Goal: Transaction & Acquisition: Purchase product/service

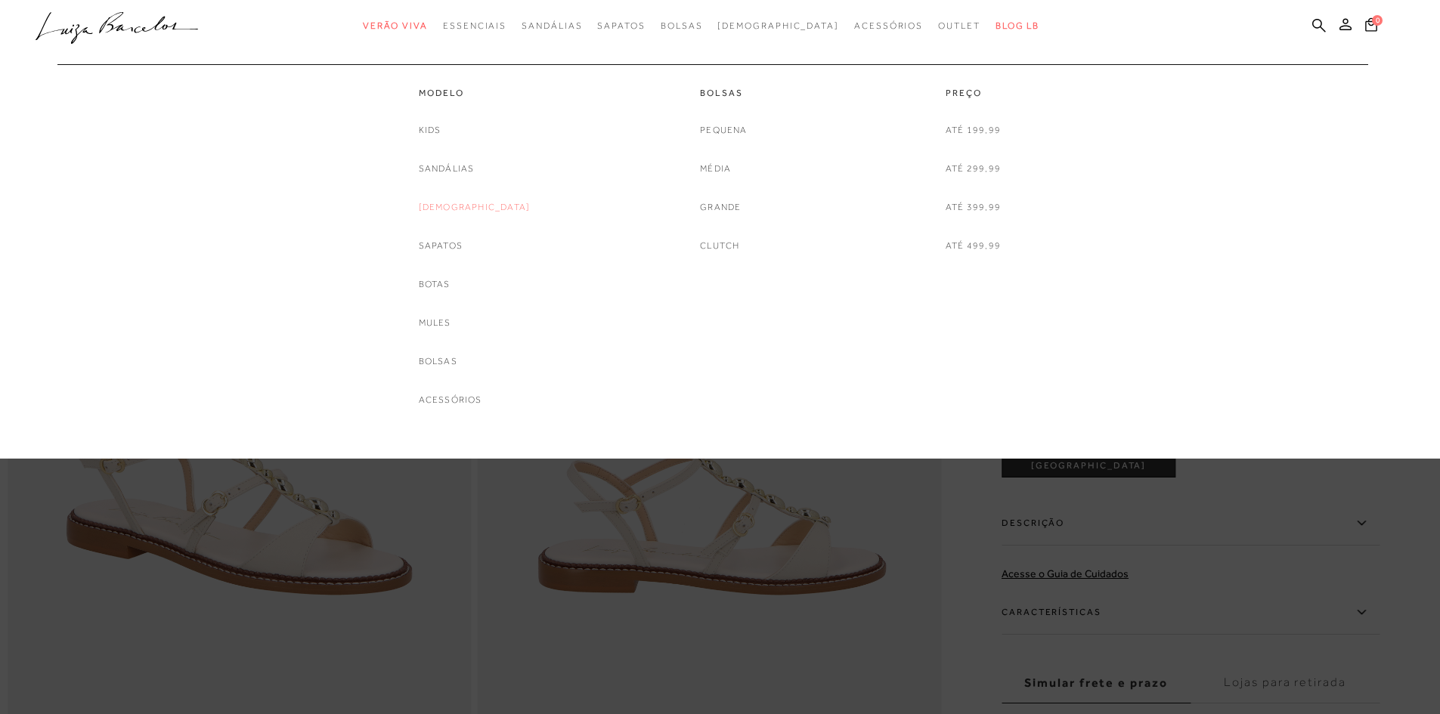
click at [454, 206] on link "[DEMOGRAPHIC_DATA]" at bounding box center [475, 208] width 112 height 16
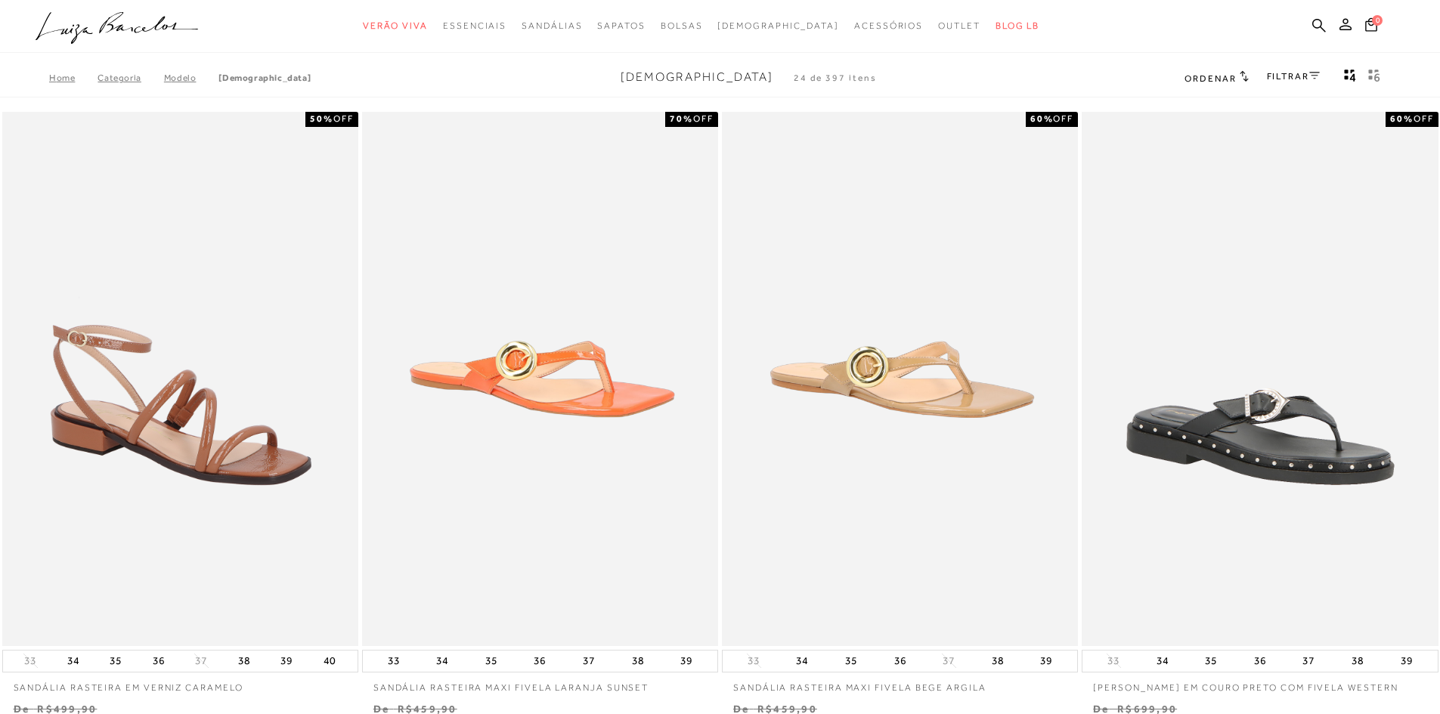
click at [1296, 71] on link "FILTRAR" at bounding box center [1293, 76] width 53 height 11
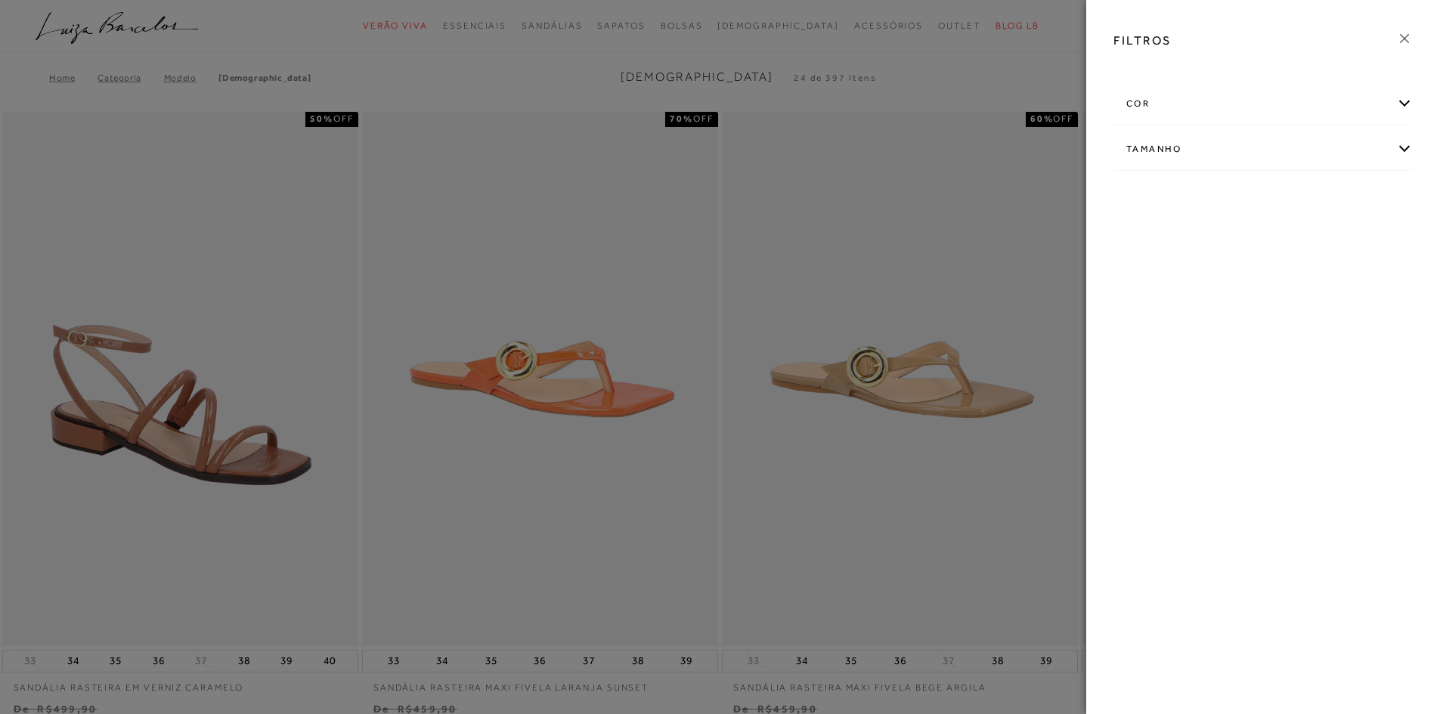
click at [1202, 153] on div "Tamanho" at bounding box center [1263, 149] width 298 height 40
click at [1151, 231] on label "36" at bounding box center [1143, 238] width 35 height 33
click at [1138, 233] on input "36" at bounding box center [1130, 240] width 15 height 15
checkbox input "true"
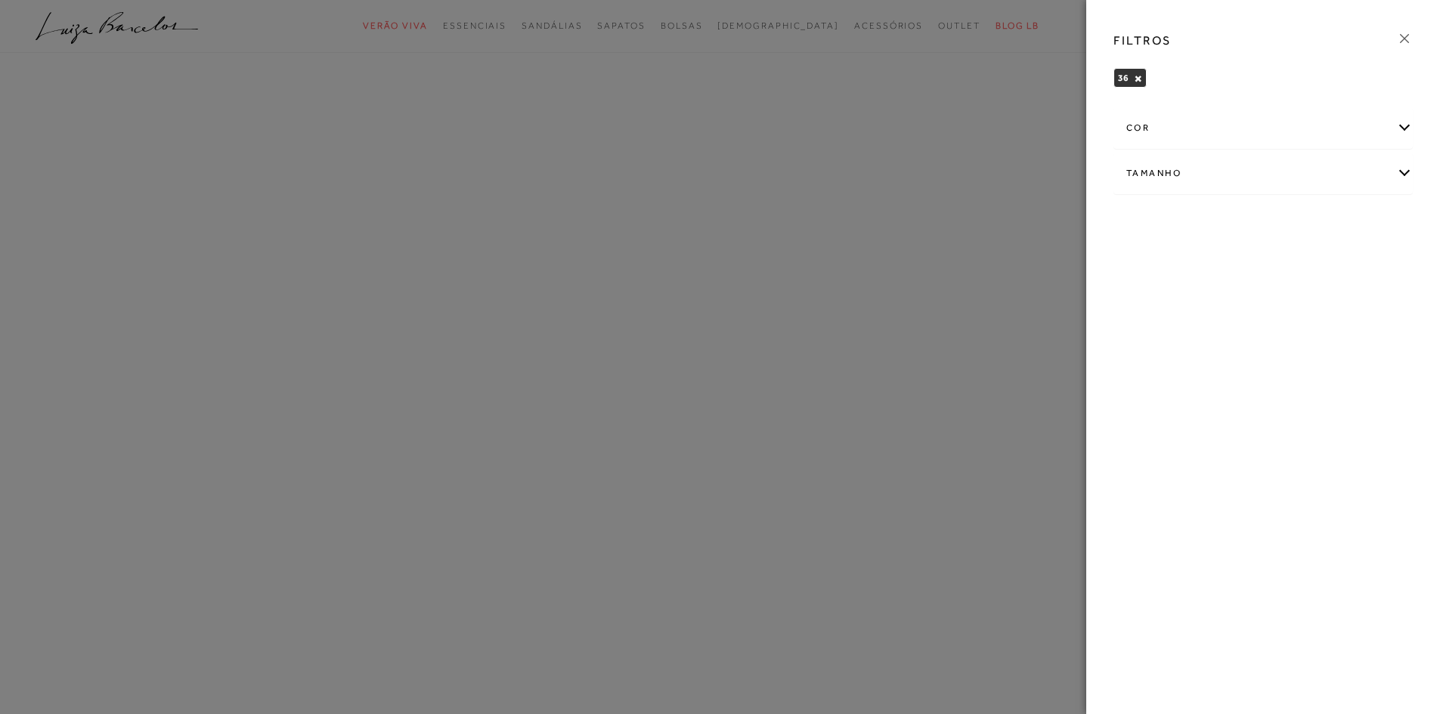
click at [1406, 34] on icon at bounding box center [1404, 38] width 17 height 17
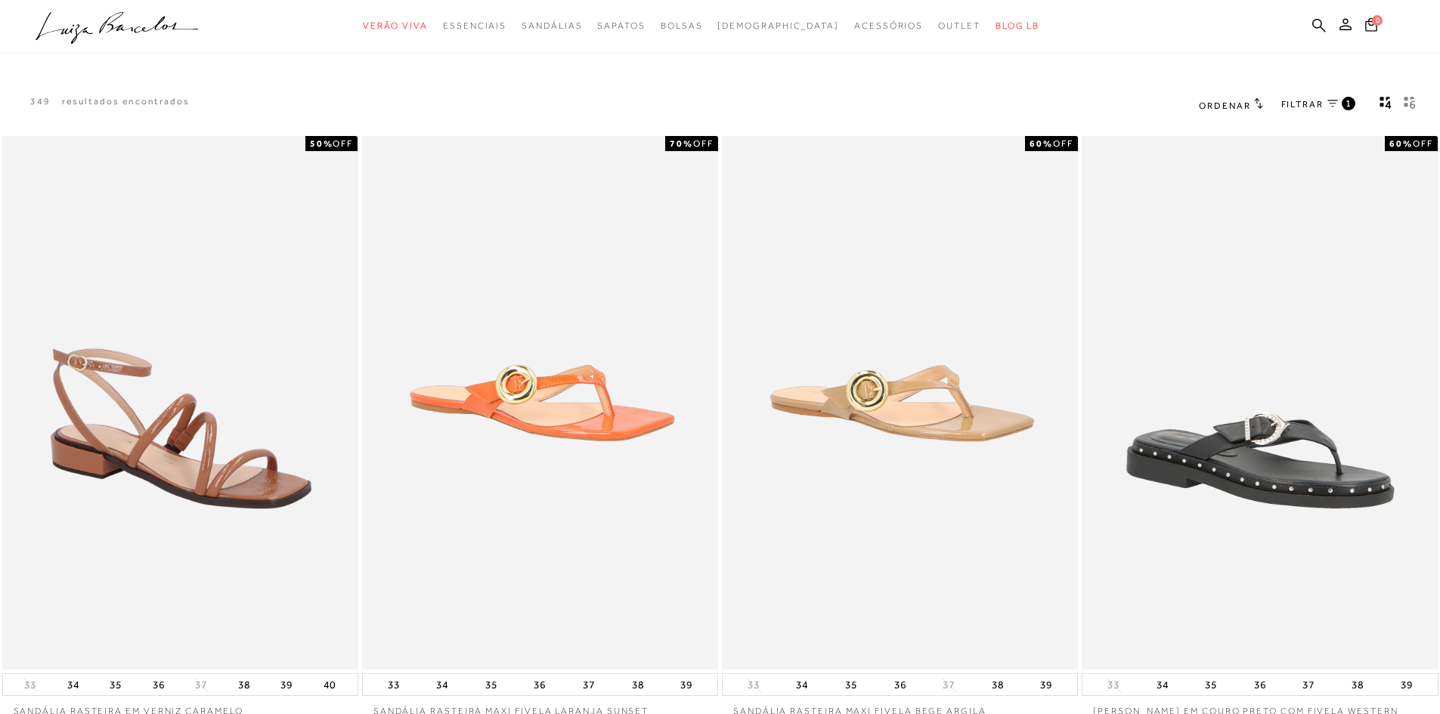
click at [1235, 101] on span "Ordenar" at bounding box center [1224, 106] width 51 height 11
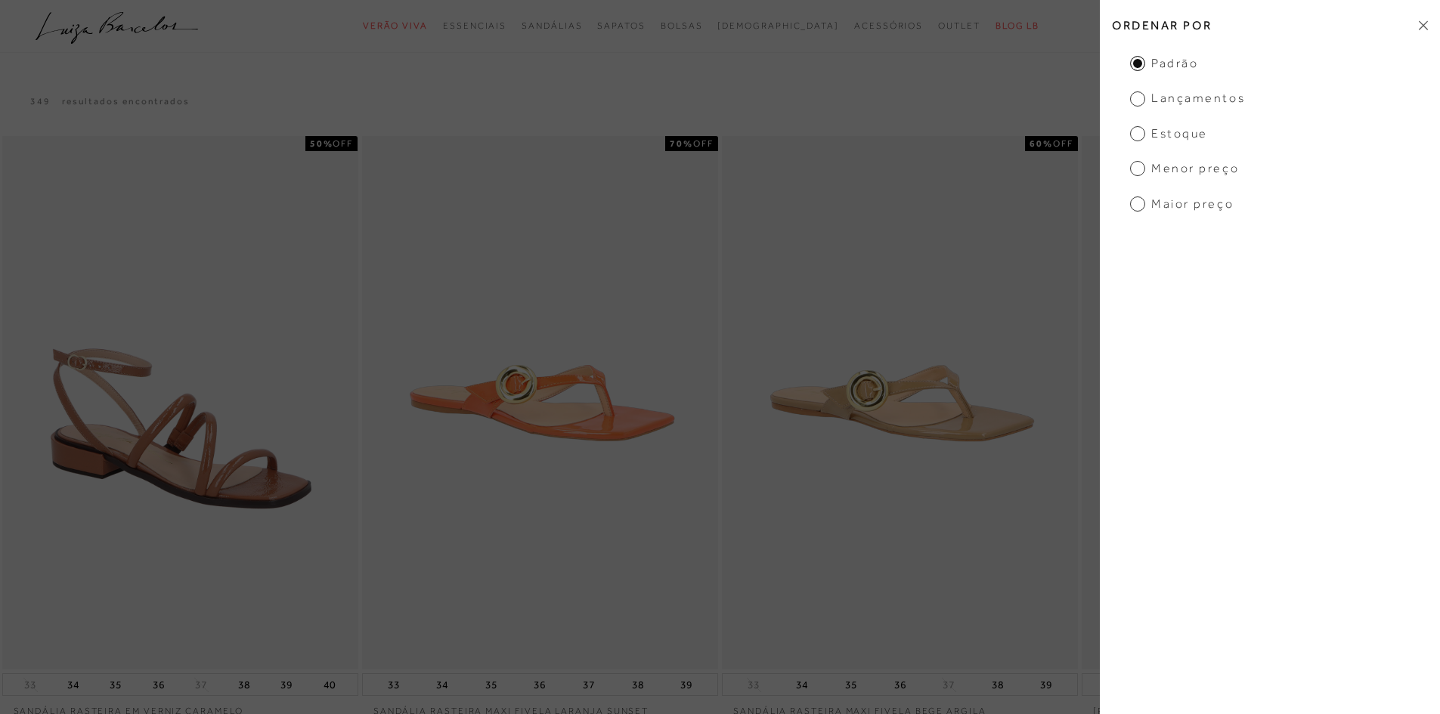
click at [1162, 164] on span "Menor Preço" at bounding box center [1184, 168] width 109 height 17
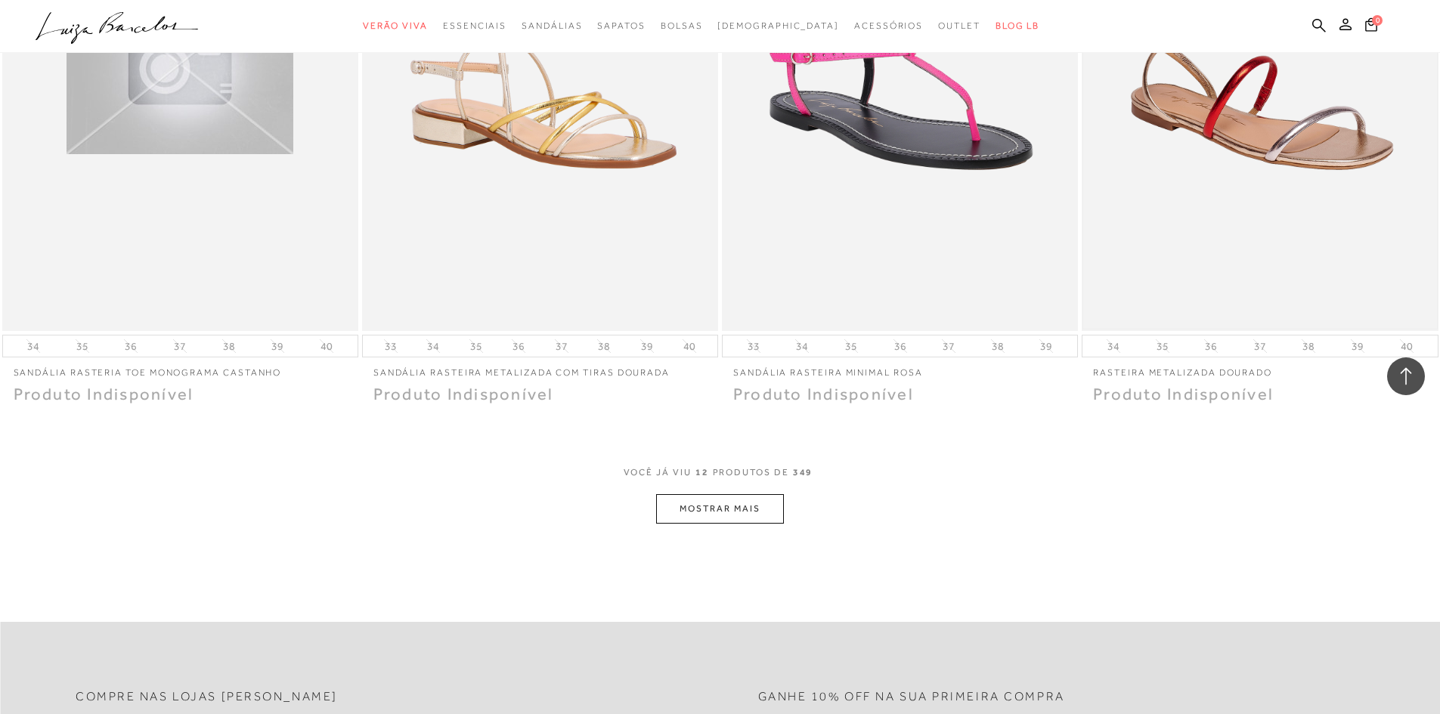
scroll to position [1663, 0]
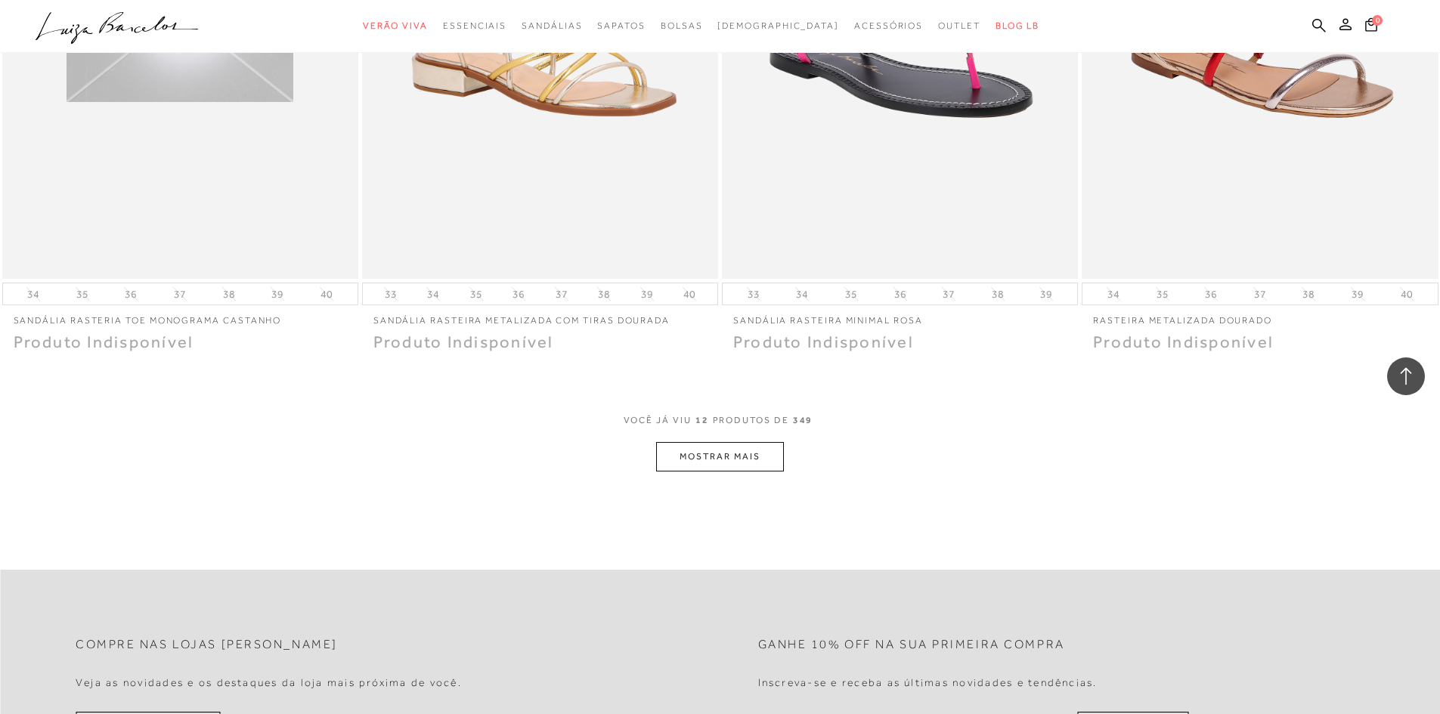
click at [705, 466] on button "MOSTRAR MAIS" at bounding box center [719, 456] width 127 height 29
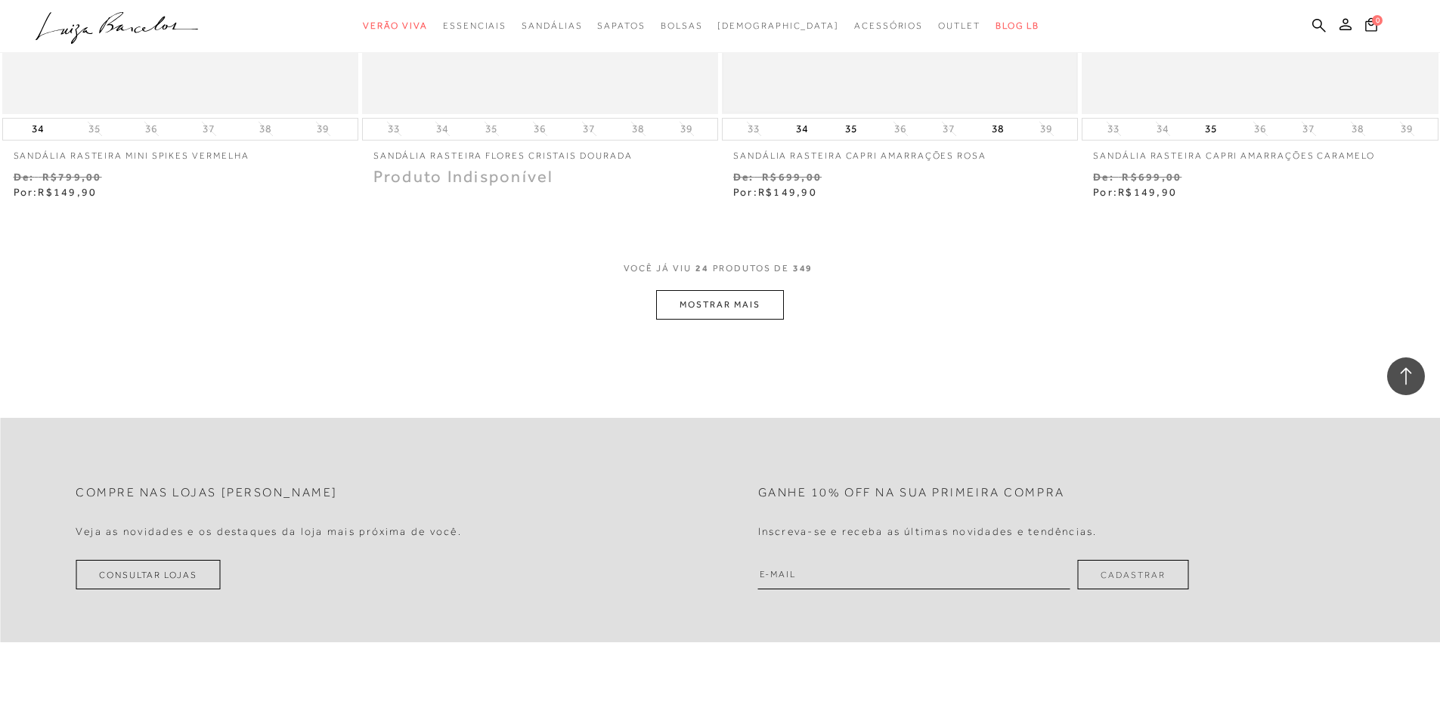
scroll to position [3780, 0]
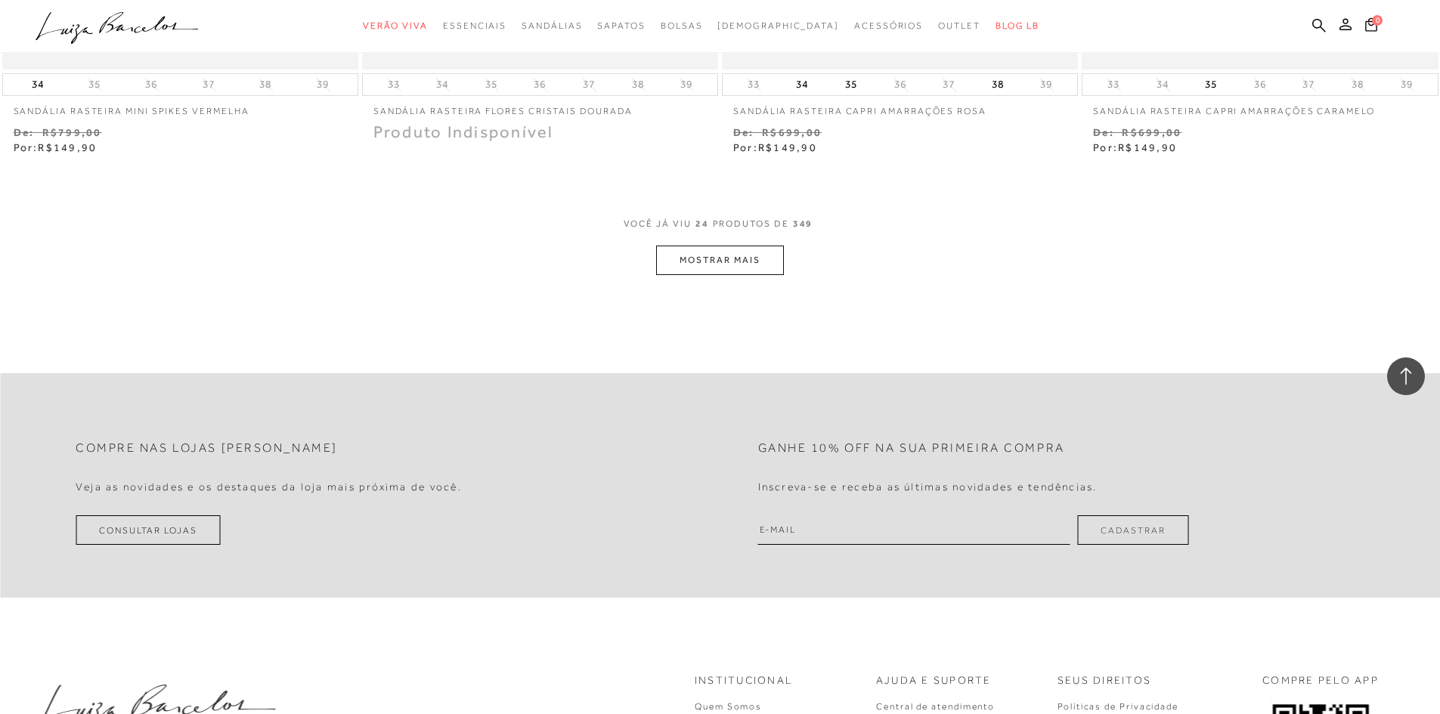
click at [751, 257] on button "MOSTRAR MAIS" at bounding box center [719, 260] width 127 height 29
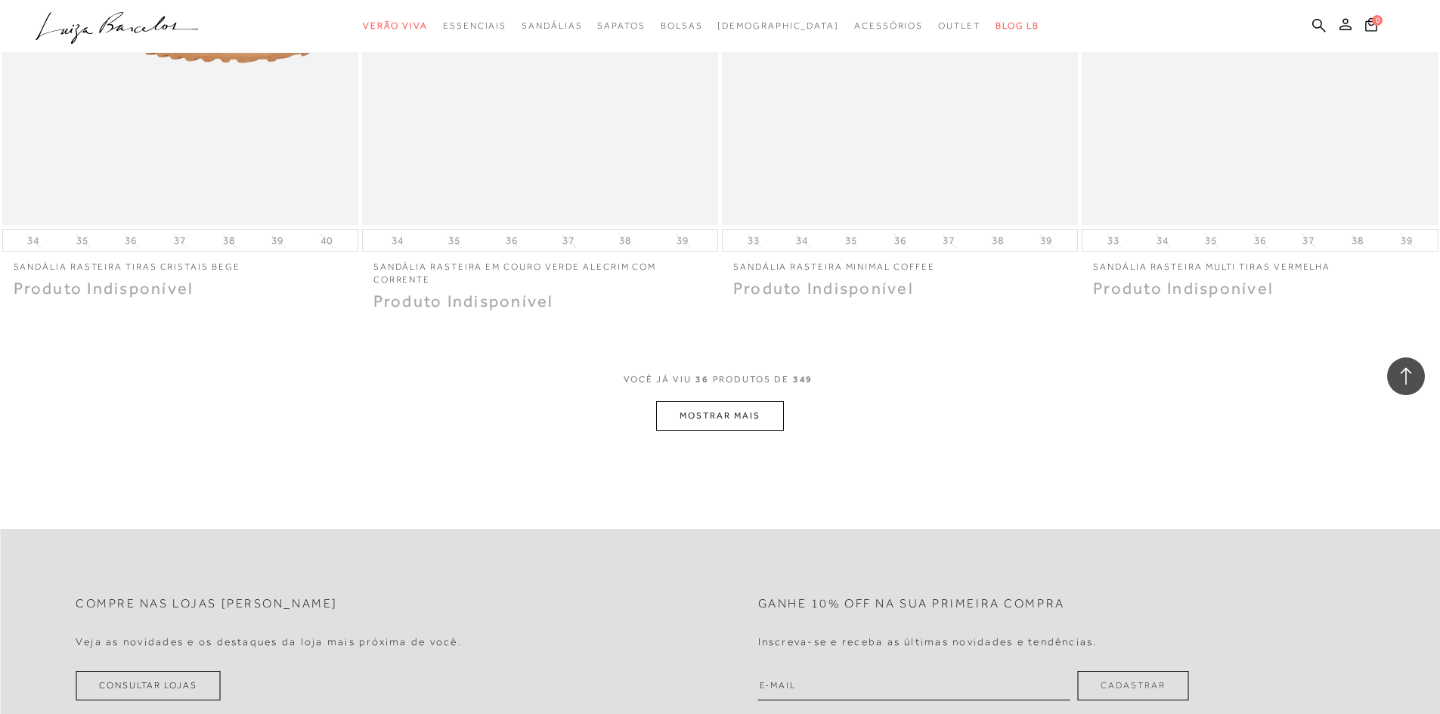
scroll to position [5518, 0]
click at [763, 414] on button "MOSTRAR MAIS" at bounding box center [719, 415] width 127 height 29
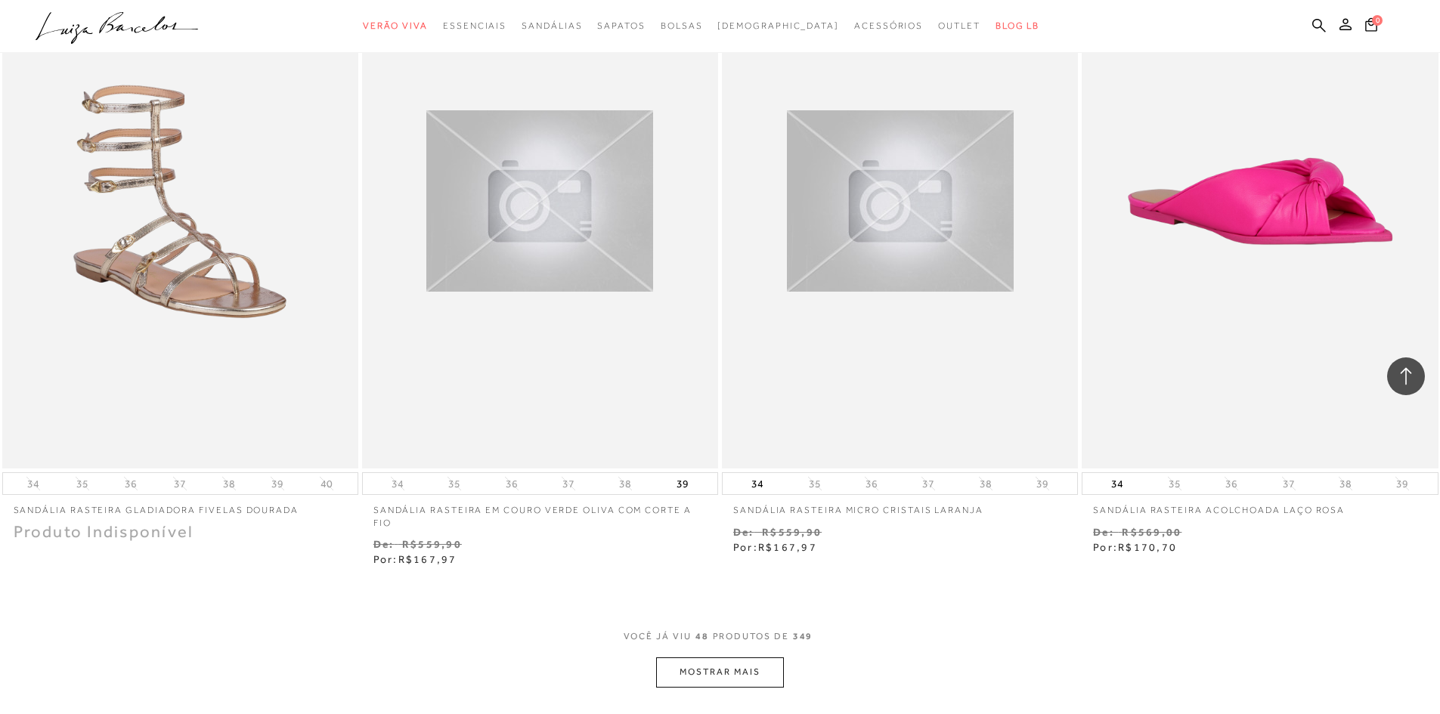
scroll to position [7484, 0]
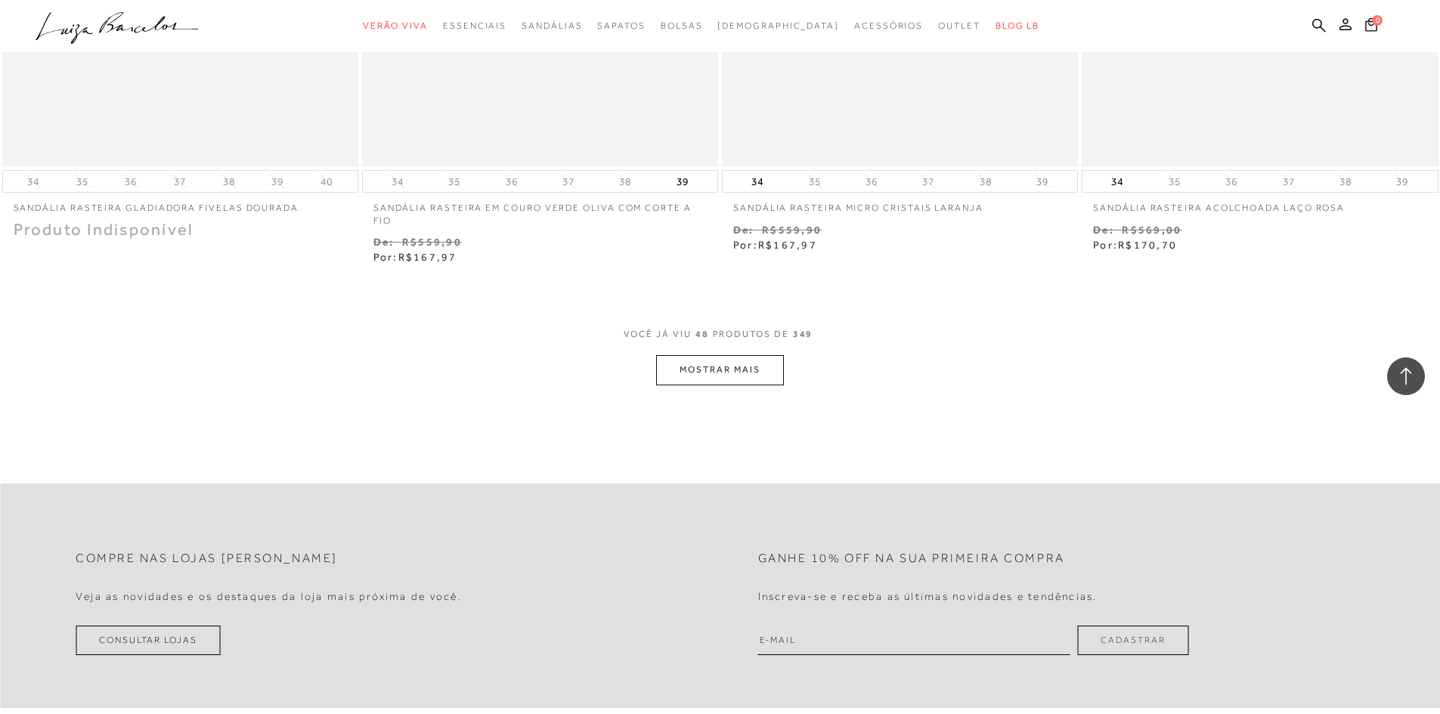
click at [743, 370] on button "MOSTRAR MAIS" at bounding box center [719, 369] width 127 height 29
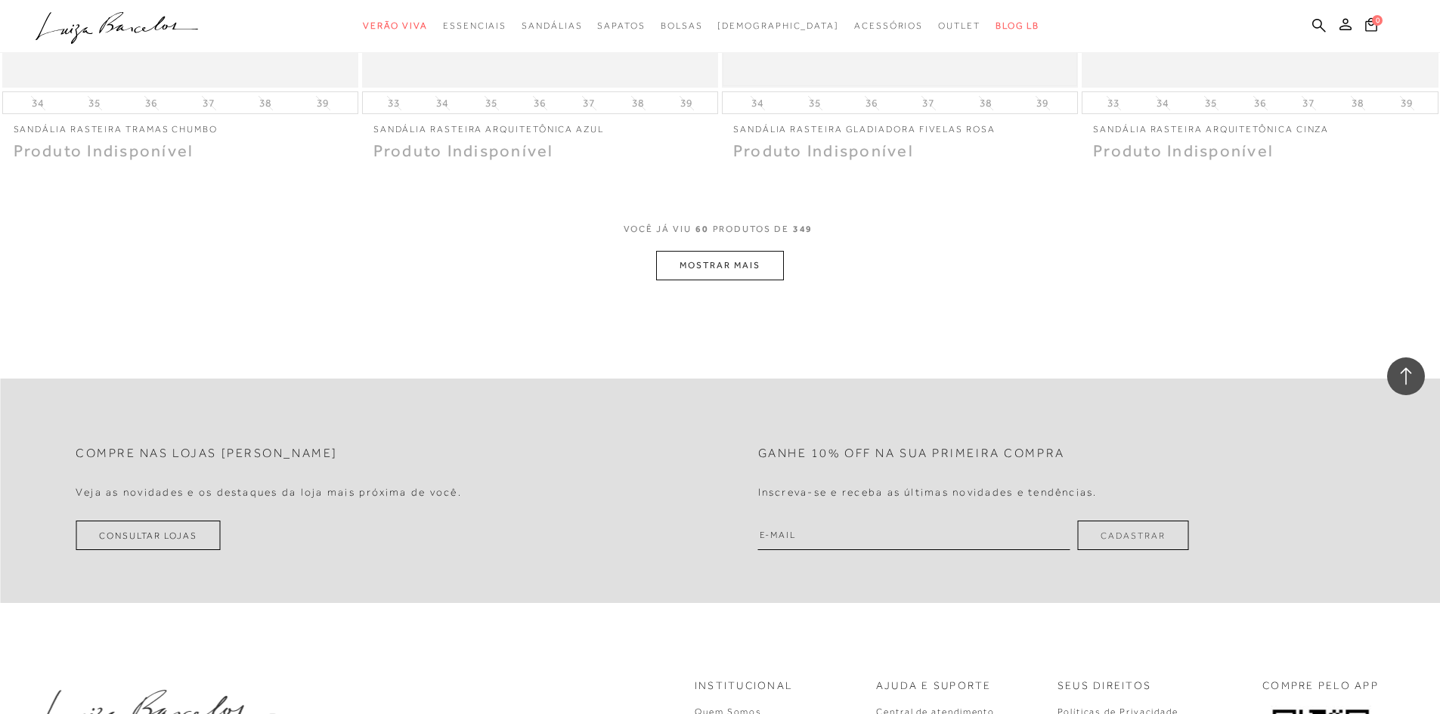
scroll to position [9525, 0]
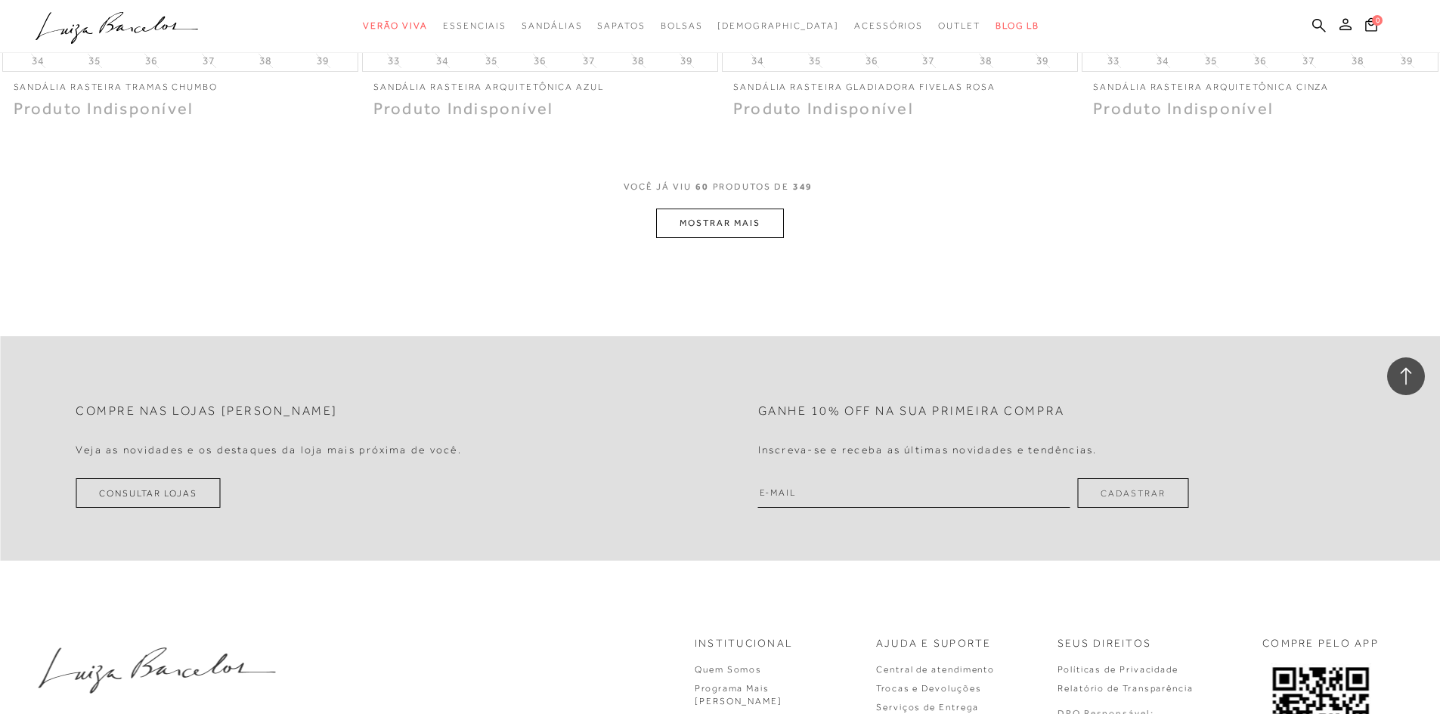
click at [736, 237] on button "MOSTRAR MAIS" at bounding box center [719, 223] width 127 height 29
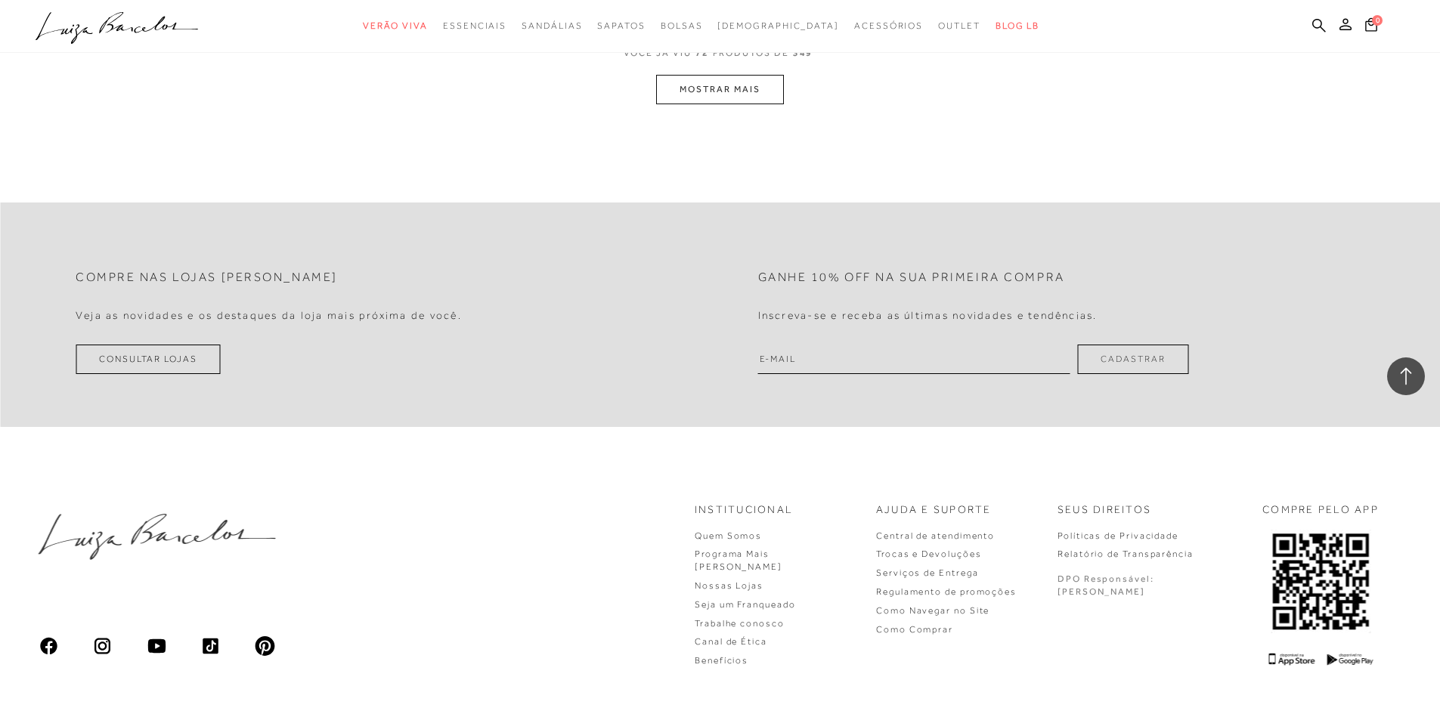
click at [717, 93] on button "MOSTRAR MAIS" at bounding box center [719, 89] width 127 height 29
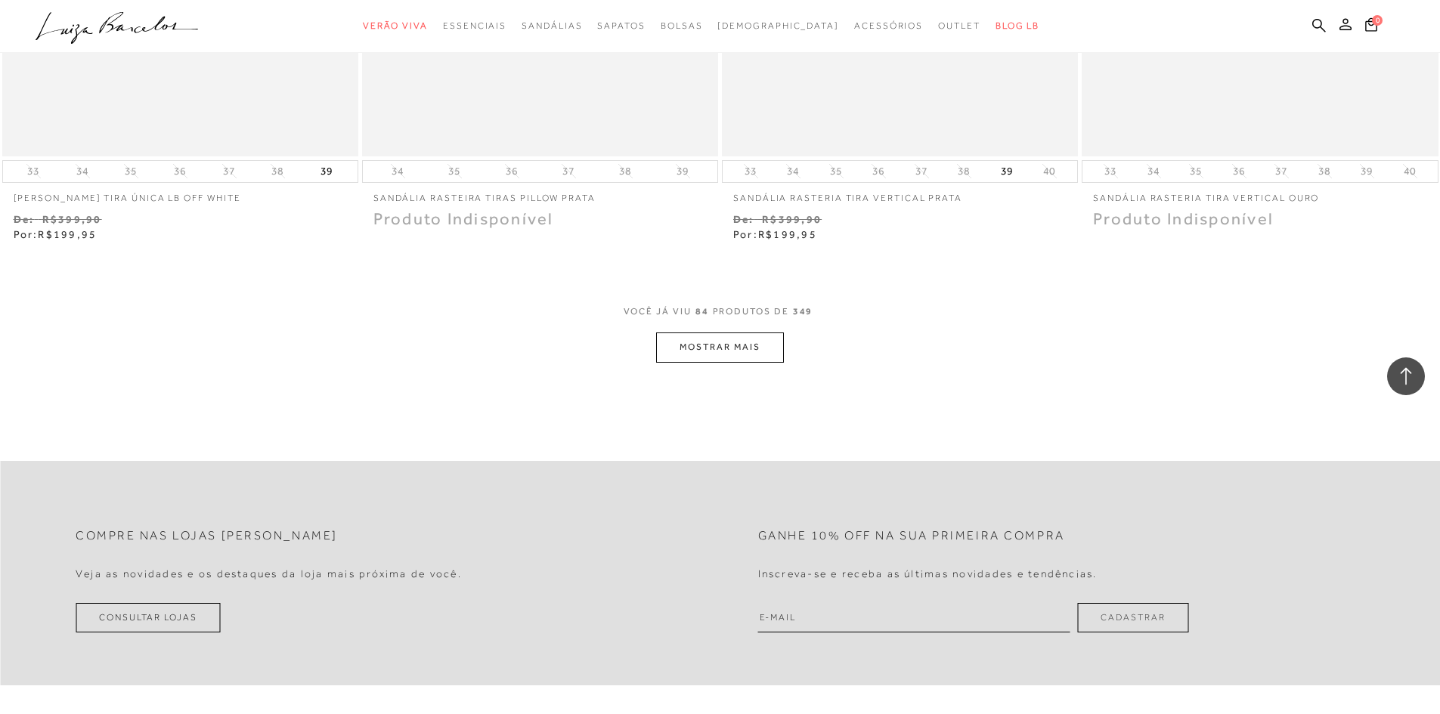
scroll to position [13184, 0]
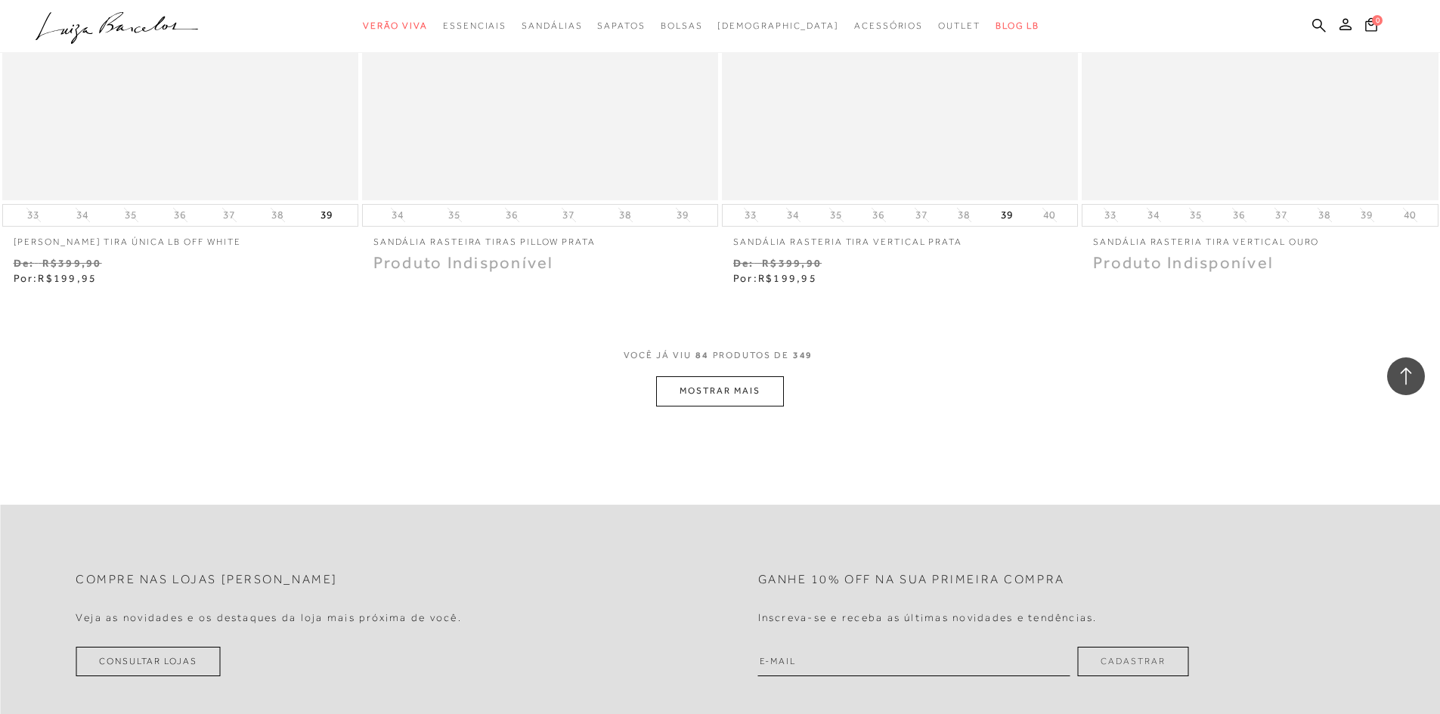
click at [760, 383] on button "MOSTRAR MAIS" at bounding box center [719, 390] width 127 height 29
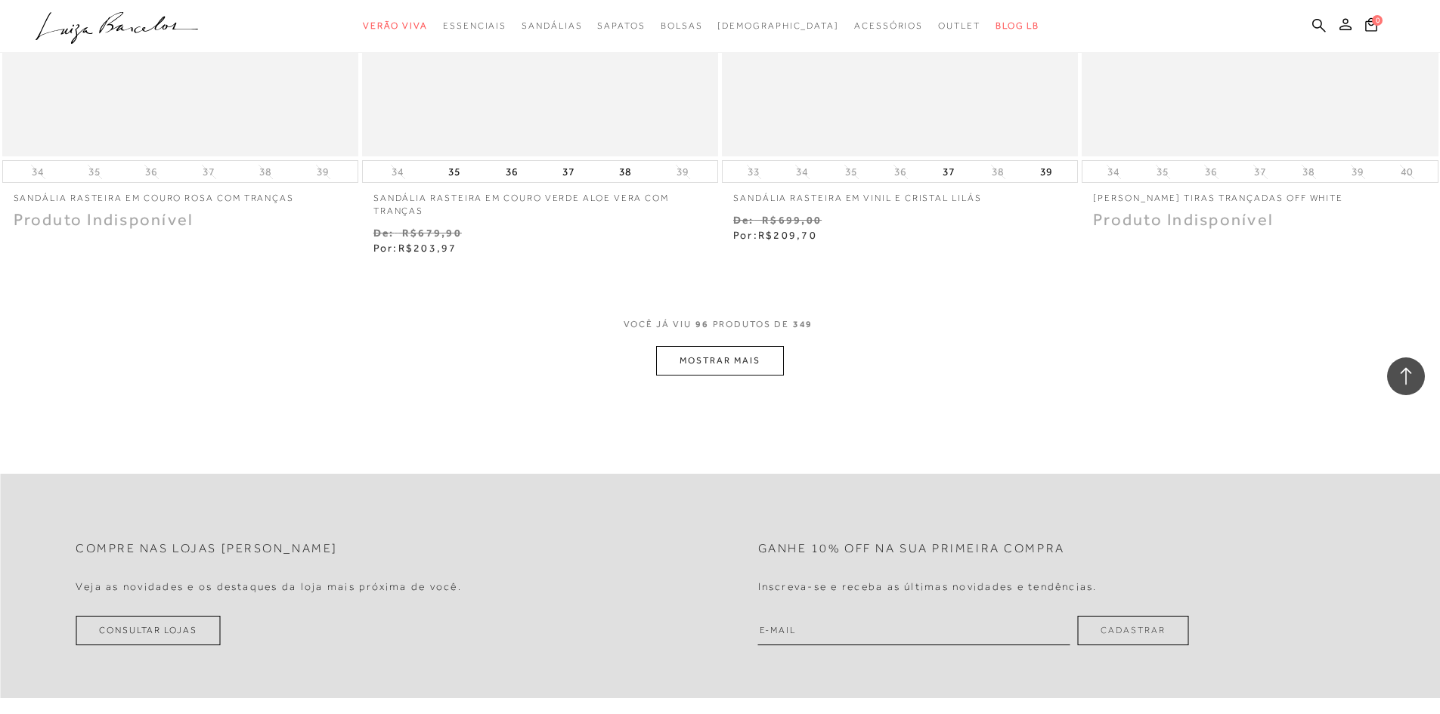
scroll to position [15150, 0]
click at [739, 351] on button "MOSTRAR MAIS" at bounding box center [719, 359] width 127 height 29
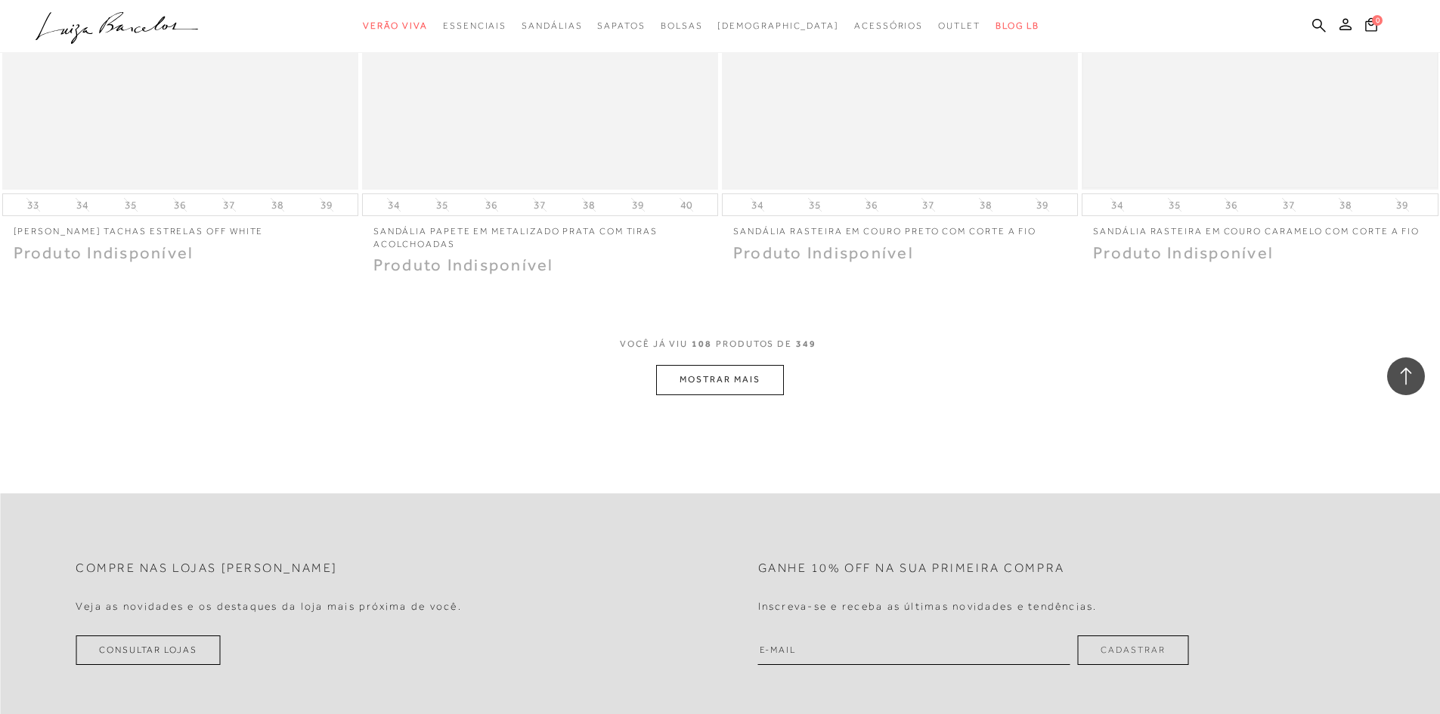
scroll to position [17040, 0]
click at [706, 375] on button "MOSTRAR MAIS" at bounding box center [719, 375] width 127 height 29
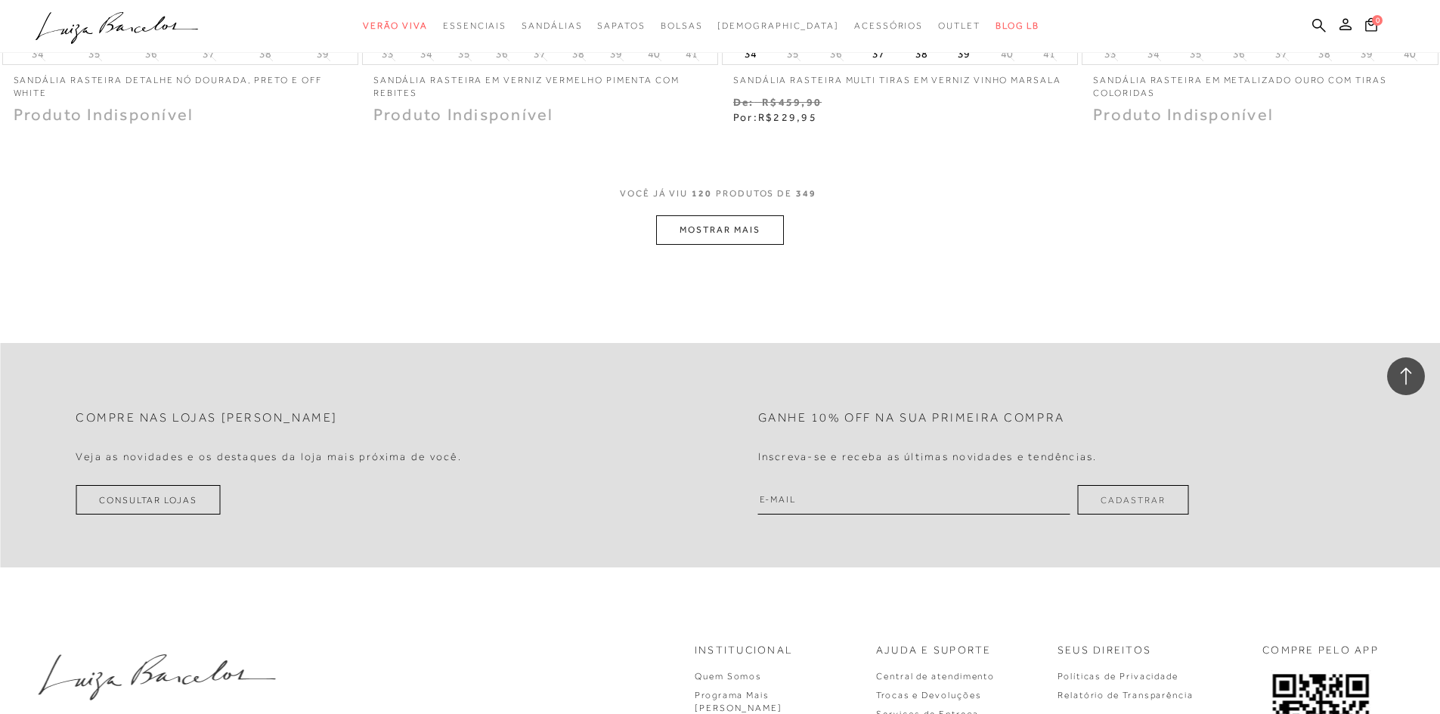
scroll to position [19081, 0]
click at [718, 223] on button "MOSTRAR MAIS" at bounding box center [719, 229] width 127 height 29
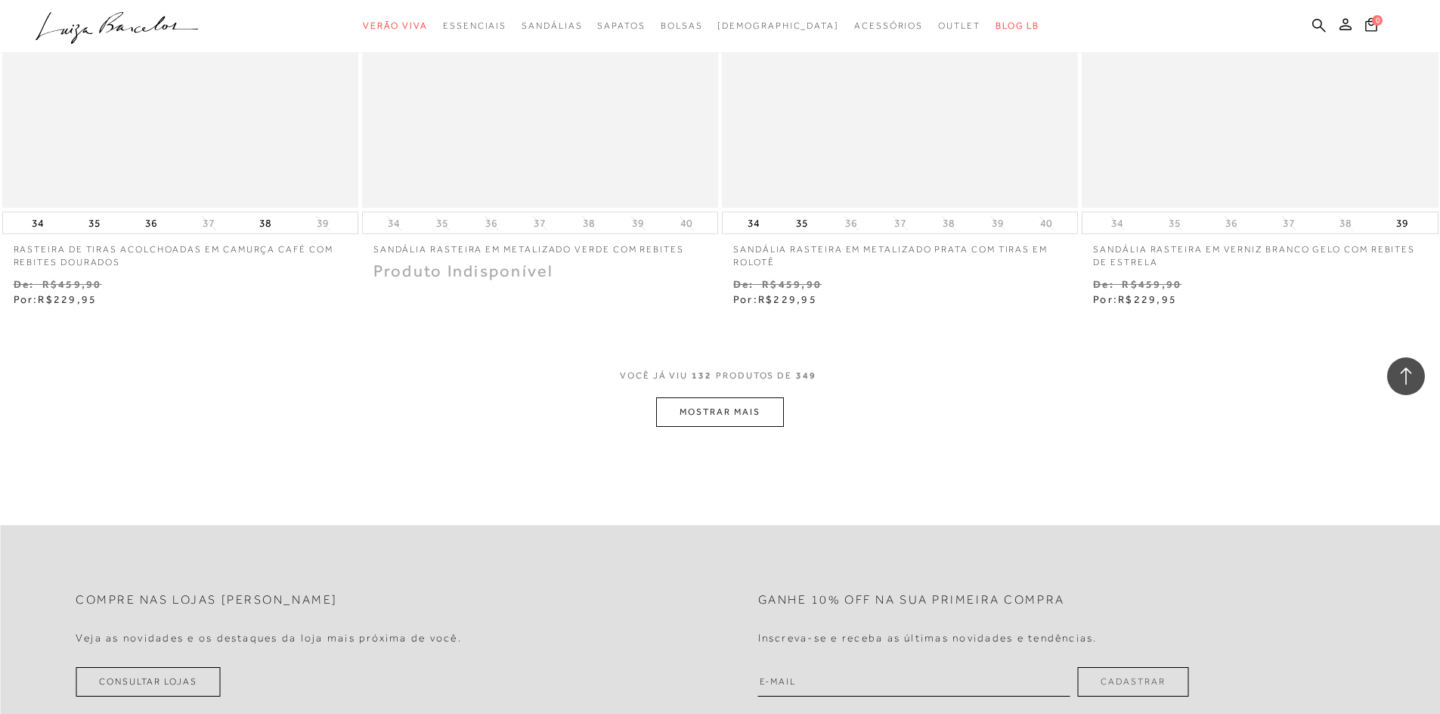
scroll to position [20846, 0]
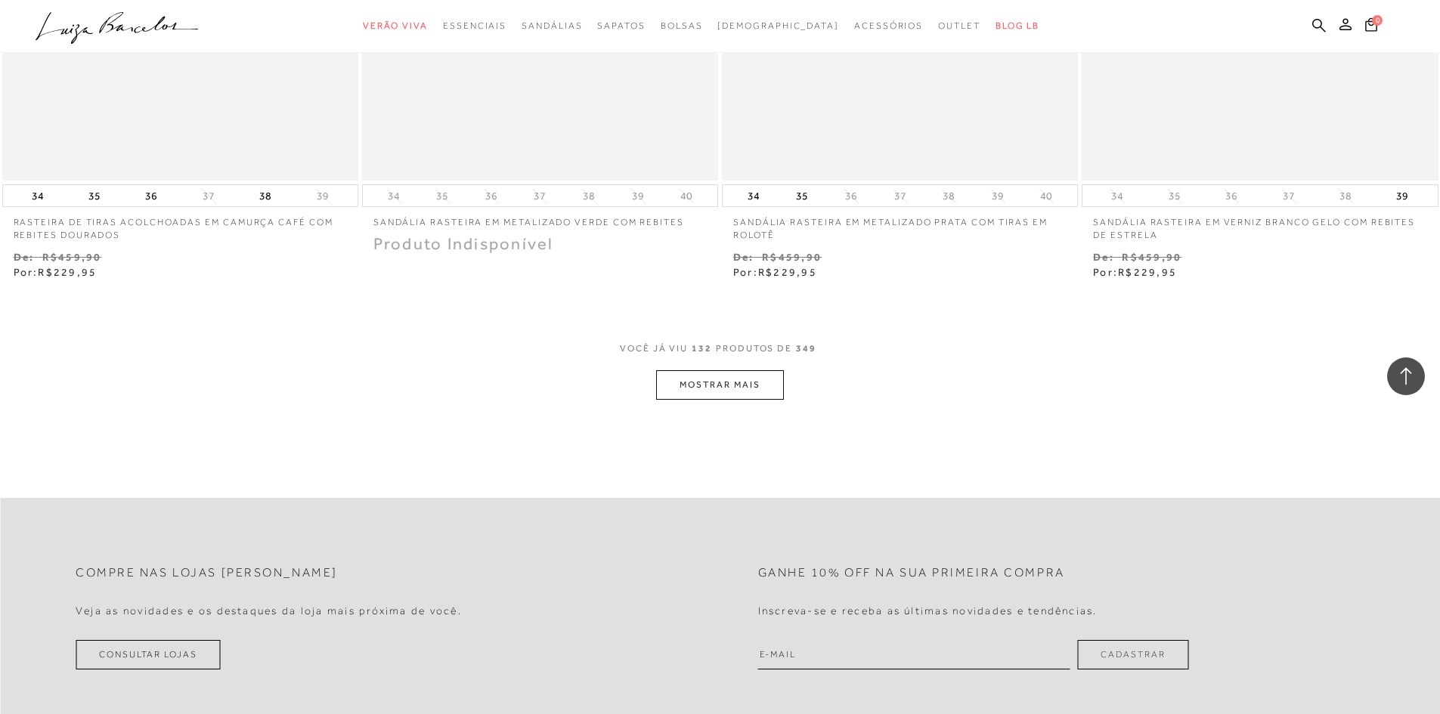
click at [757, 390] on button "MOSTRAR MAIS" at bounding box center [719, 384] width 127 height 29
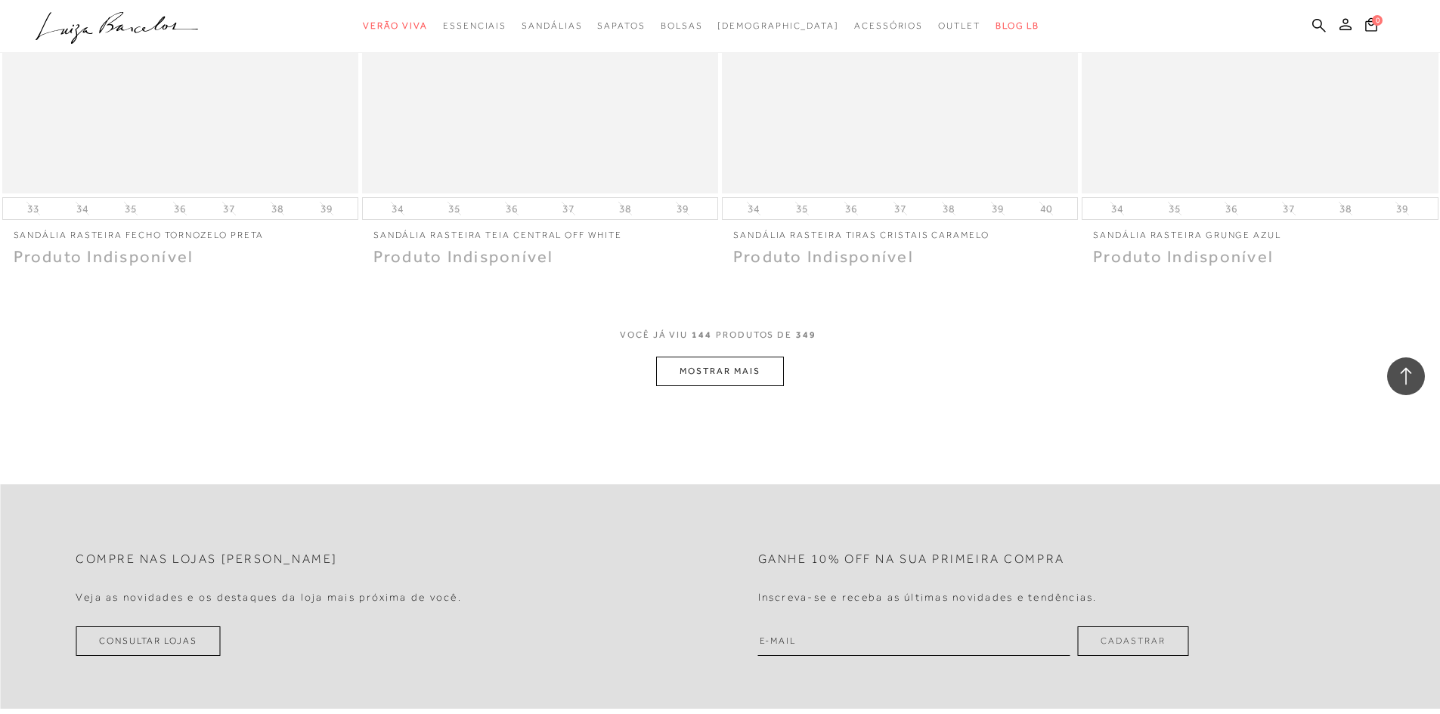
scroll to position [22887, 0]
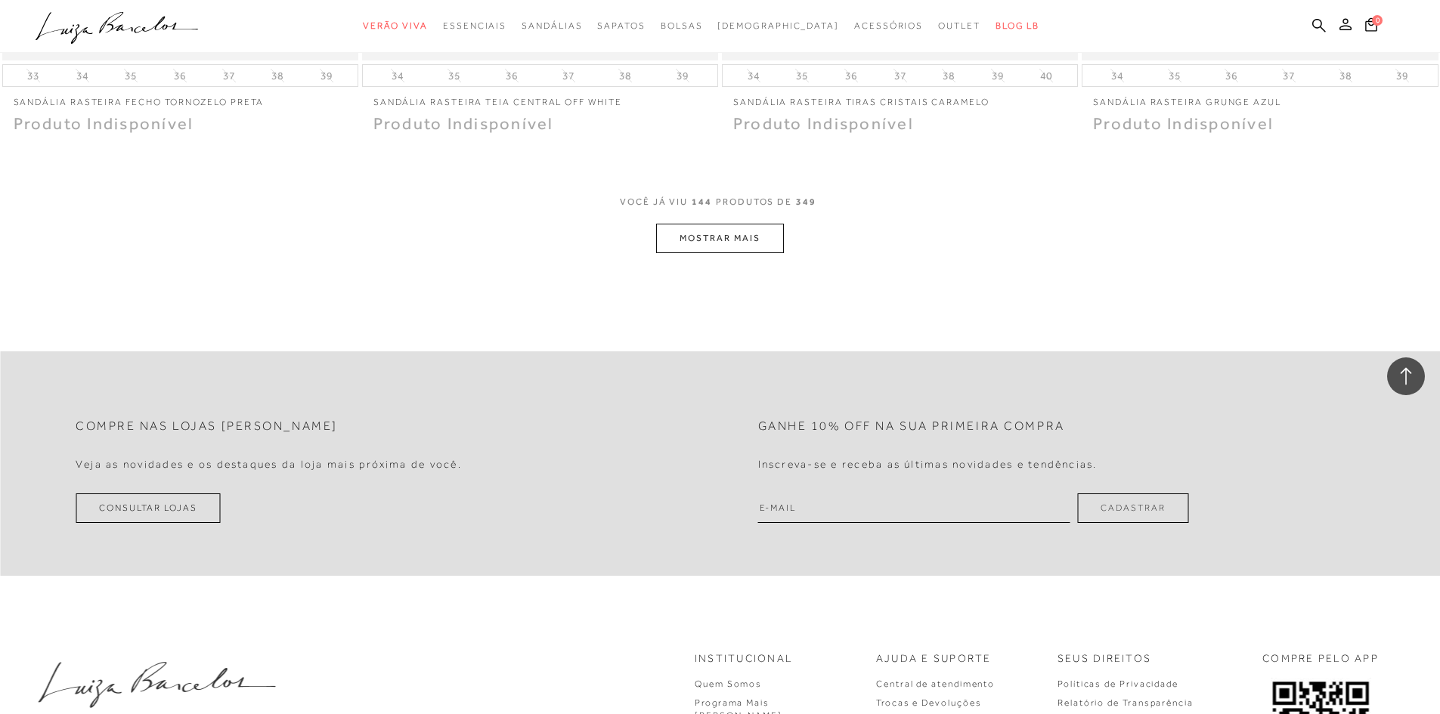
click at [739, 235] on button "MOSTRAR MAIS" at bounding box center [719, 238] width 127 height 29
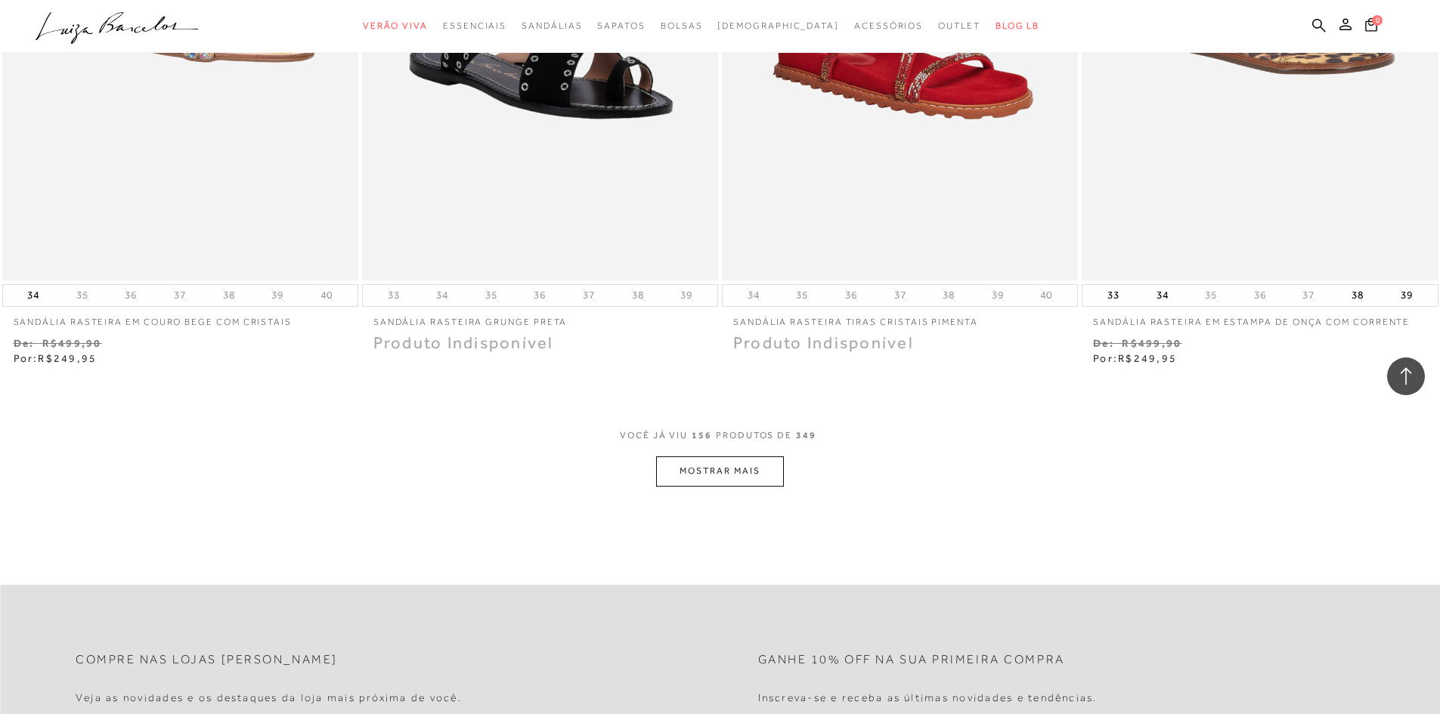
scroll to position [24701, 0]
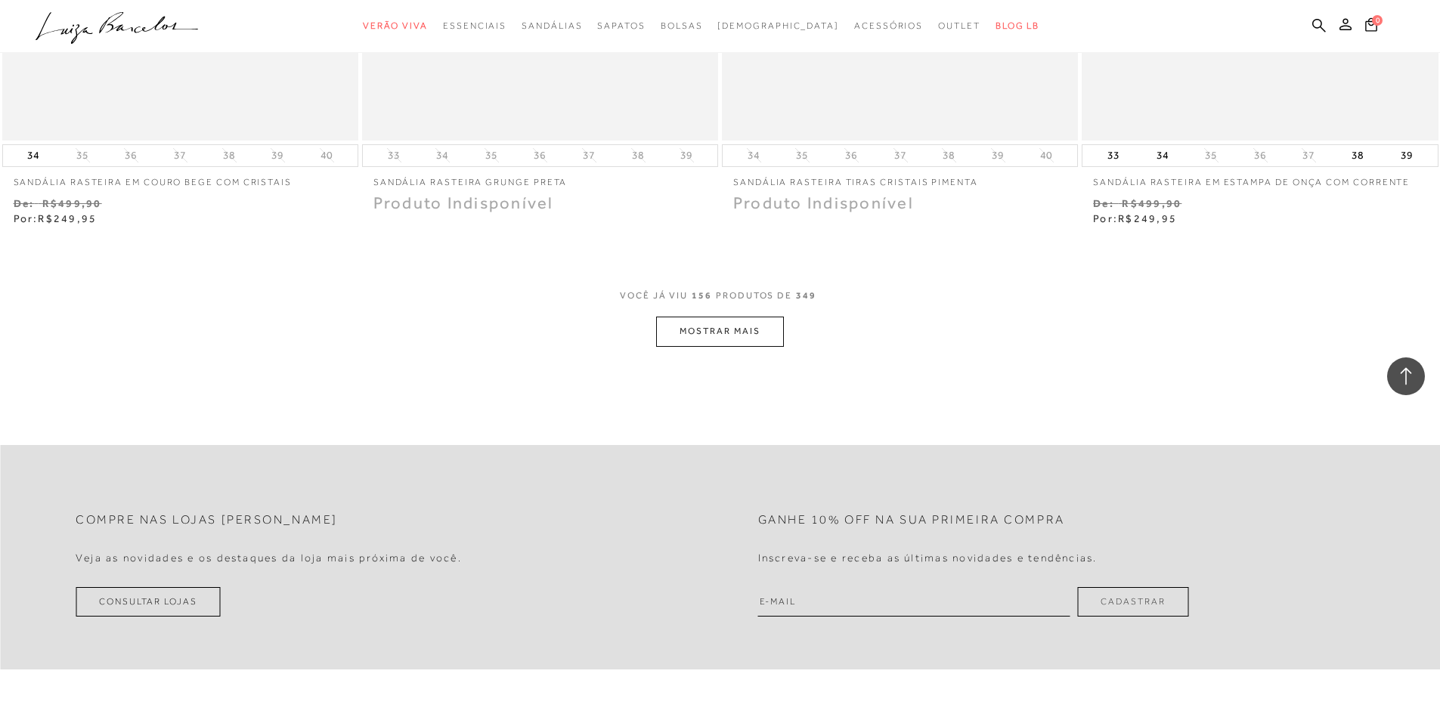
click at [738, 335] on button "MOSTRAR MAIS" at bounding box center [719, 331] width 127 height 29
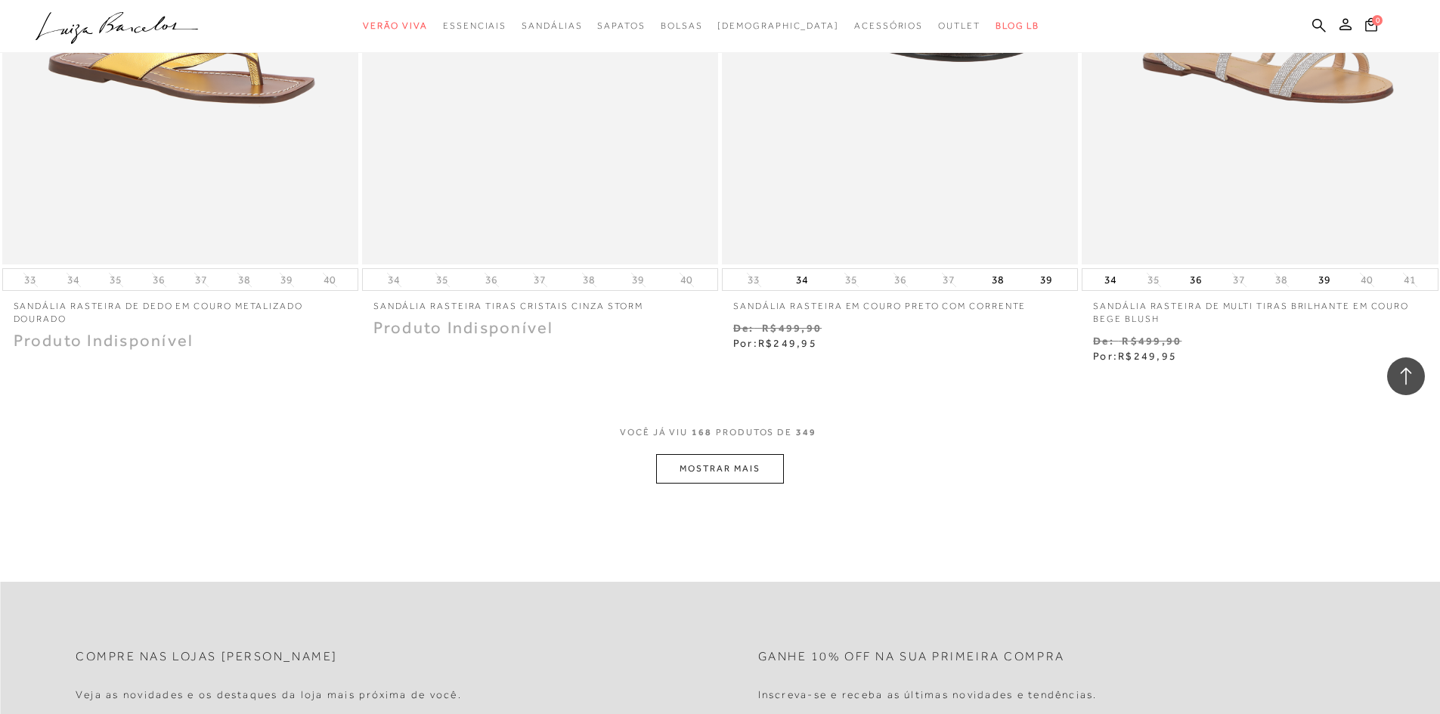
scroll to position [26742, 0]
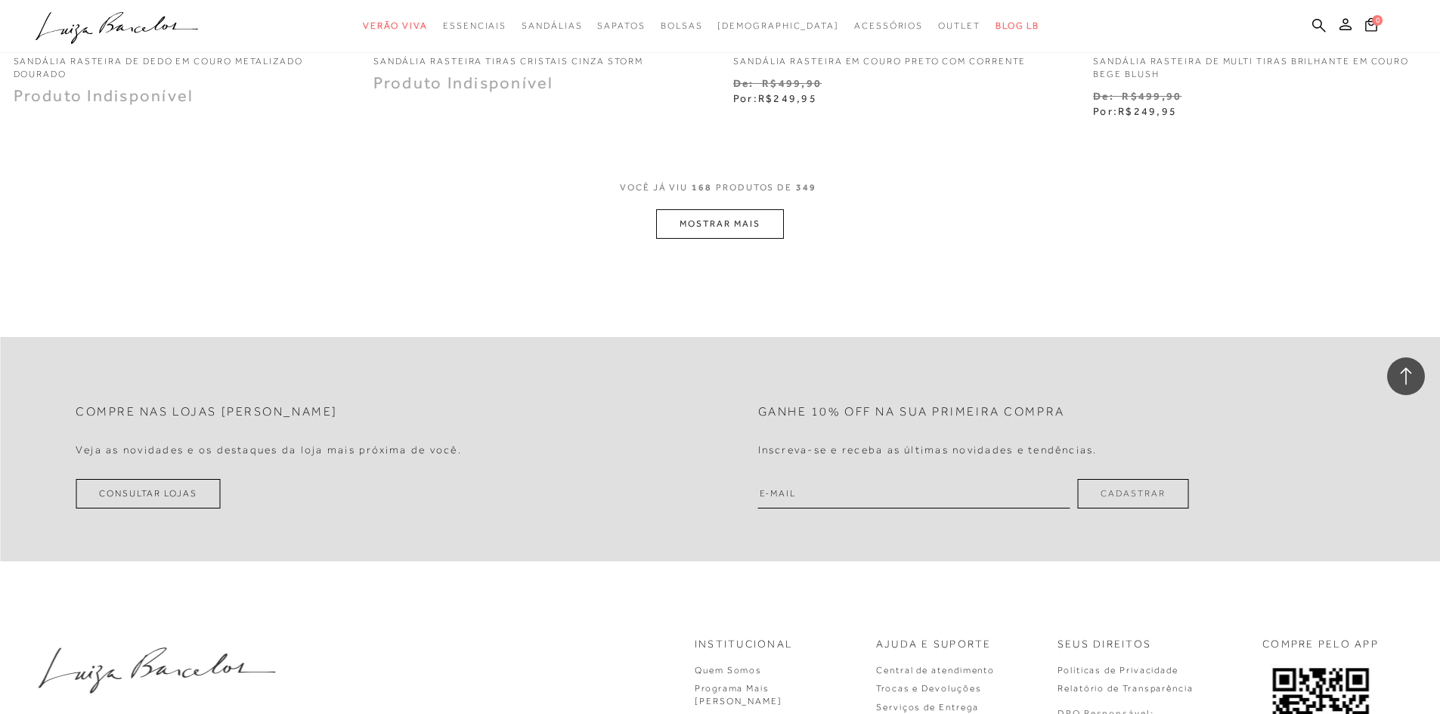
click at [745, 224] on button "MOSTRAR MAIS" at bounding box center [719, 223] width 127 height 29
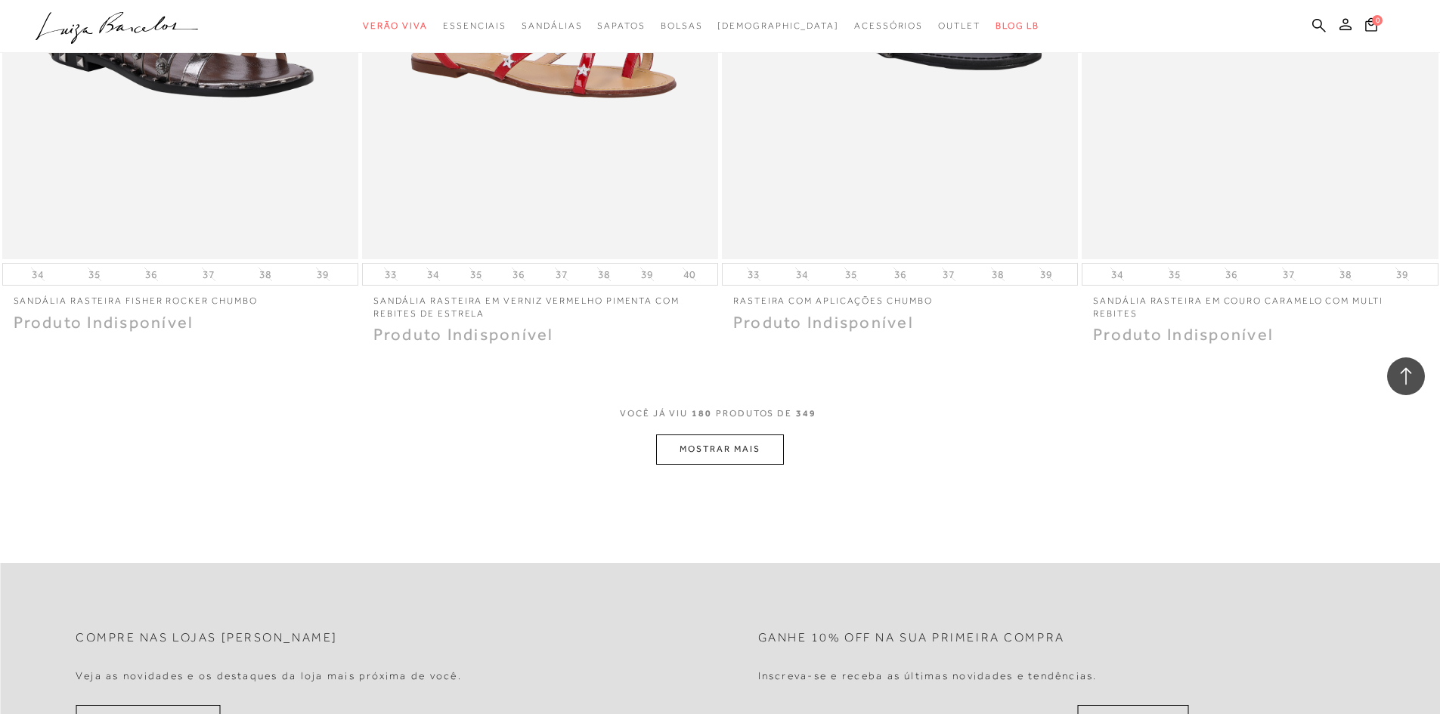
scroll to position [28614, 0]
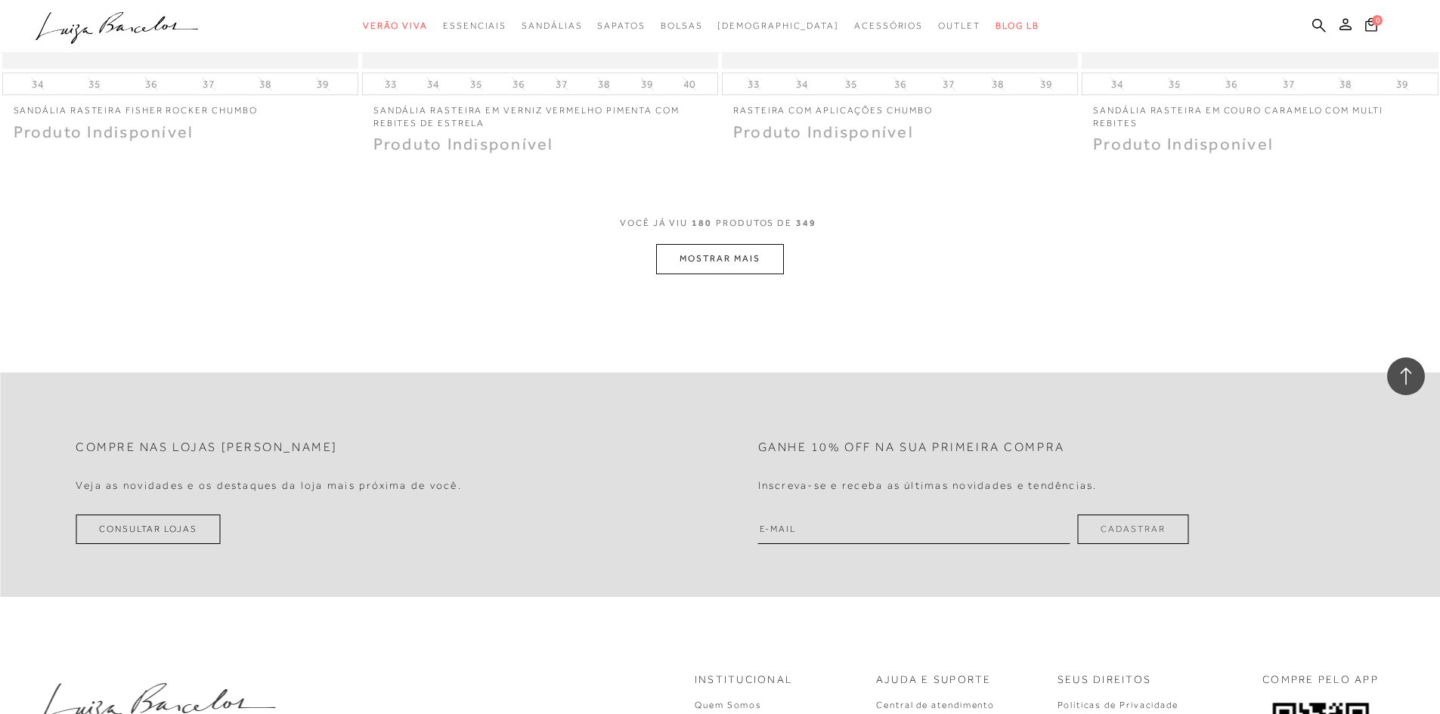
click at [749, 246] on button "MOSTRAR MAIS" at bounding box center [719, 258] width 127 height 29
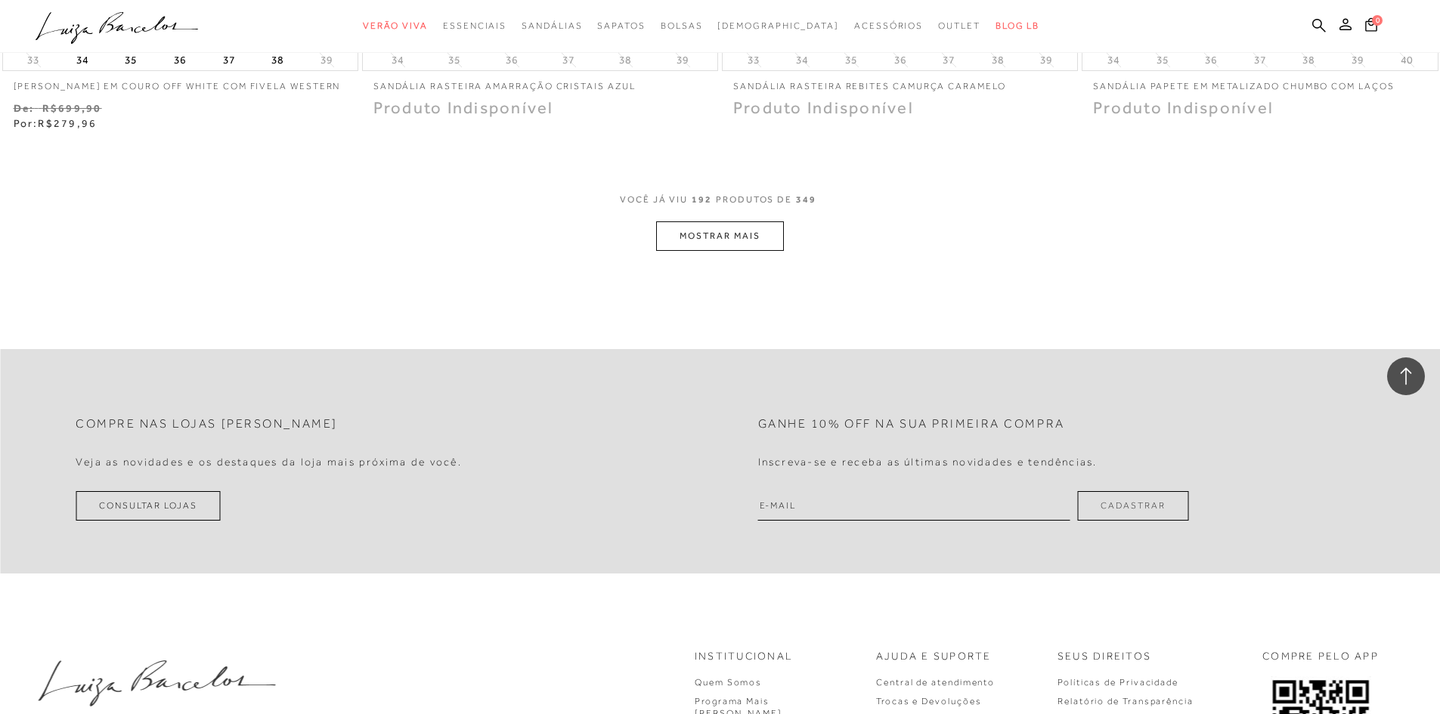
scroll to position [30579, 0]
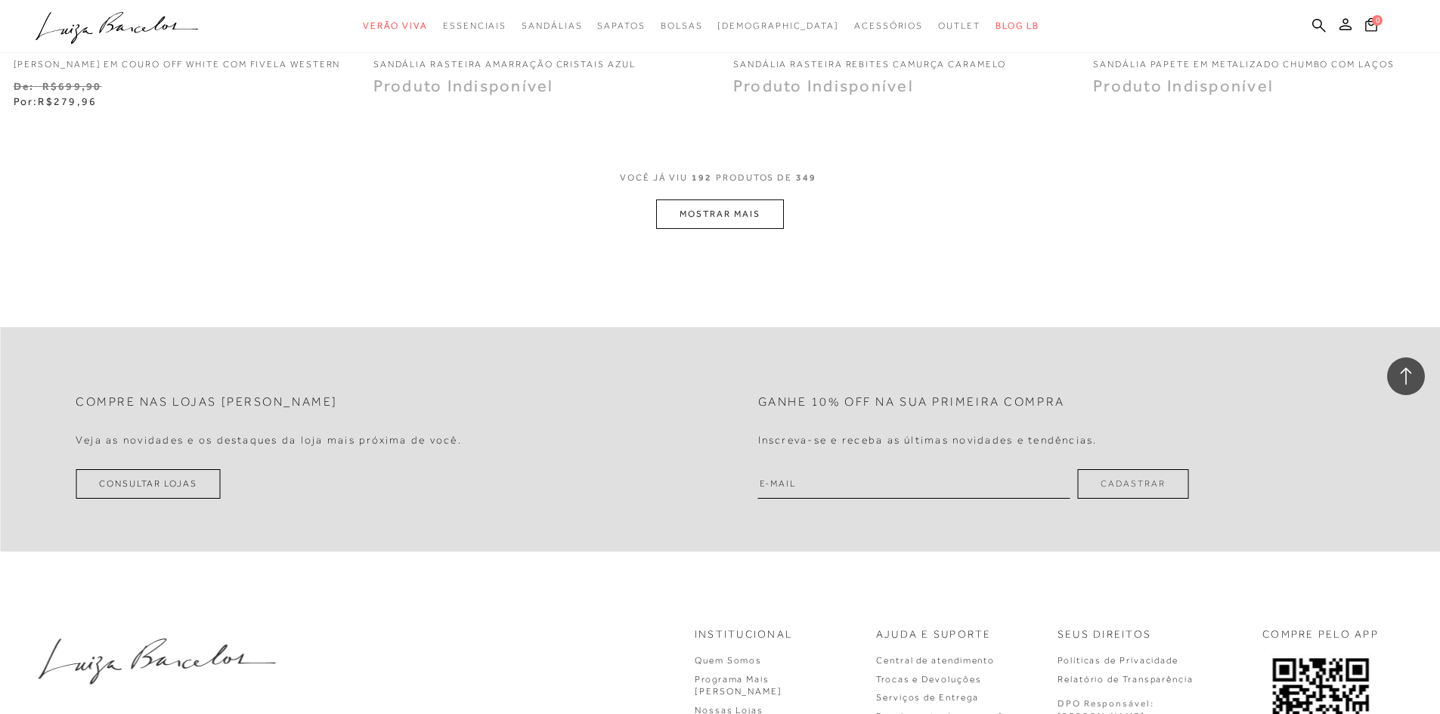
click at [751, 224] on button "MOSTRAR MAIS" at bounding box center [719, 214] width 127 height 29
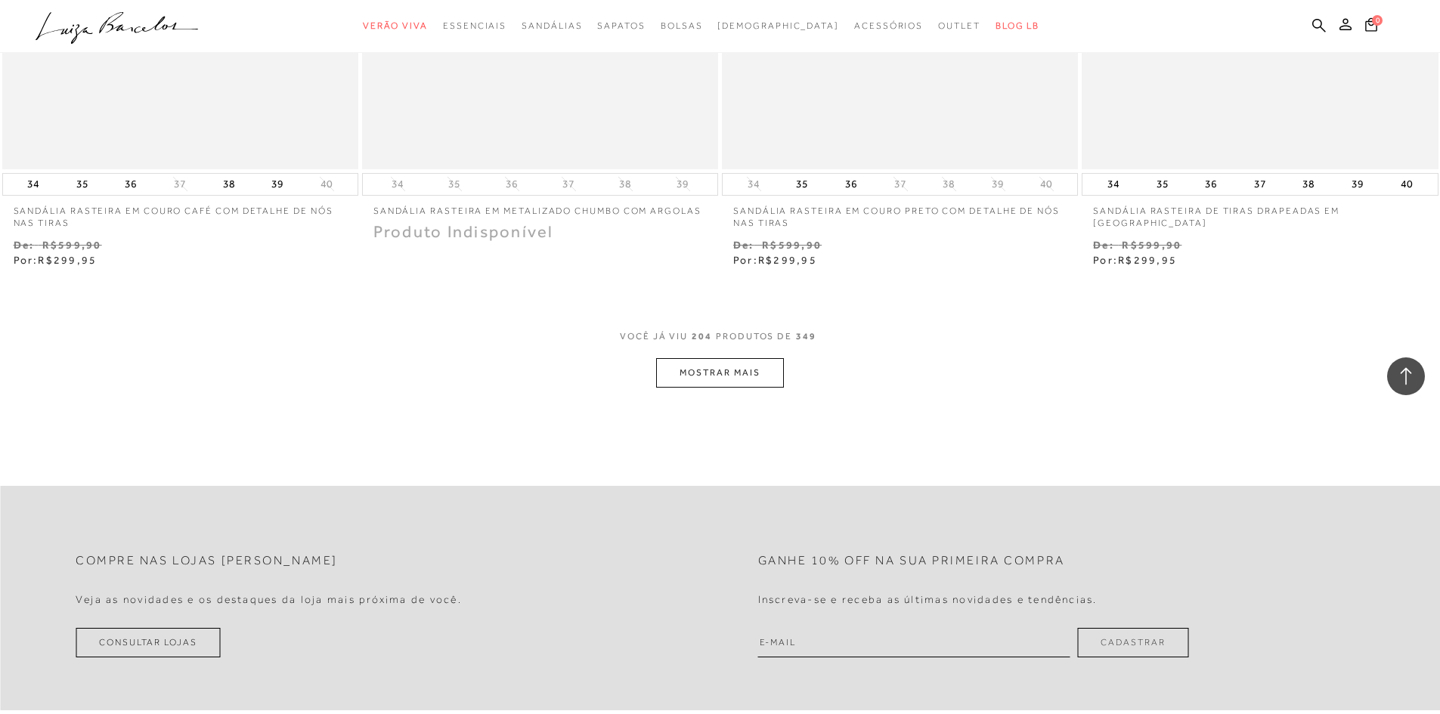
scroll to position [32394, 0]
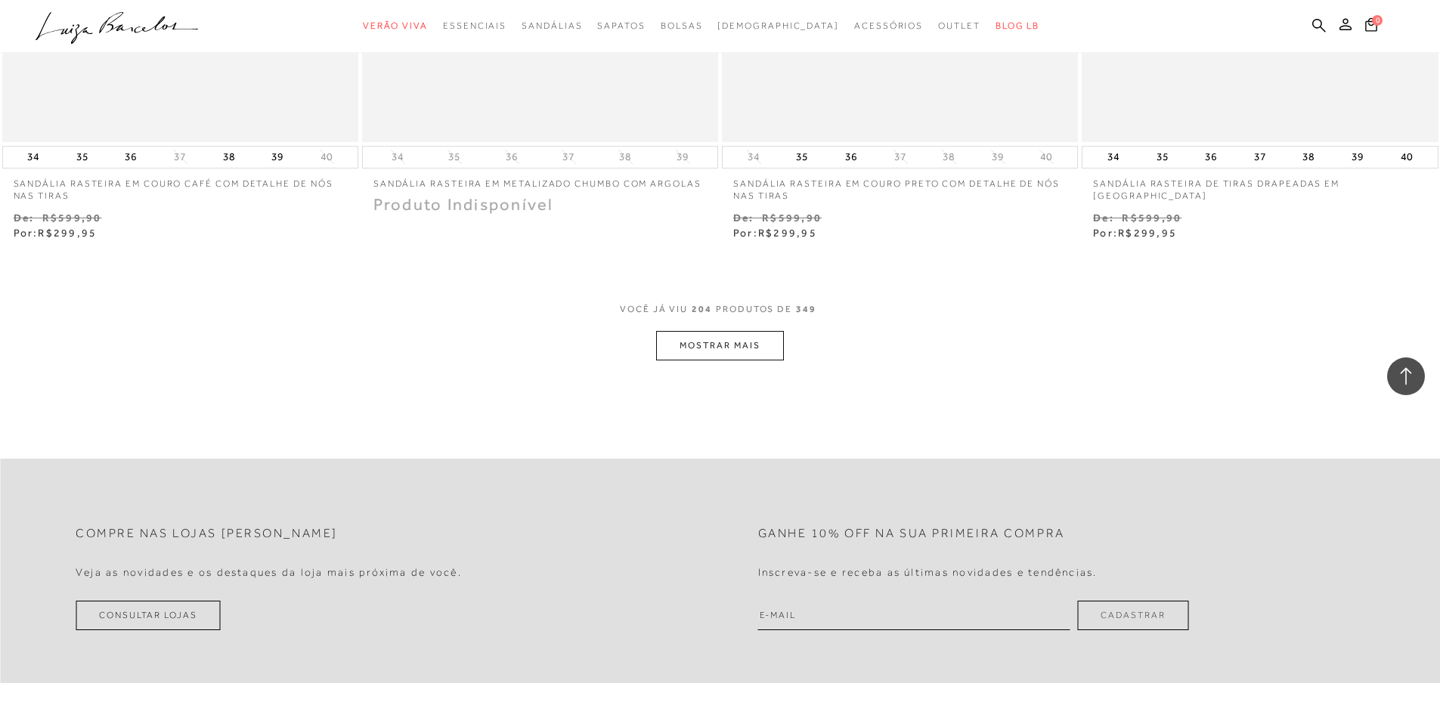
click at [702, 361] on button "MOSTRAR MAIS" at bounding box center [719, 345] width 127 height 29
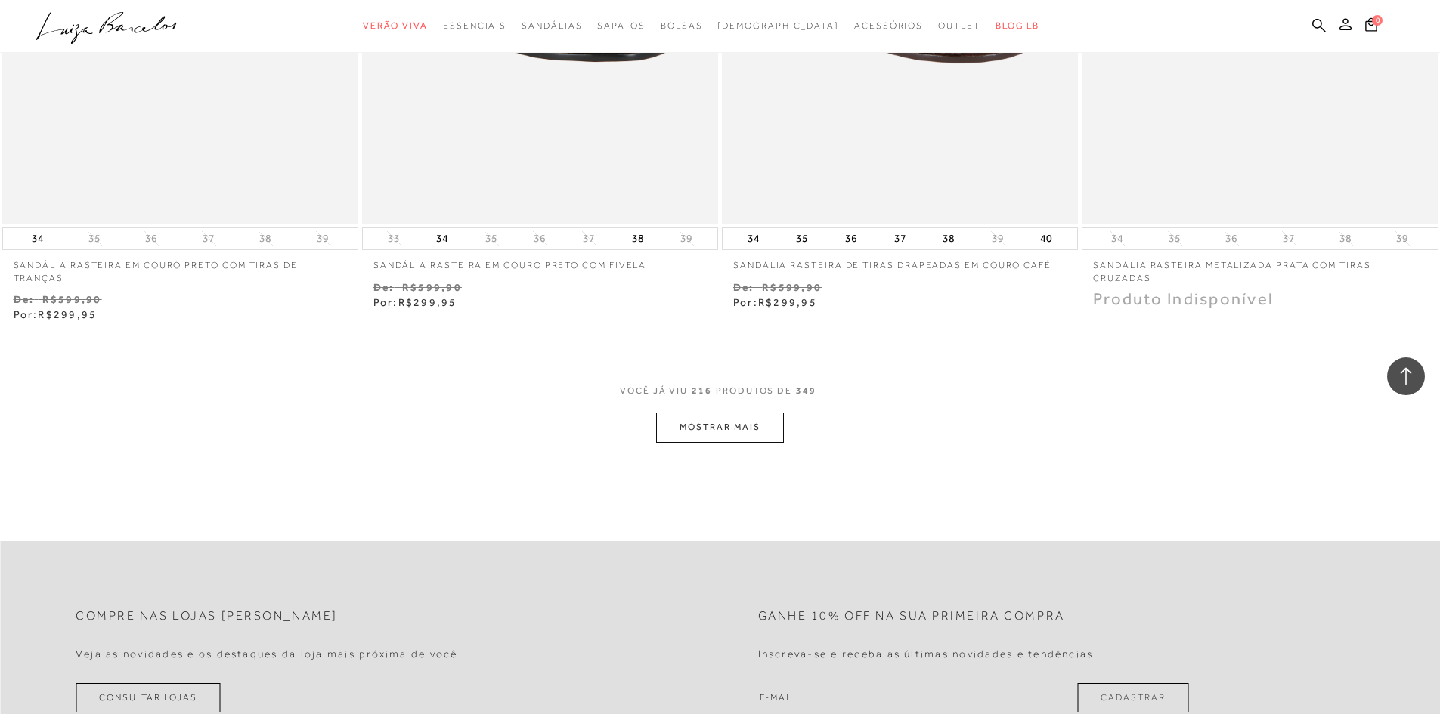
scroll to position [34283, 0]
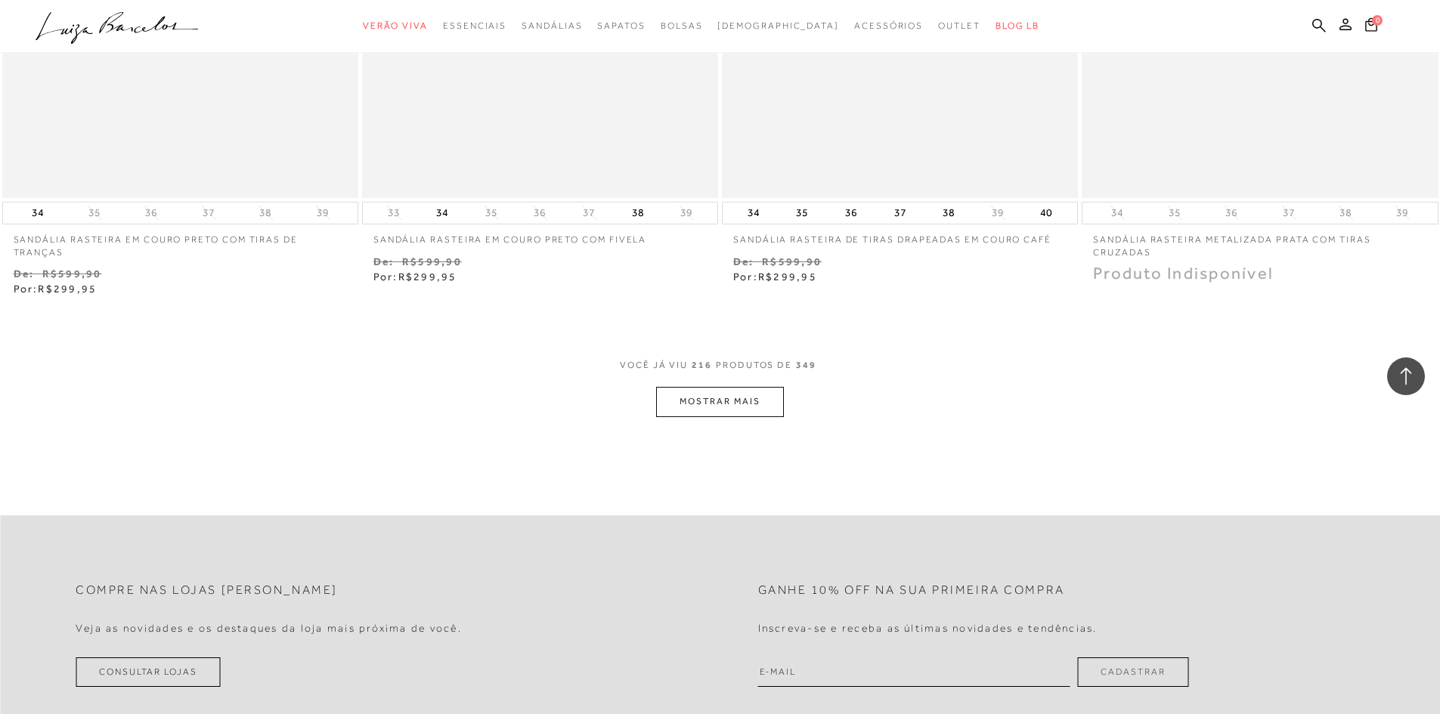
click at [747, 404] on button "MOSTRAR MAIS" at bounding box center [719, 401] width 127 height 29
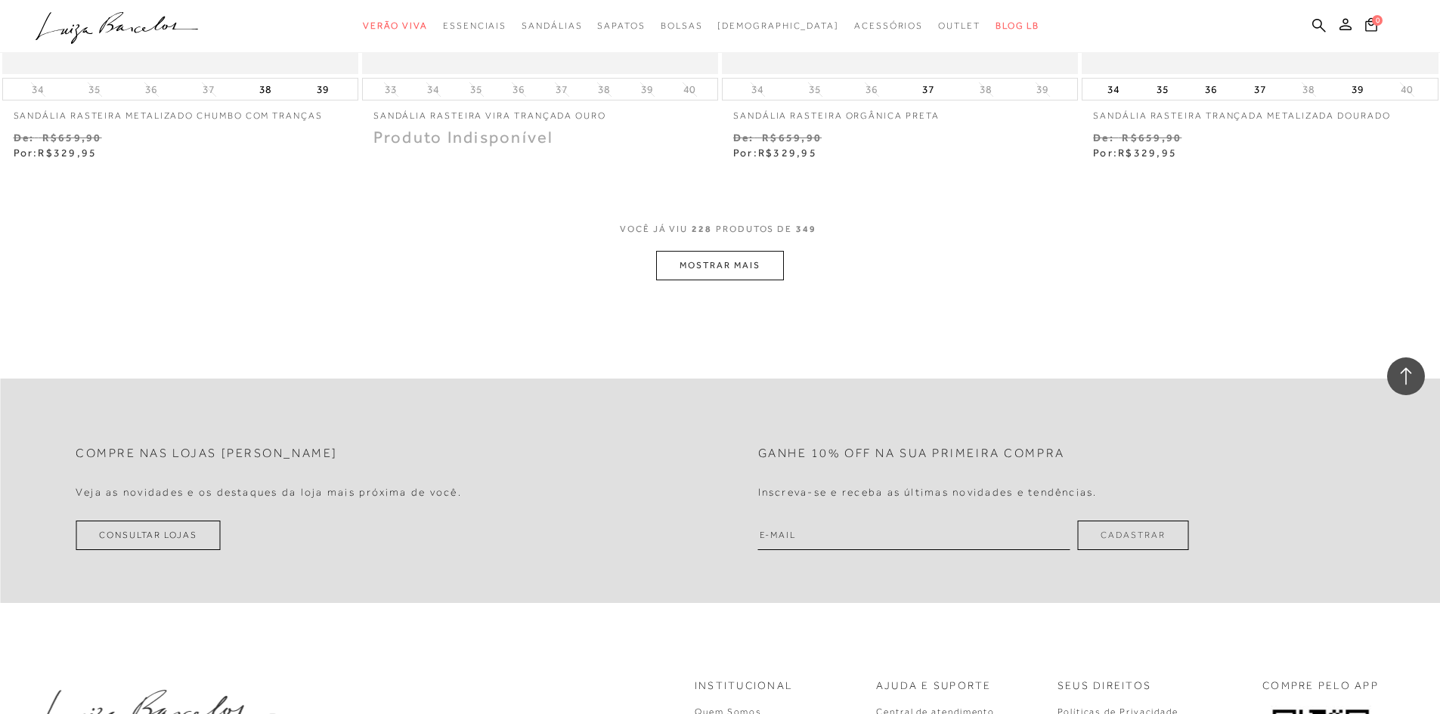
scroll to position [36324, 0]
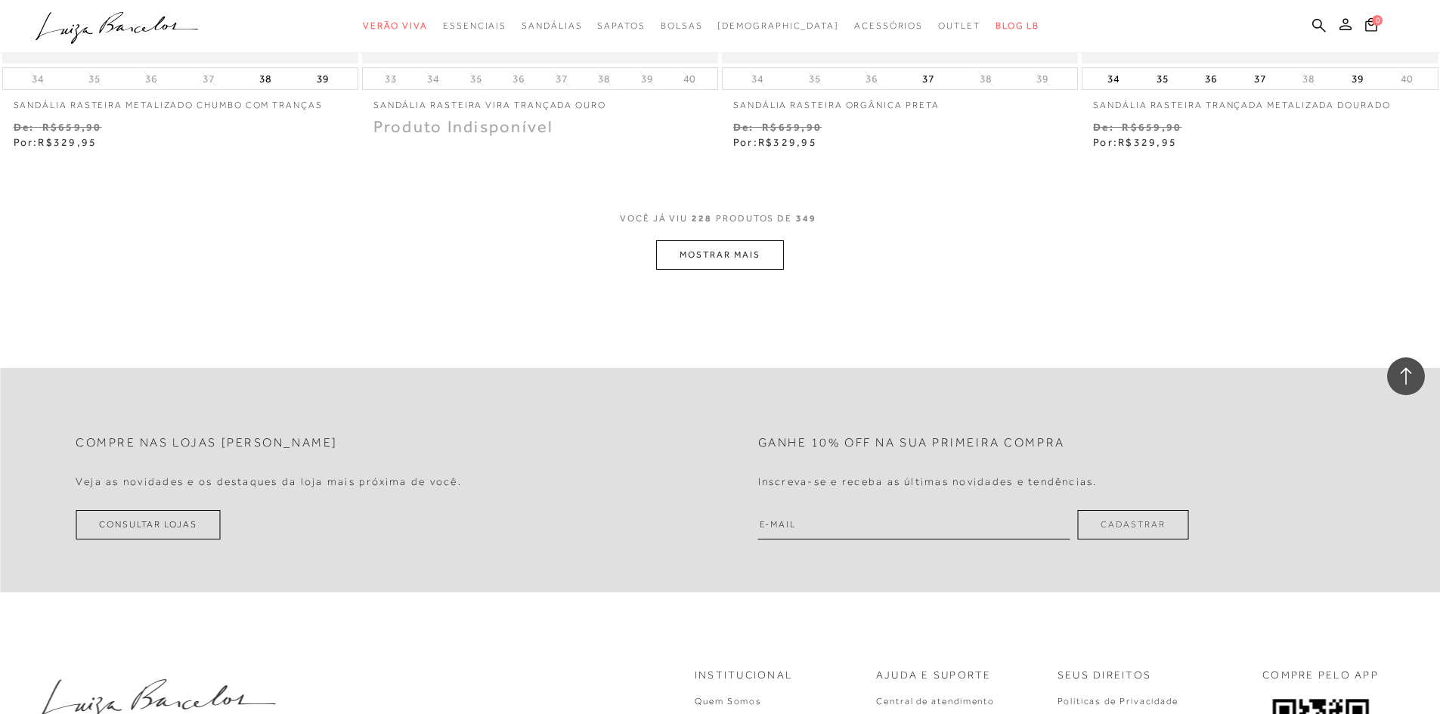
click at [762, 261] on button "MOSTRAR MAIS" at bounding box center [719, 254] width 127 height 29
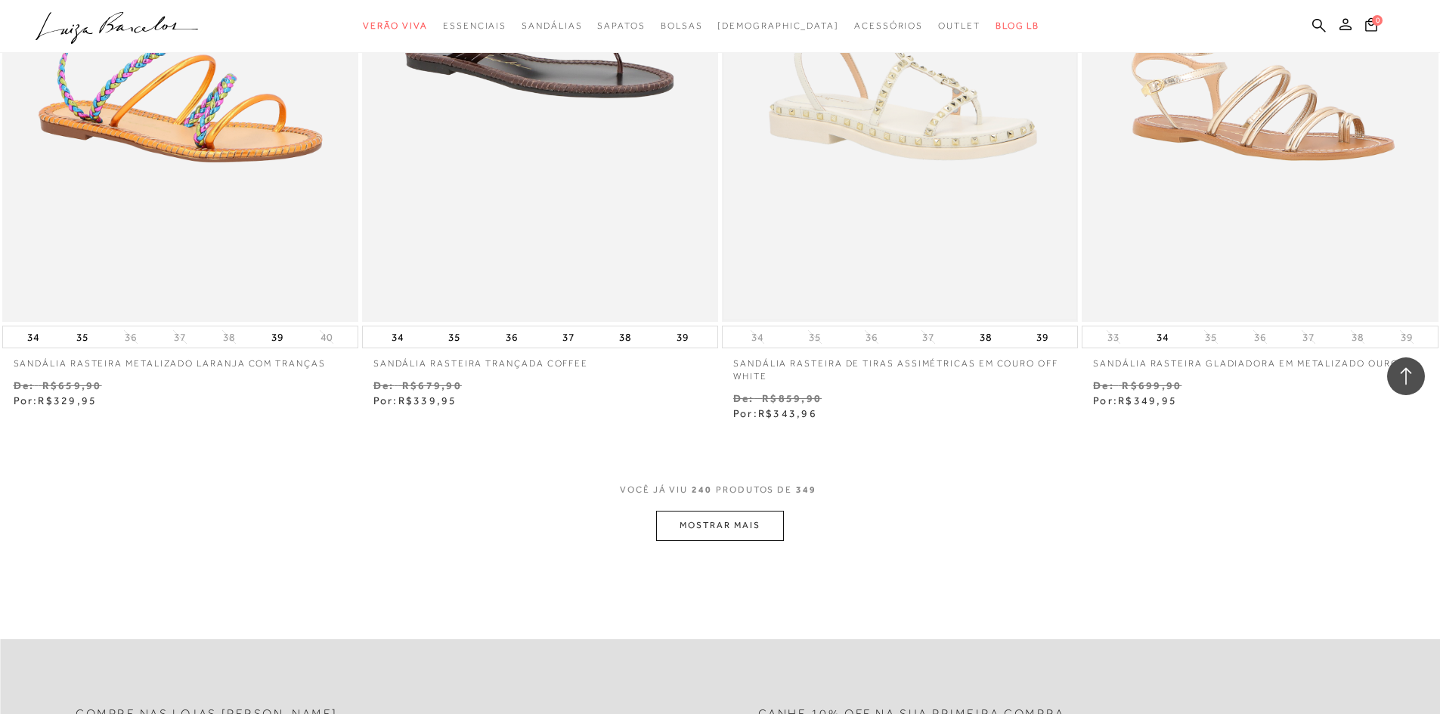
scroll to position [37988, 0]
click at [671, 525] on button "MOSTRAR MAIS" at bounding box center [719, 524] width 127 height 29
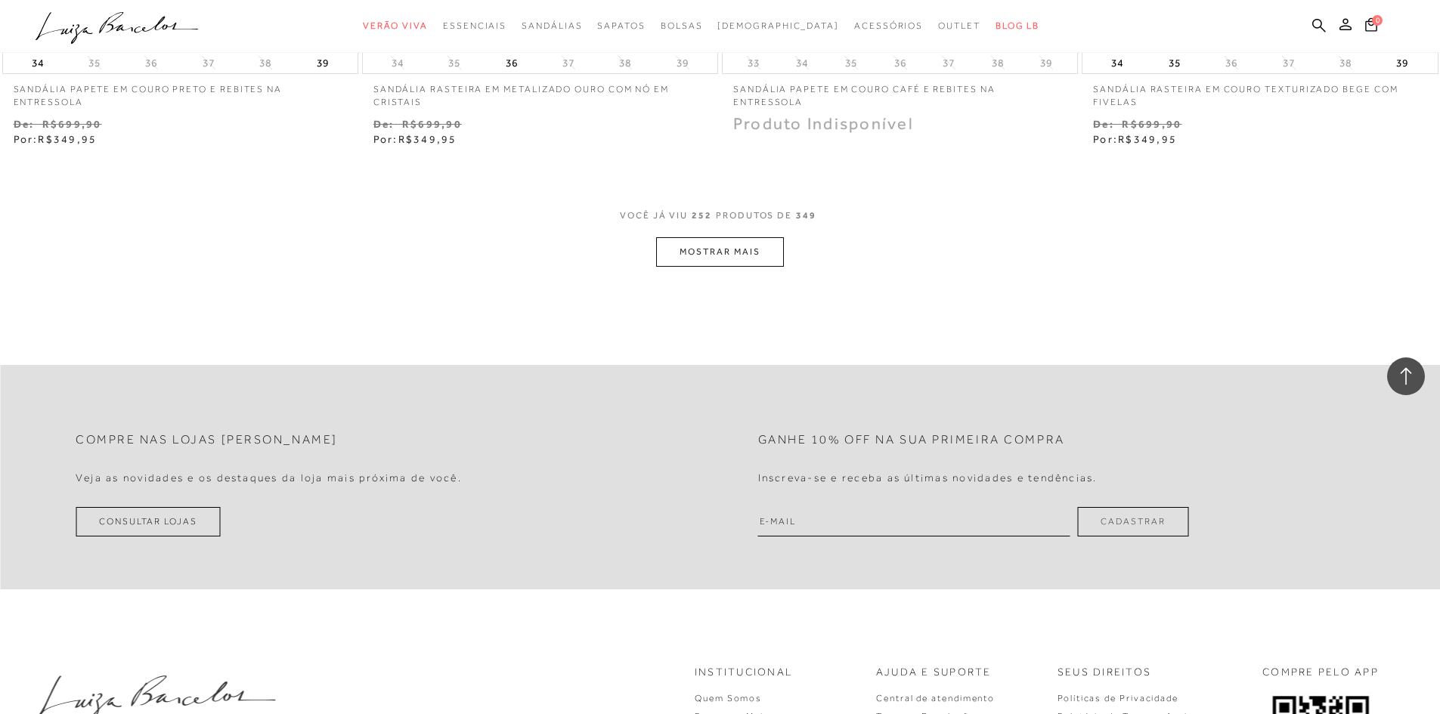
scroll to position [40255, 0]
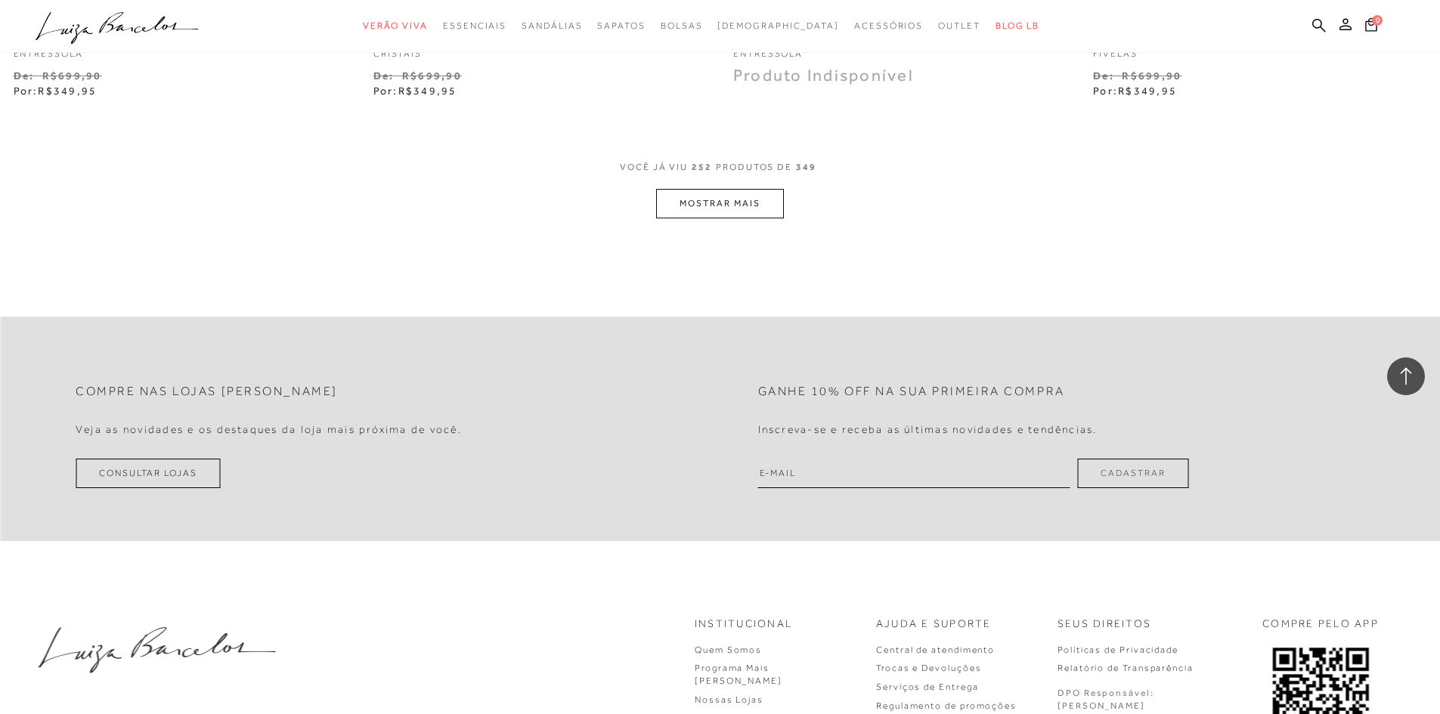
click at [720, 200] on button "MOSTRAR MAIS" at bounding box center [719, 203] width 127 height 29
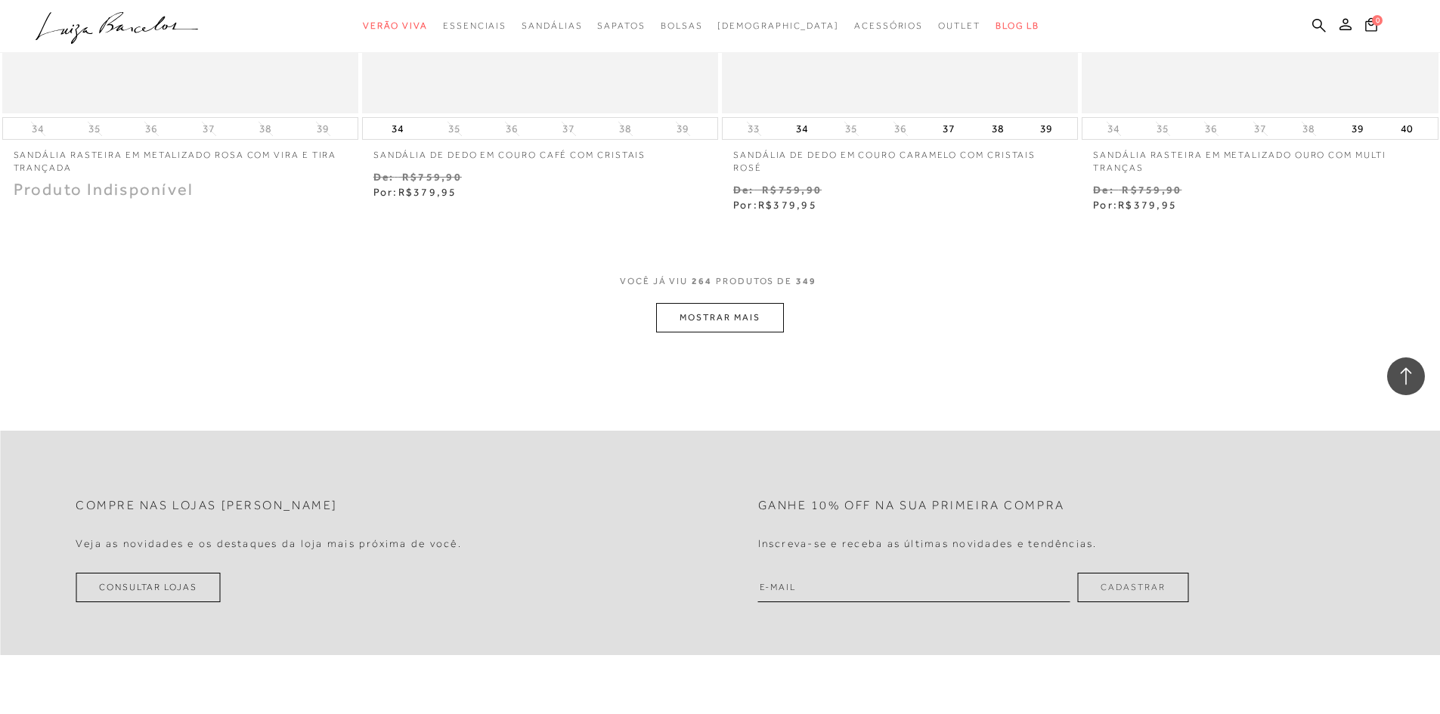
scroll to position [42126, 0]
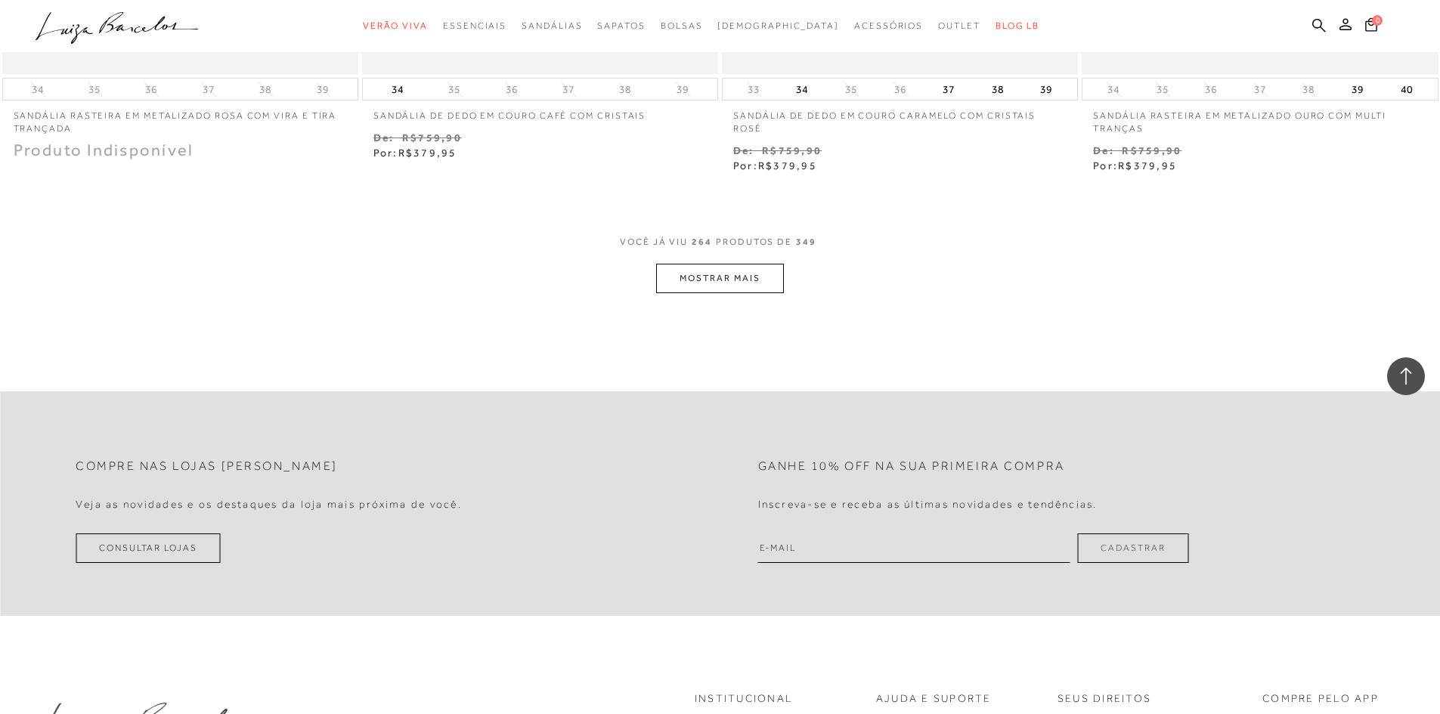
click at [748, 290] on button "MOSTRAR MAIS" at bounding box center [719, 278] width 127 height 29
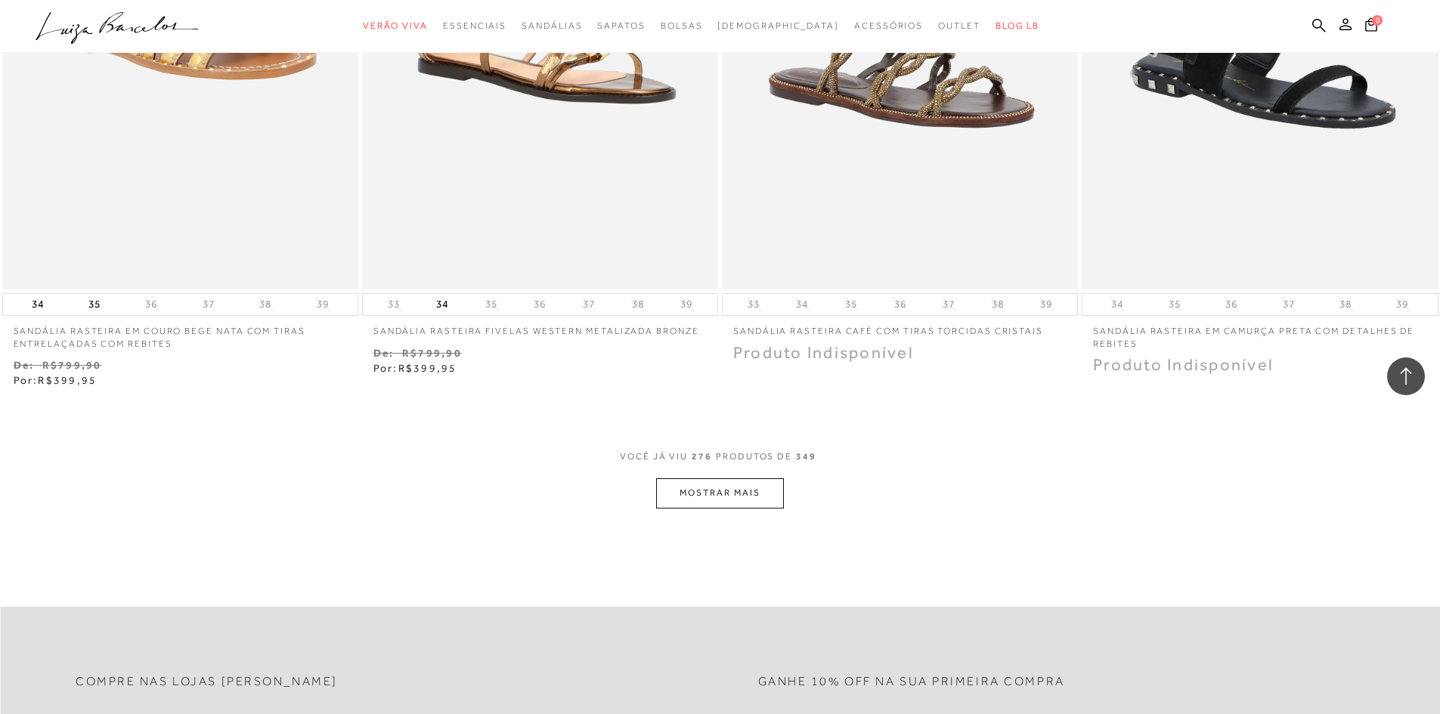
scroll to position [43846, 0]
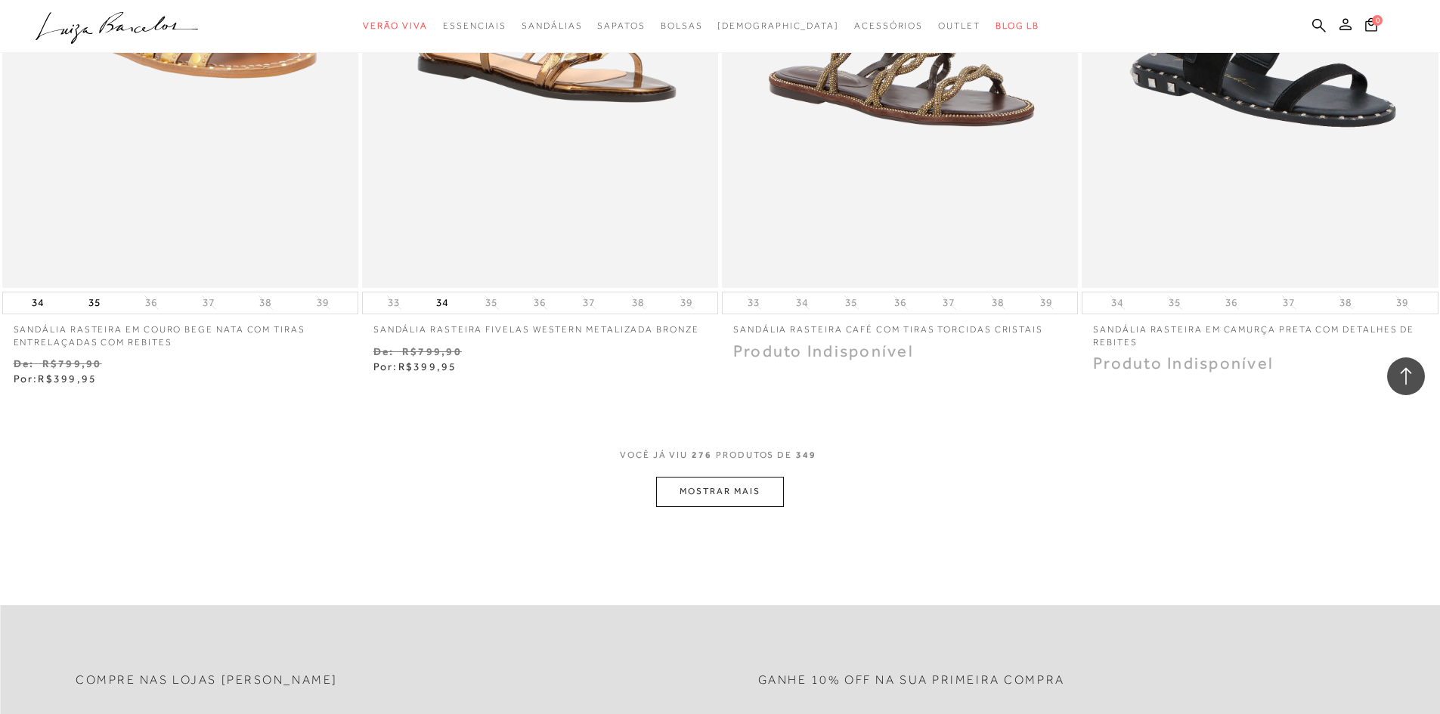
click at [726, 491] on button "MOSTRAR MAIS" at bounding box center [719, 491] width 127 height 29
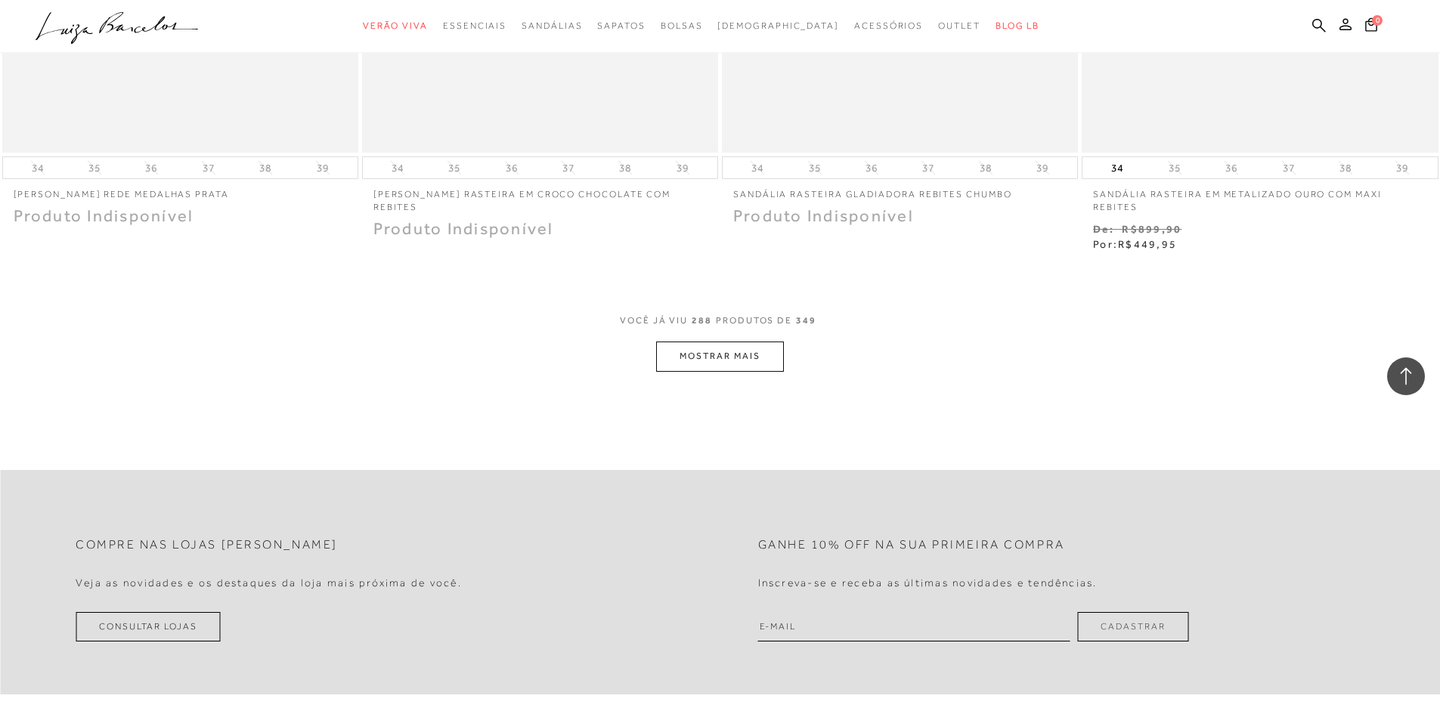
scroll to position [45963, 0]
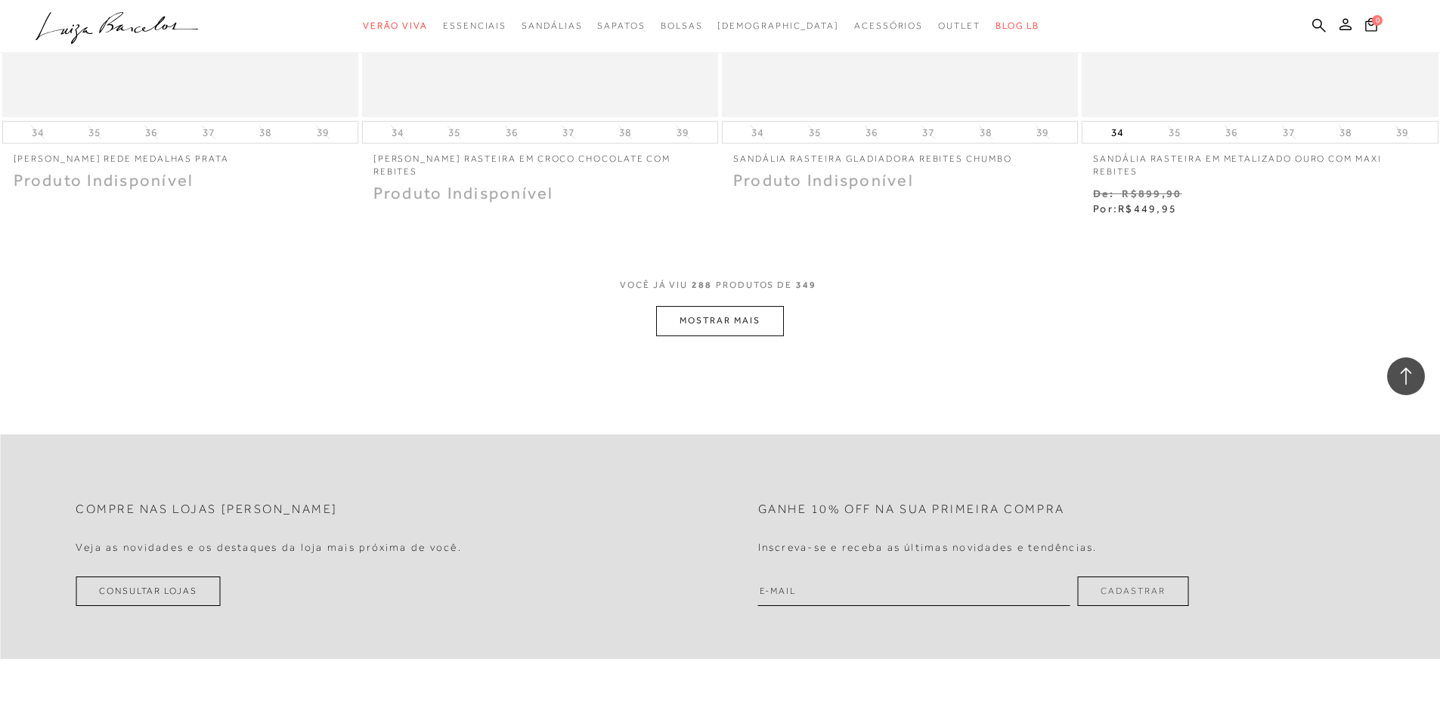
click at [707, 326] on button "MOSTRAR MAIS" at bounding box center [719, 320] width 127 height 29
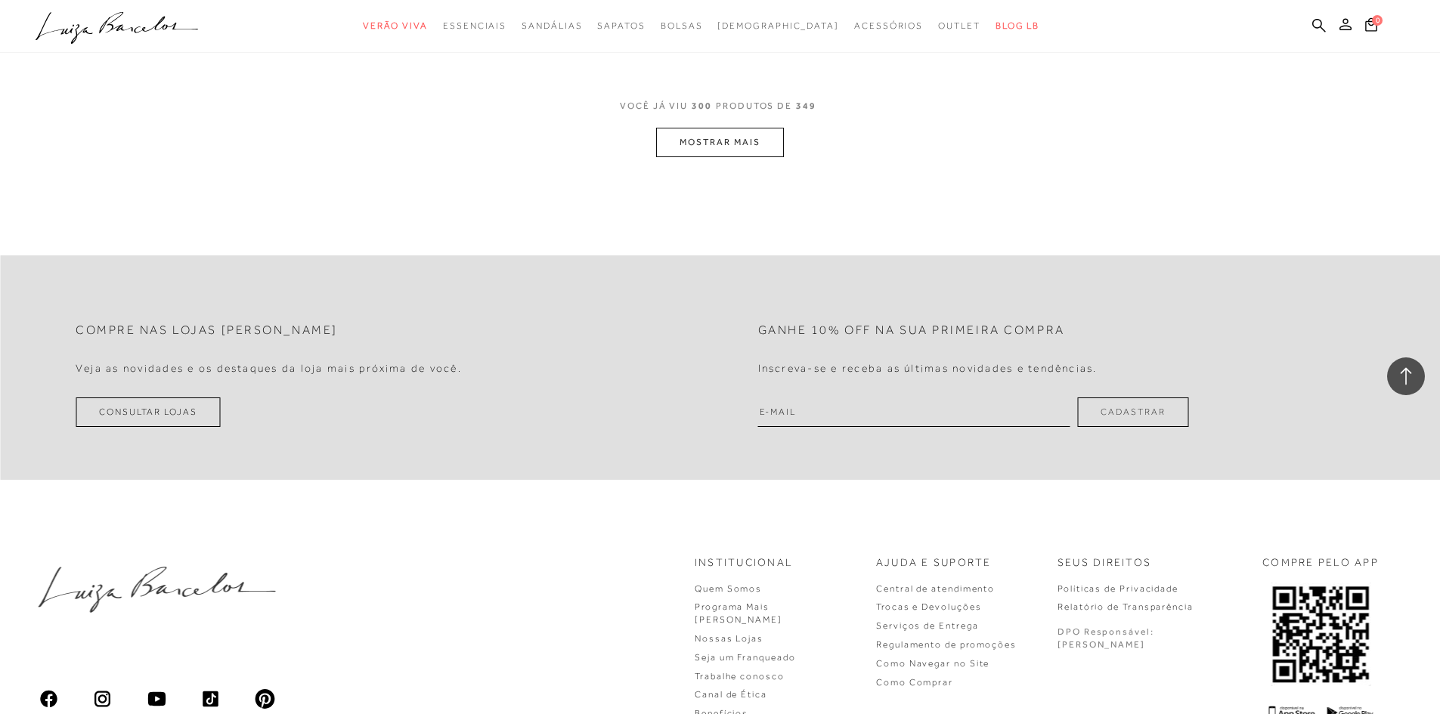
scroll to position [48079, 0]
click at [742, 129] on button "MOSTRAR MAIS" at bounding box center [719, 137] width 127 height 29
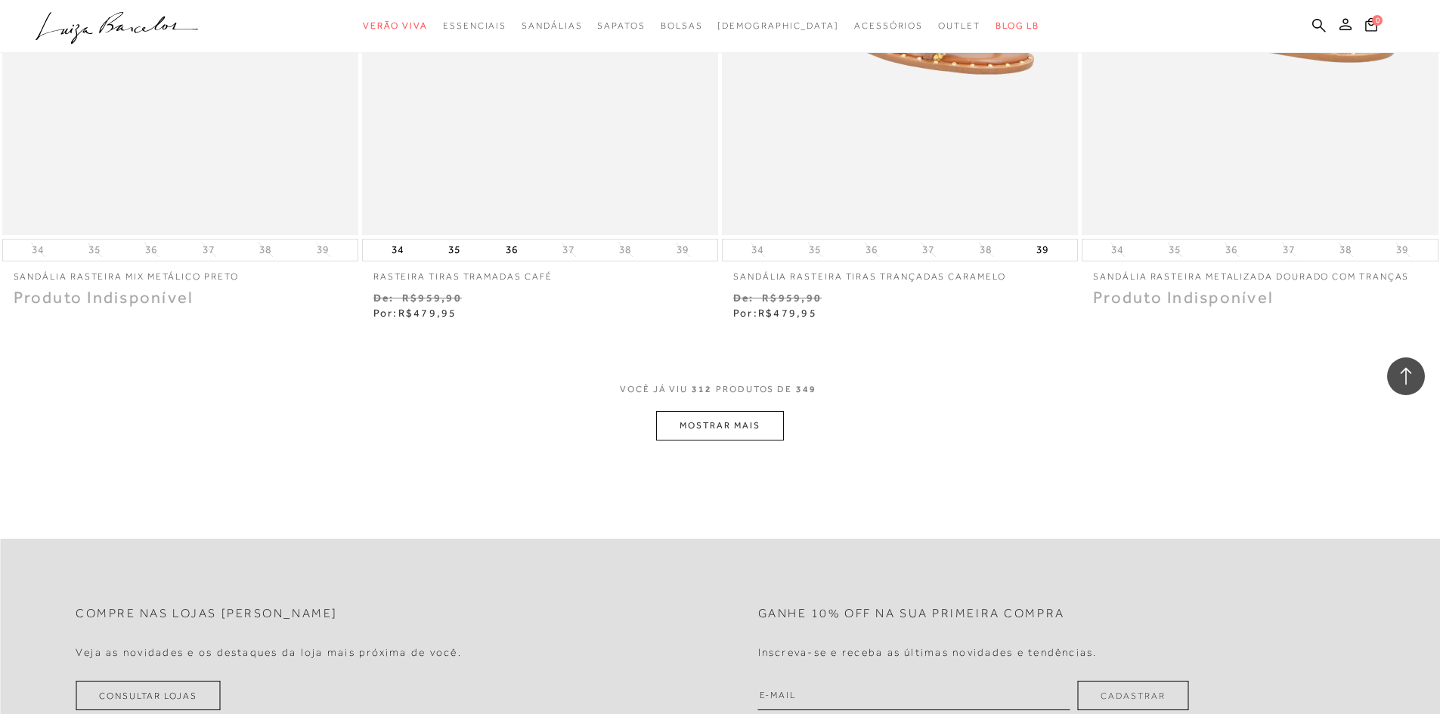
scroll to position [49951, 0]
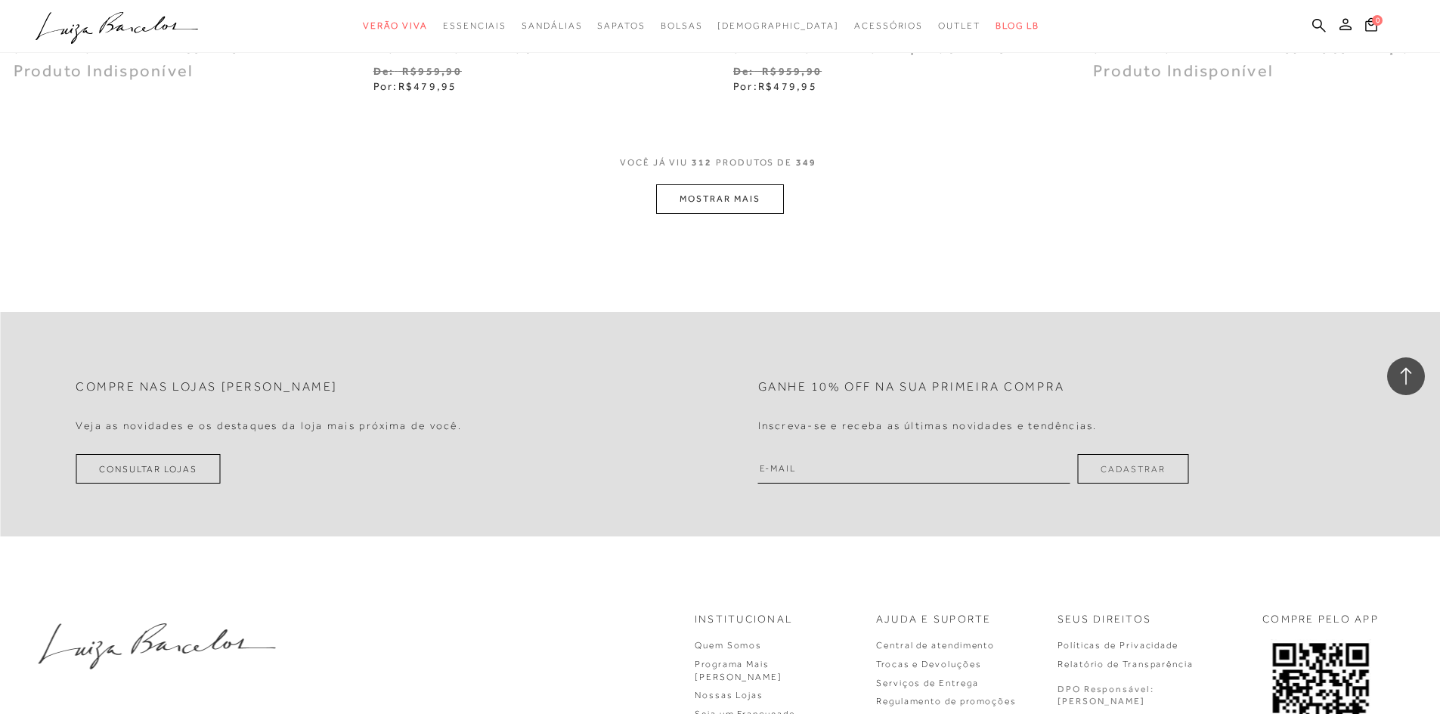
click at [706, 199] on button "MOSTRAR MAIS" at bounding box center [719, 198] width 127 height 29
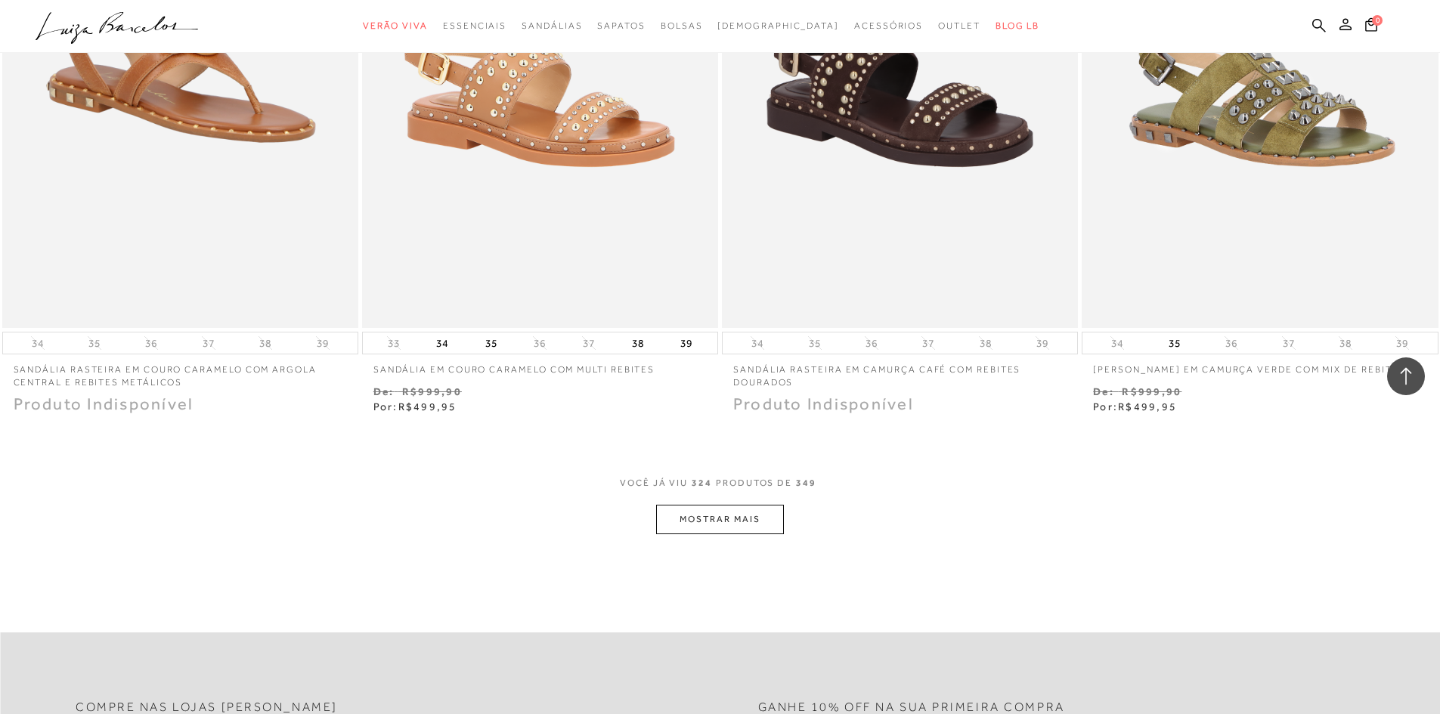
scroll to position [51690, 0]
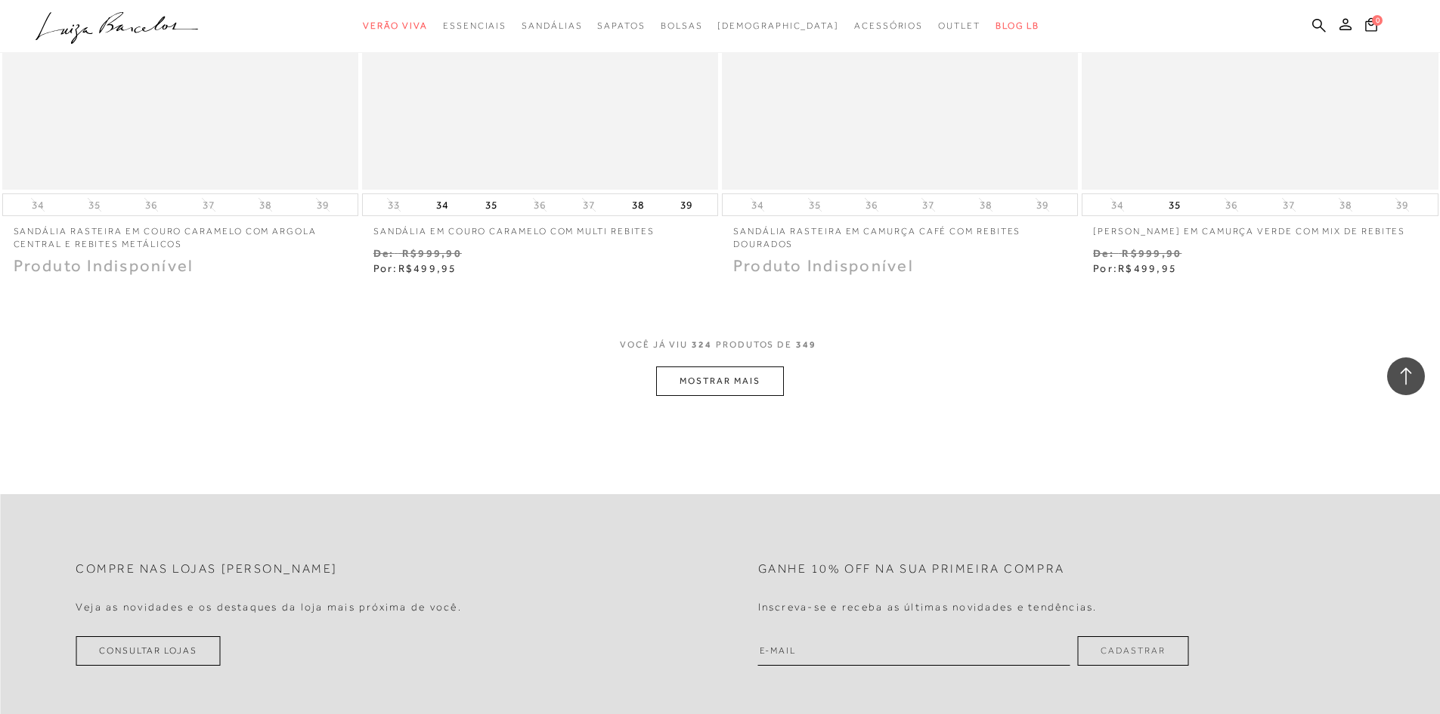
click at [733, 380] on button "MOSTRAR MAIS" at bounding box center [719, 381] width 127 height 29
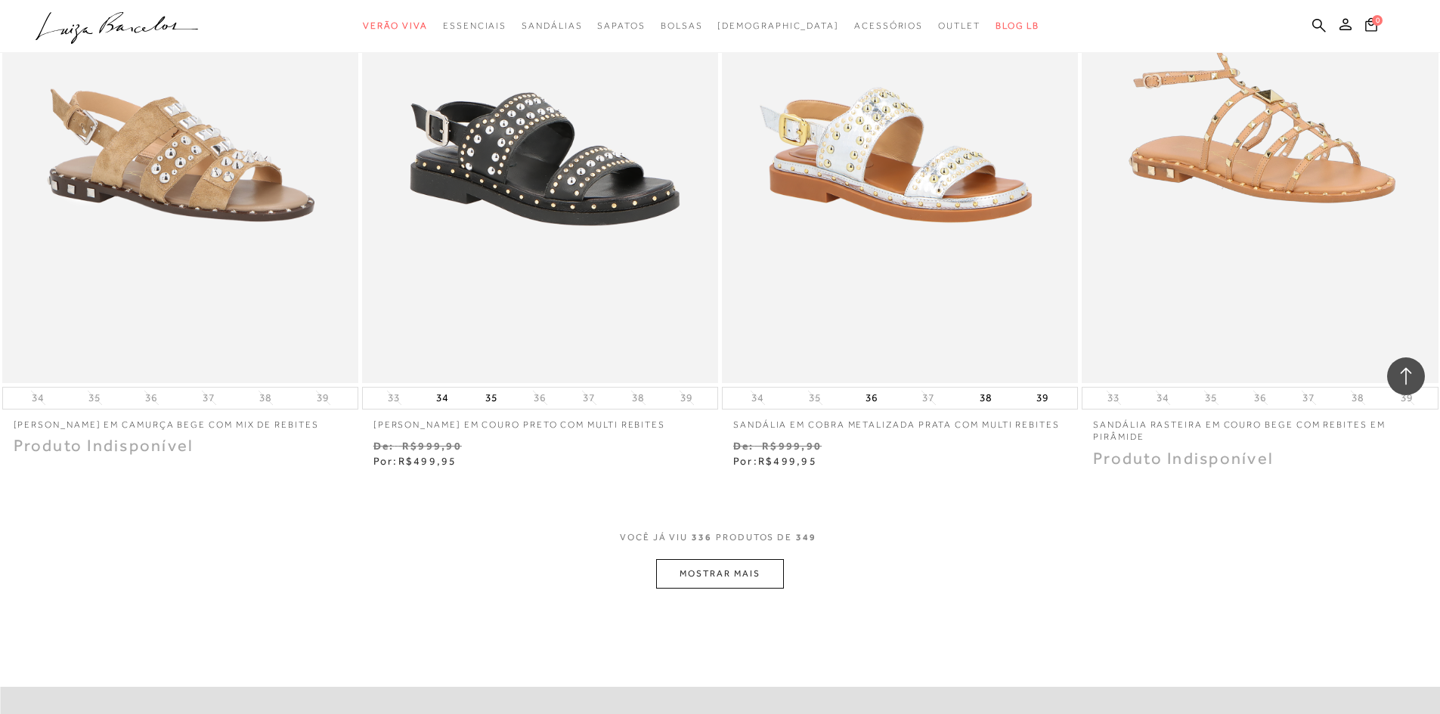
scroll to position [53561, 0]
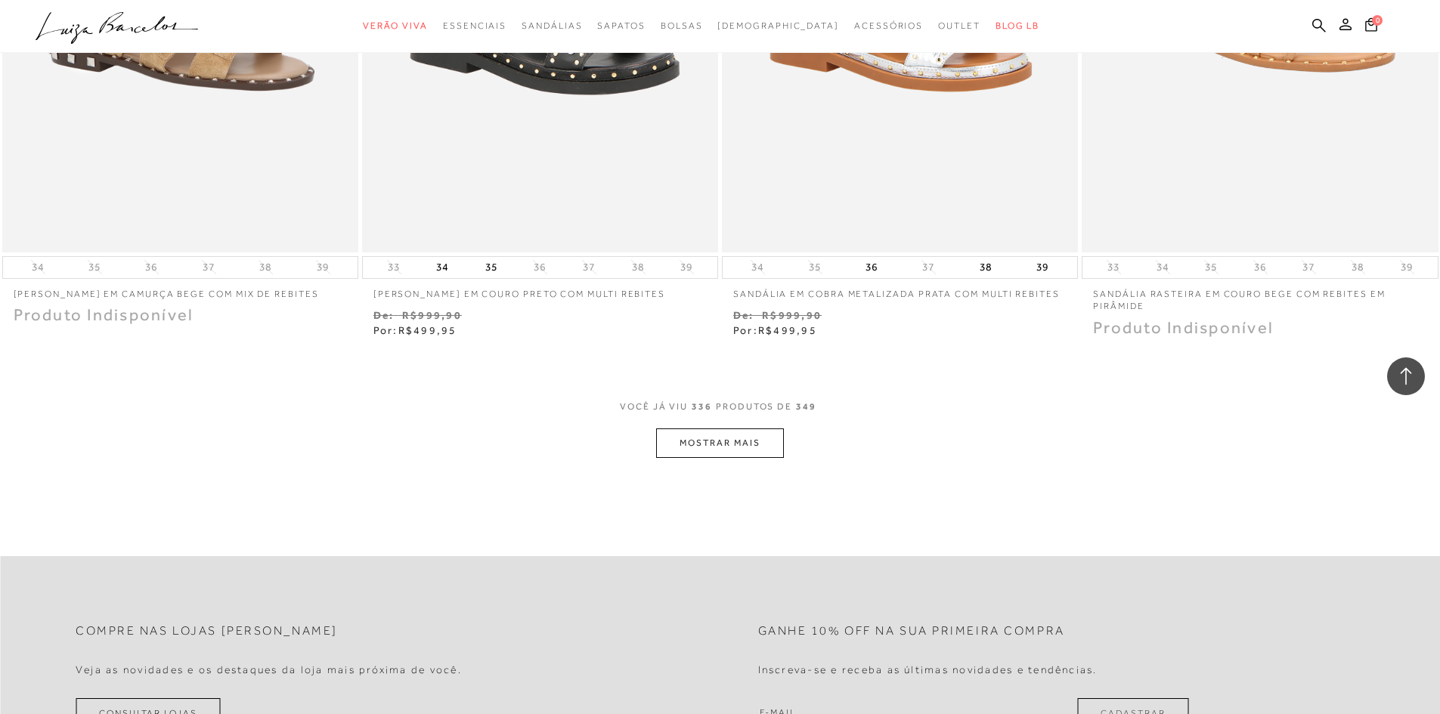
click at [712, 458] on button "MOSTRAR MAIS" at bounding box center [719, 443] width 127 height 29
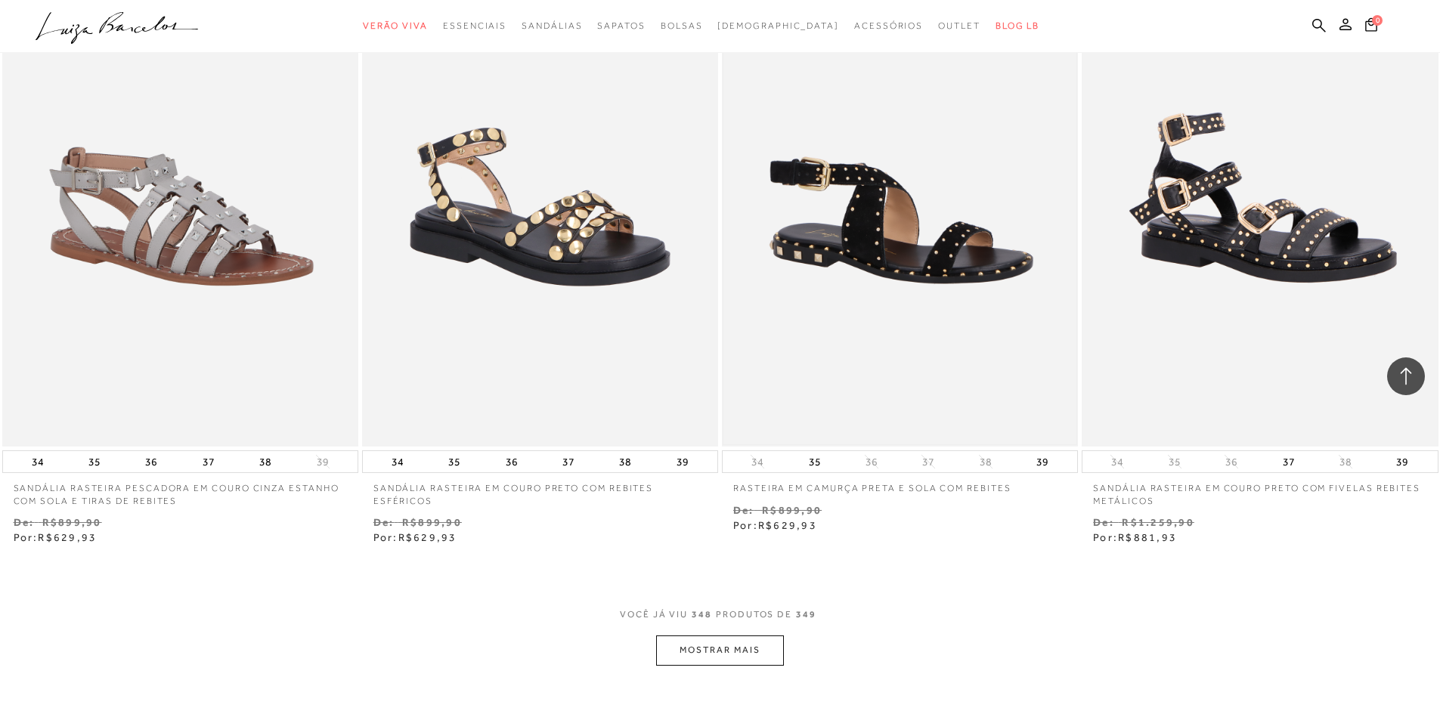
scroll to position [55206, 0]
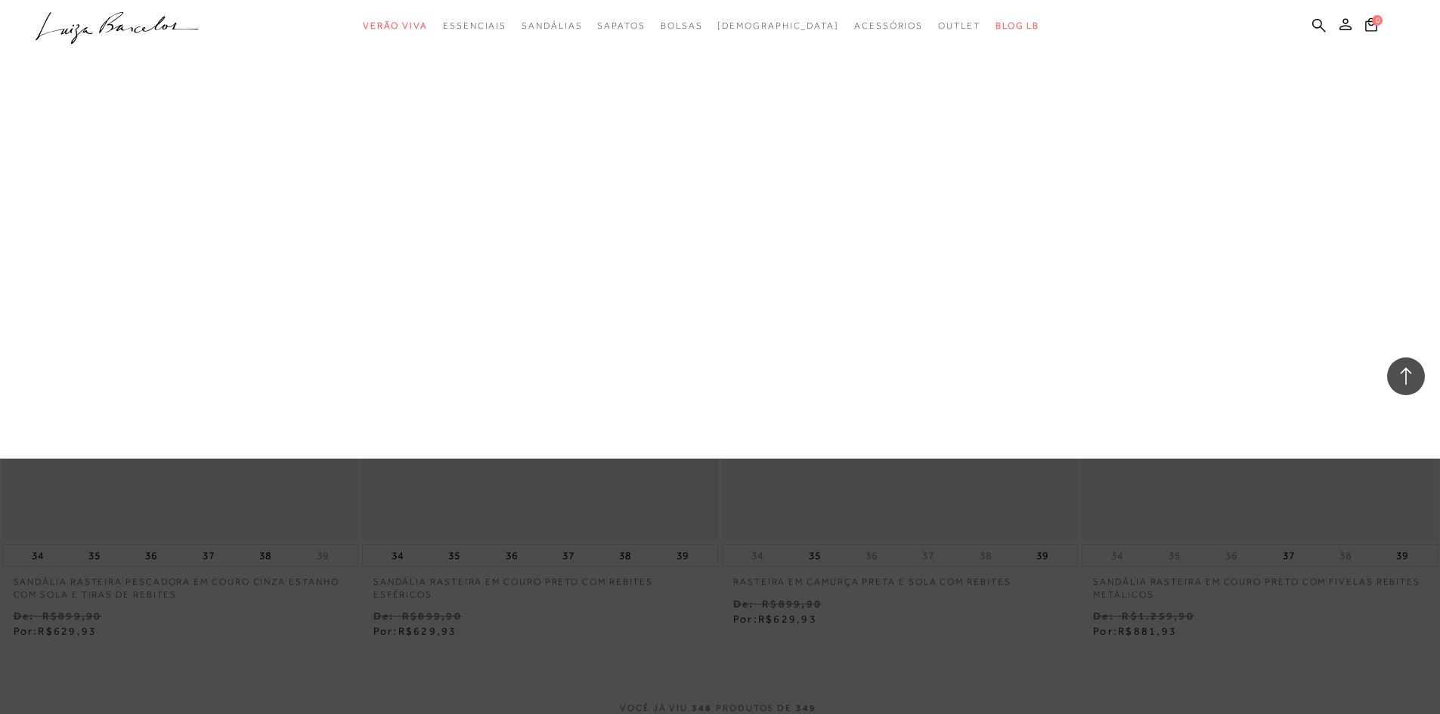
drag, startPoint x: 587, startPoint y: 124, endPoint x: 609, endPoint y: 130, distance: 22.0
click at [0, 0] on link "Salto Baixo" at bounding box center [0, 0] width 0 height 0
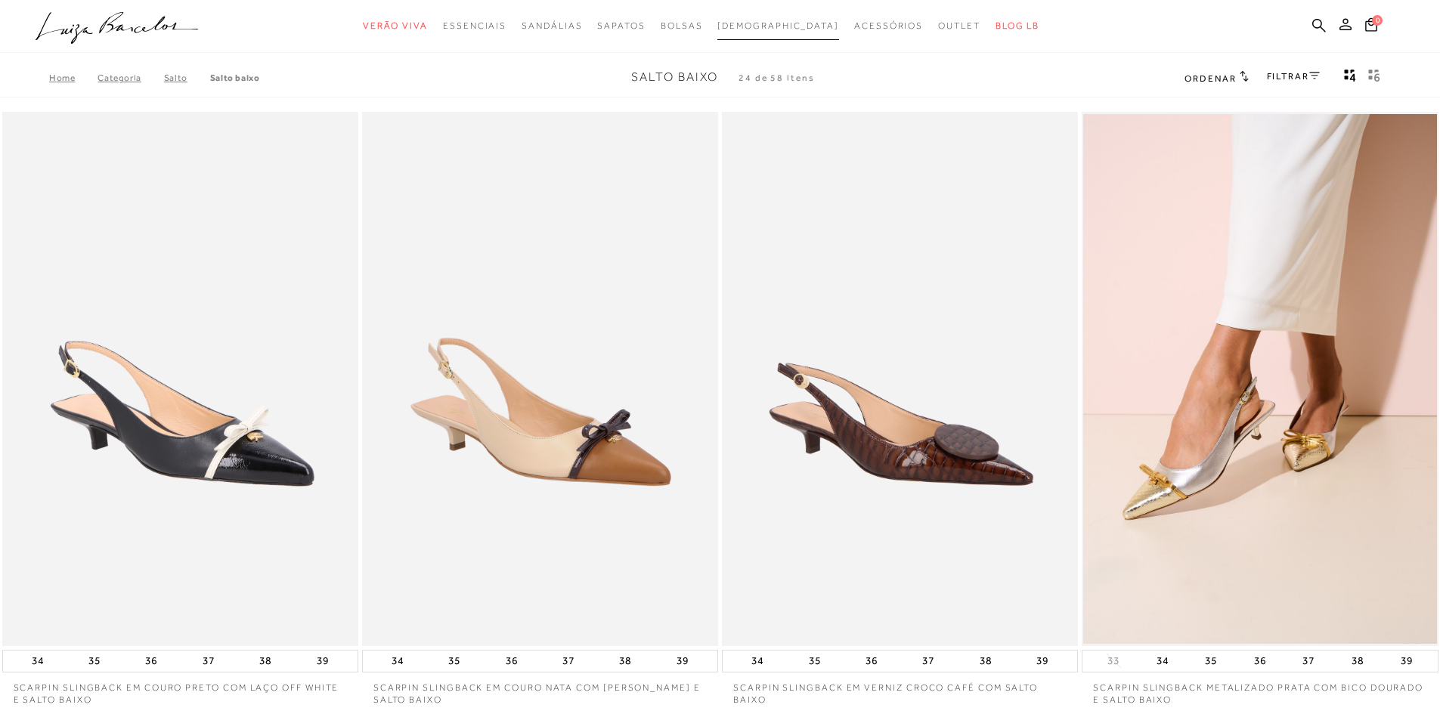
click at [770, 21] on span "[DEMOGRAPHIC_DATA]" at bounding box center [778, 25] width 122 height 11
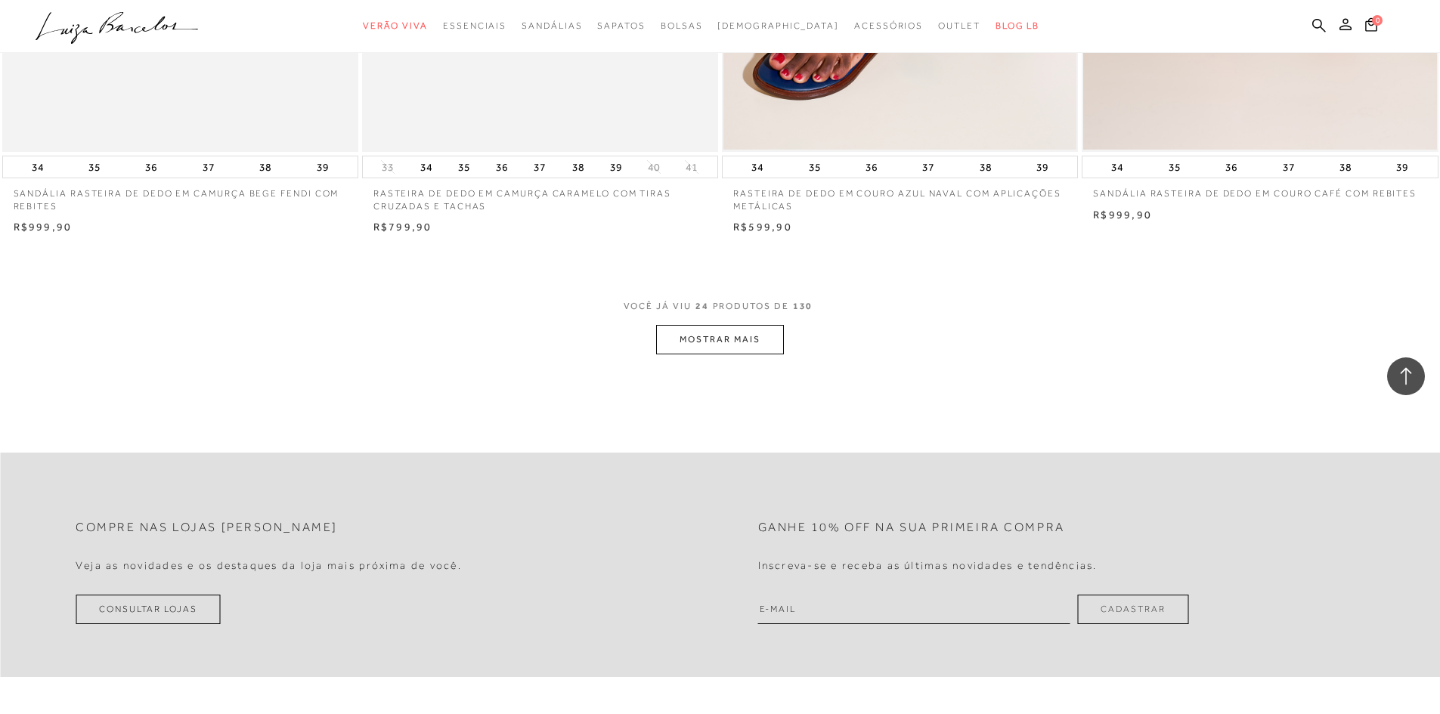
scroll to position [3704, 0]
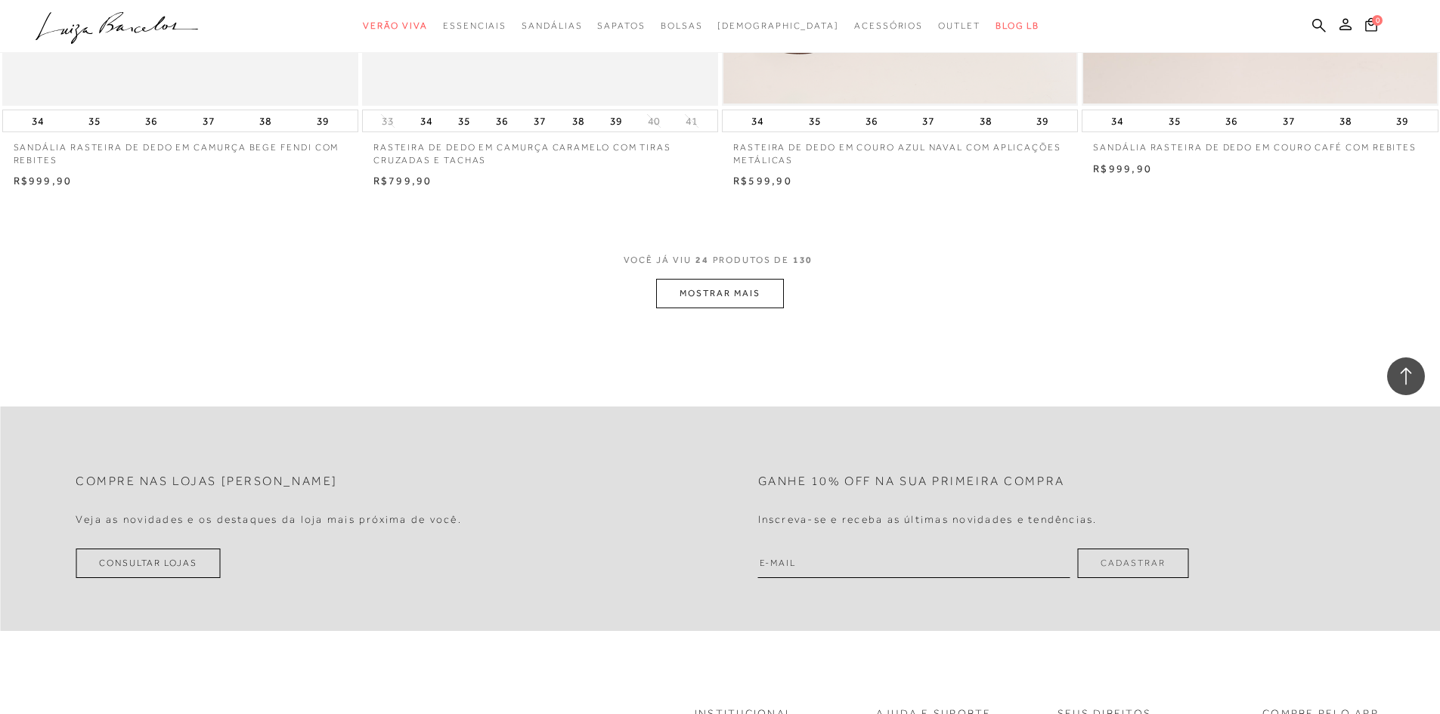
click at [752, 280] on button "MOSTRAR MAIS" at bounding box center [719, 293] width 127 height 29
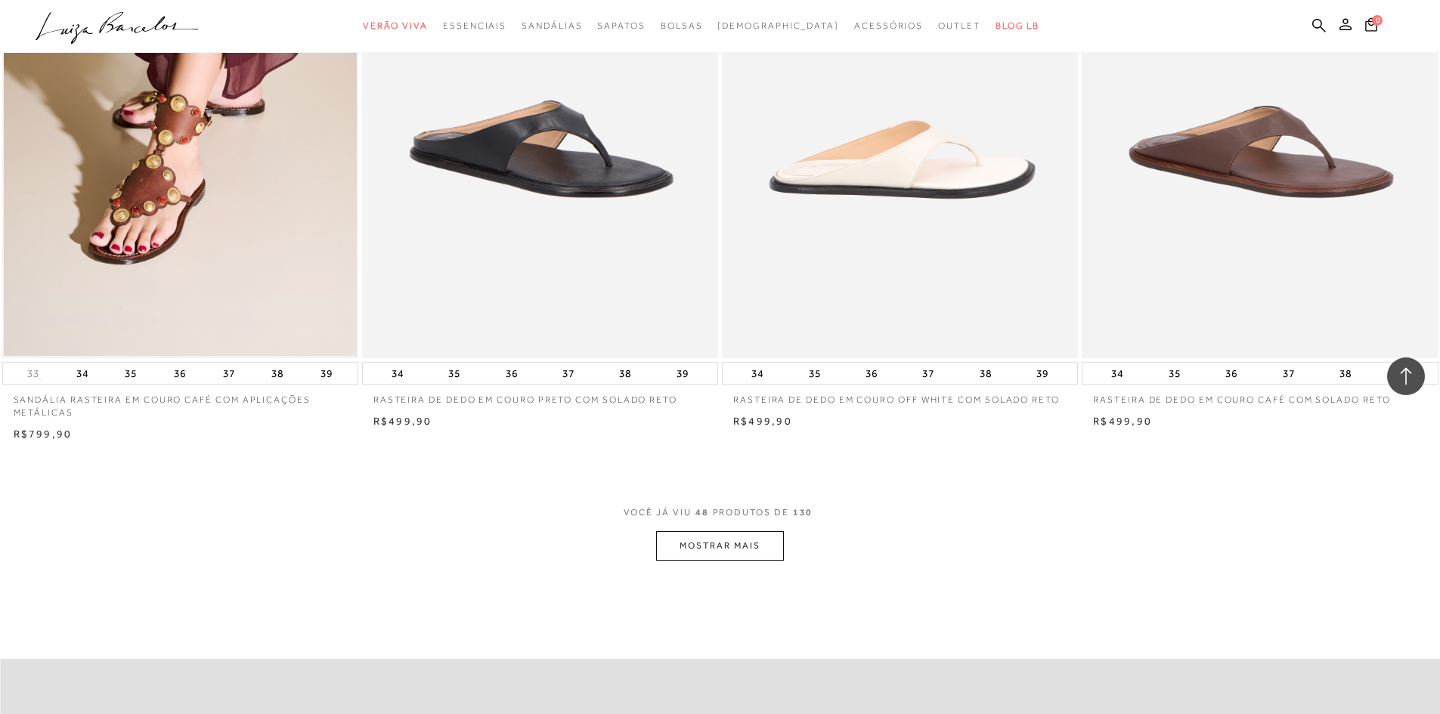
scroll to position [7257, 0]
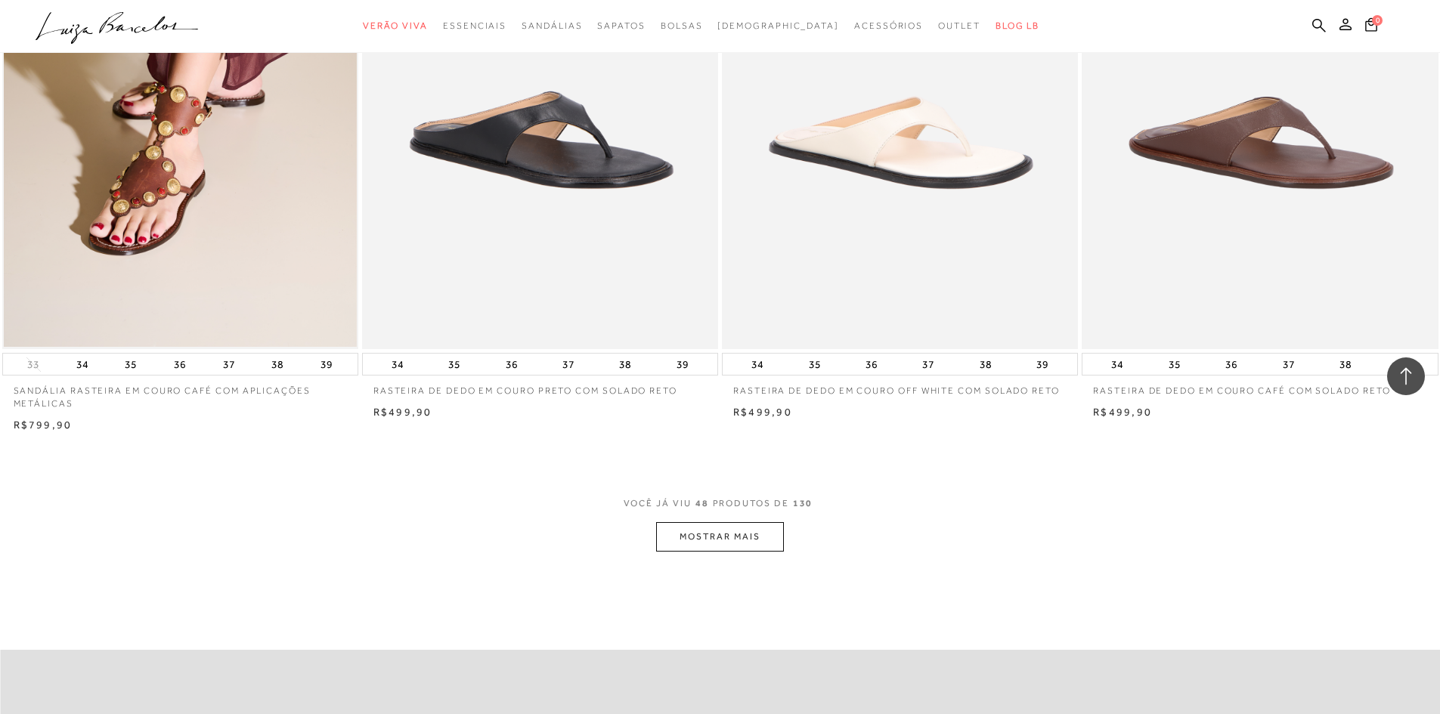
click at [736, 530] on button "MOSTRAR MAIS" at bounding box center [719, 536] width 127 height 29
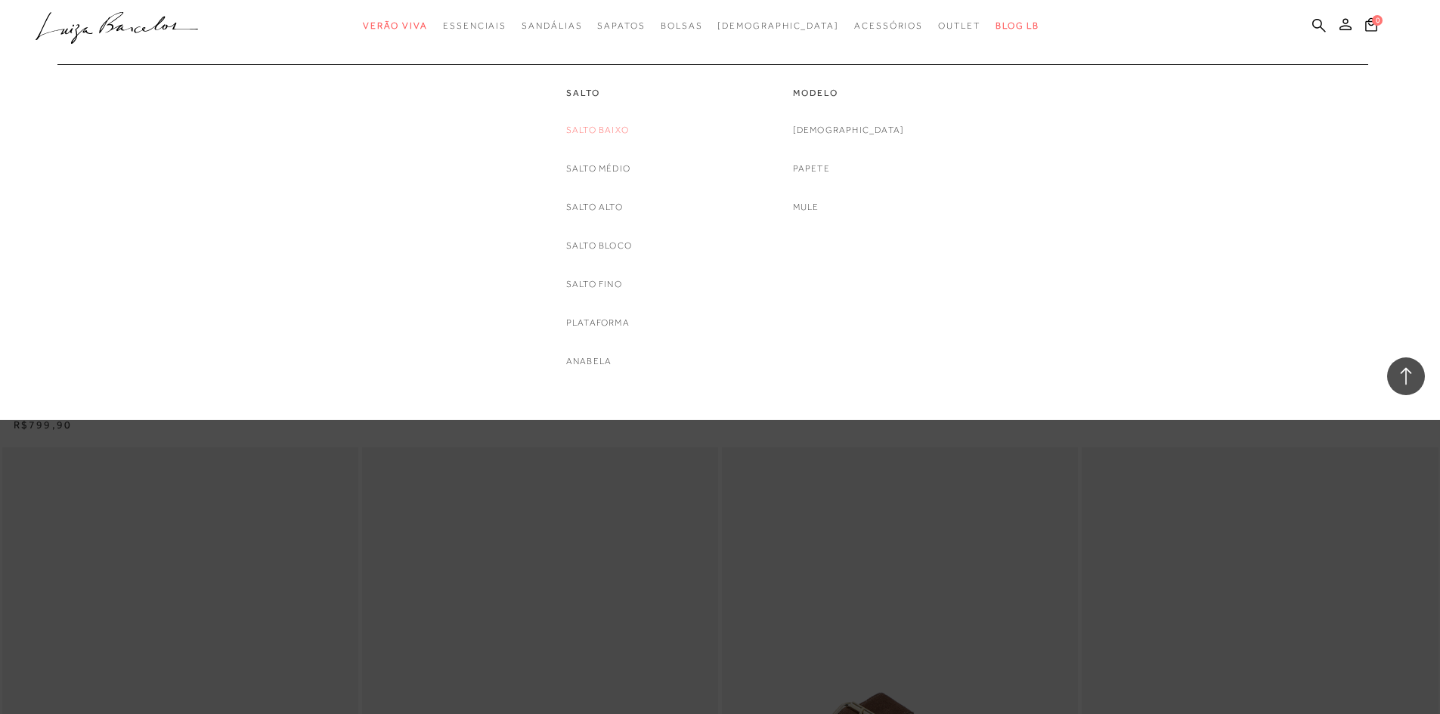
click at [587, 128] on link "Salto Baixo" at bounding box center [597, 130] width 63 height 16
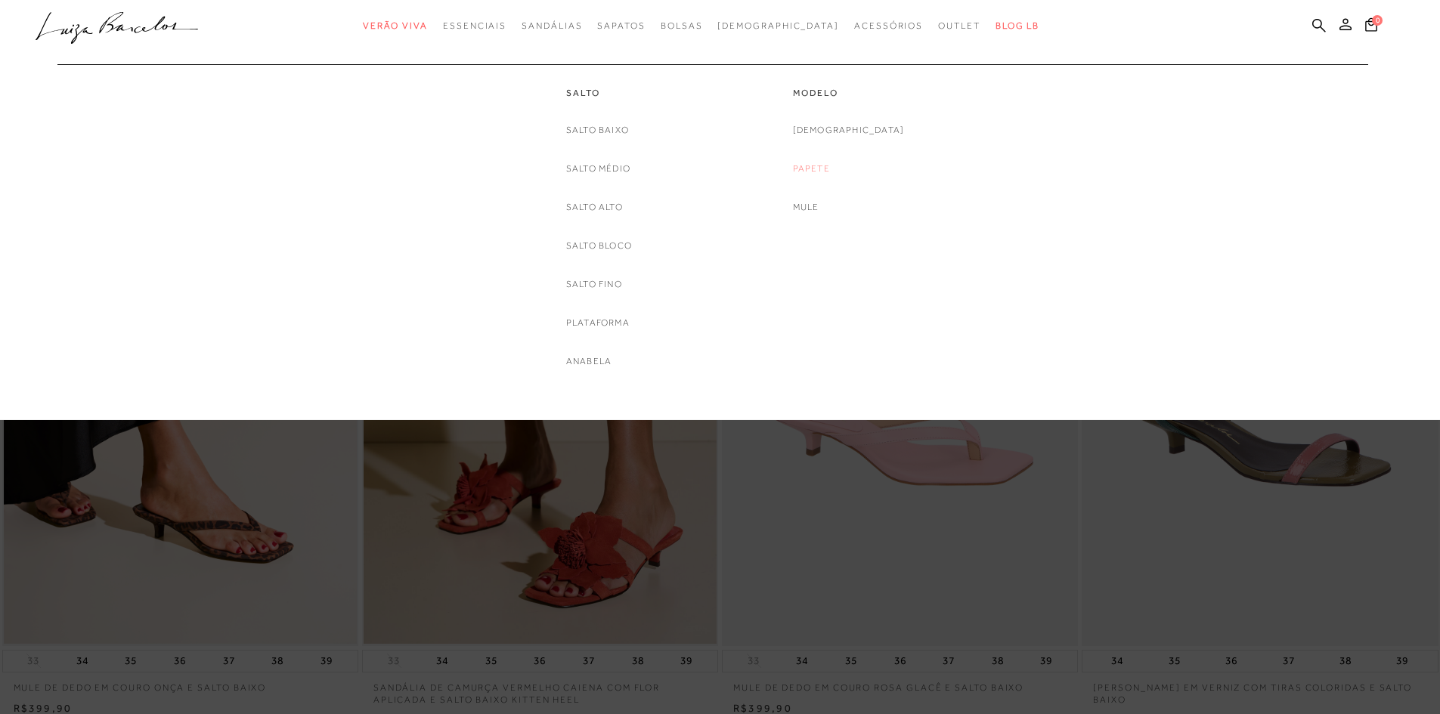
click at [830, 163] on link "Papete" at bounding box center [811, 169] width 37 height 16
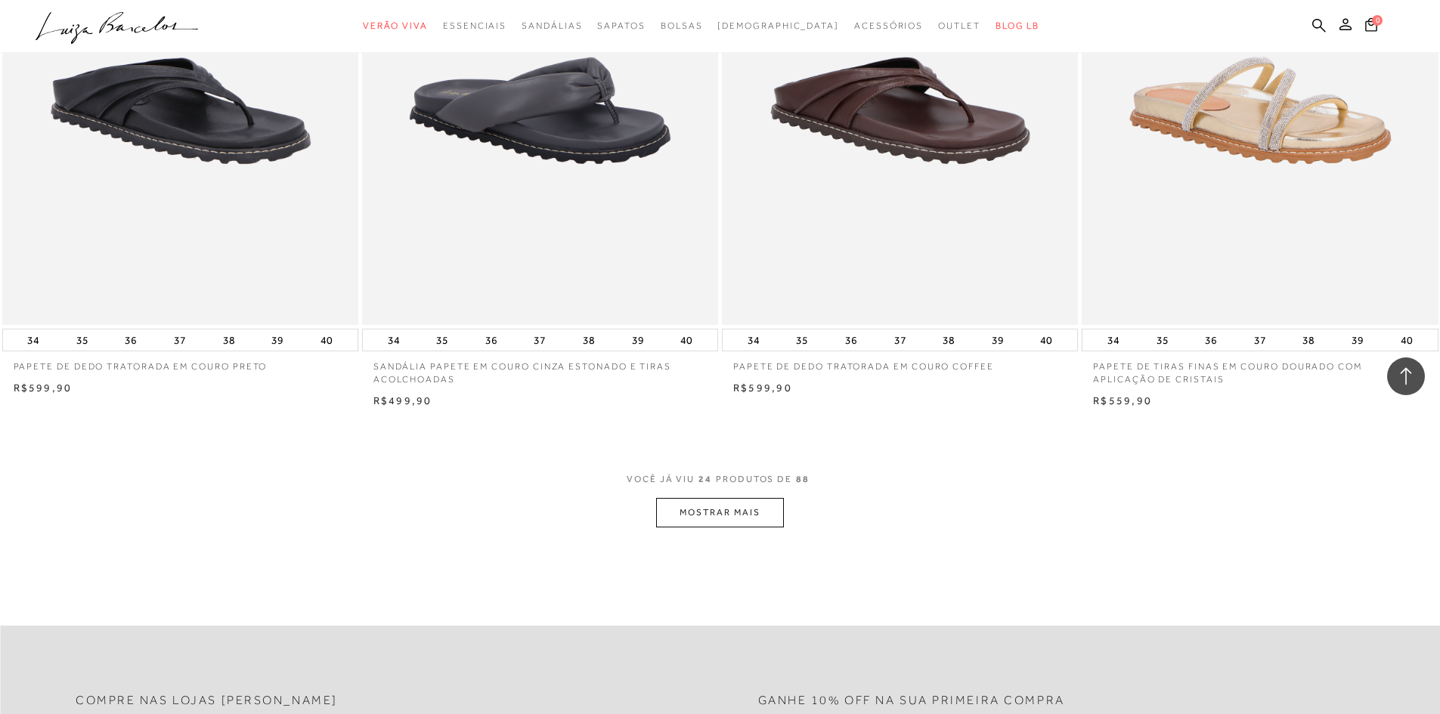
scroll to position [3553, 0]
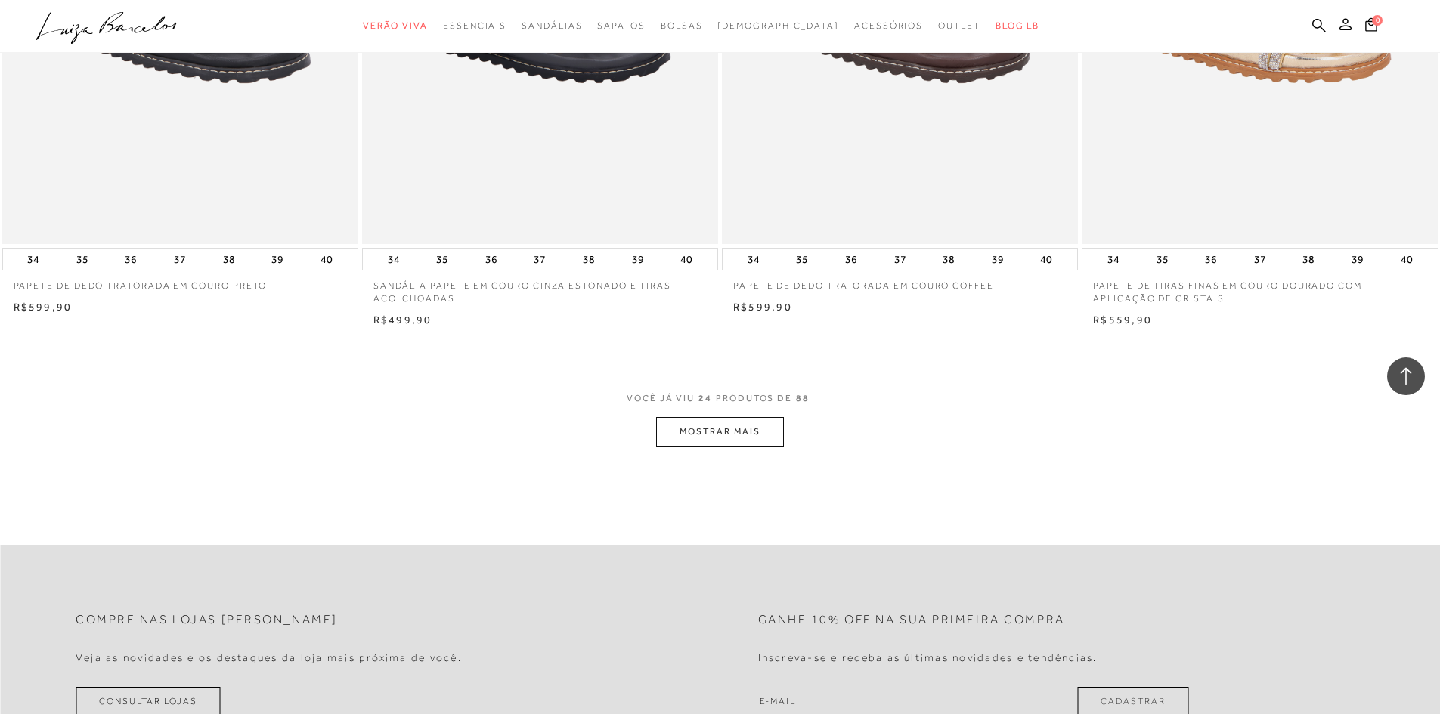
click at [727, 447] on button "MOSTRAR MAIS" at bounding box center [719, 431] width 127 height 29
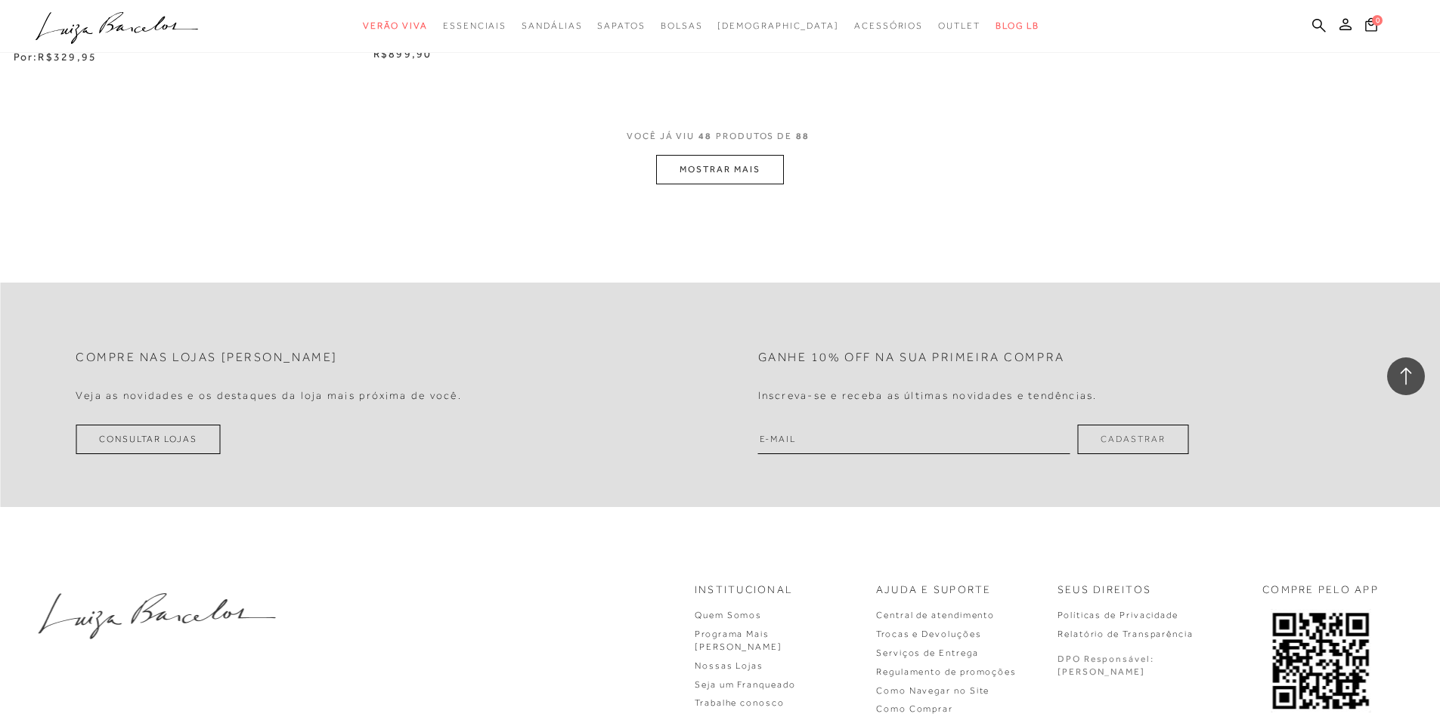
scroll to position [7635, 0]
click at [715, 184] on button "MOSTRAR MAIS" at bounding box center [719, 168] width 127 height 29
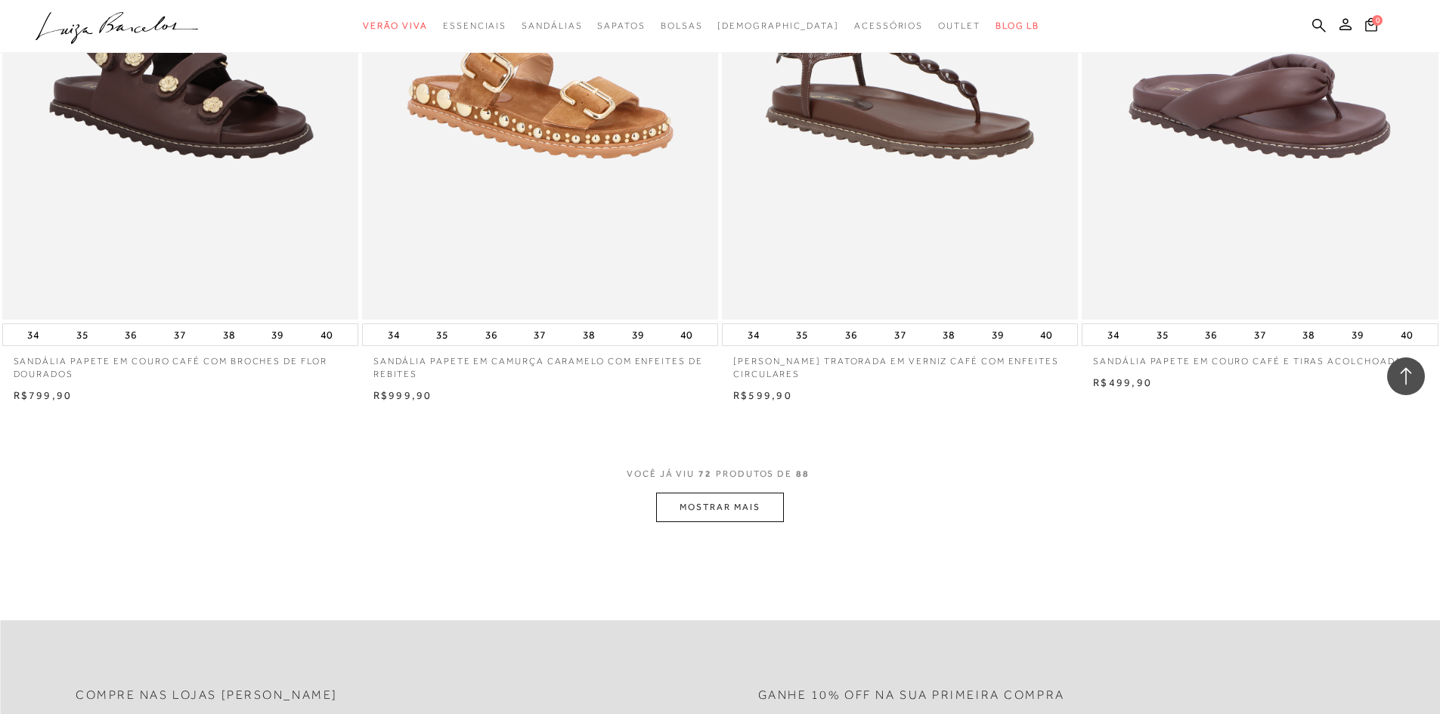
scroll to position [11415, 0]
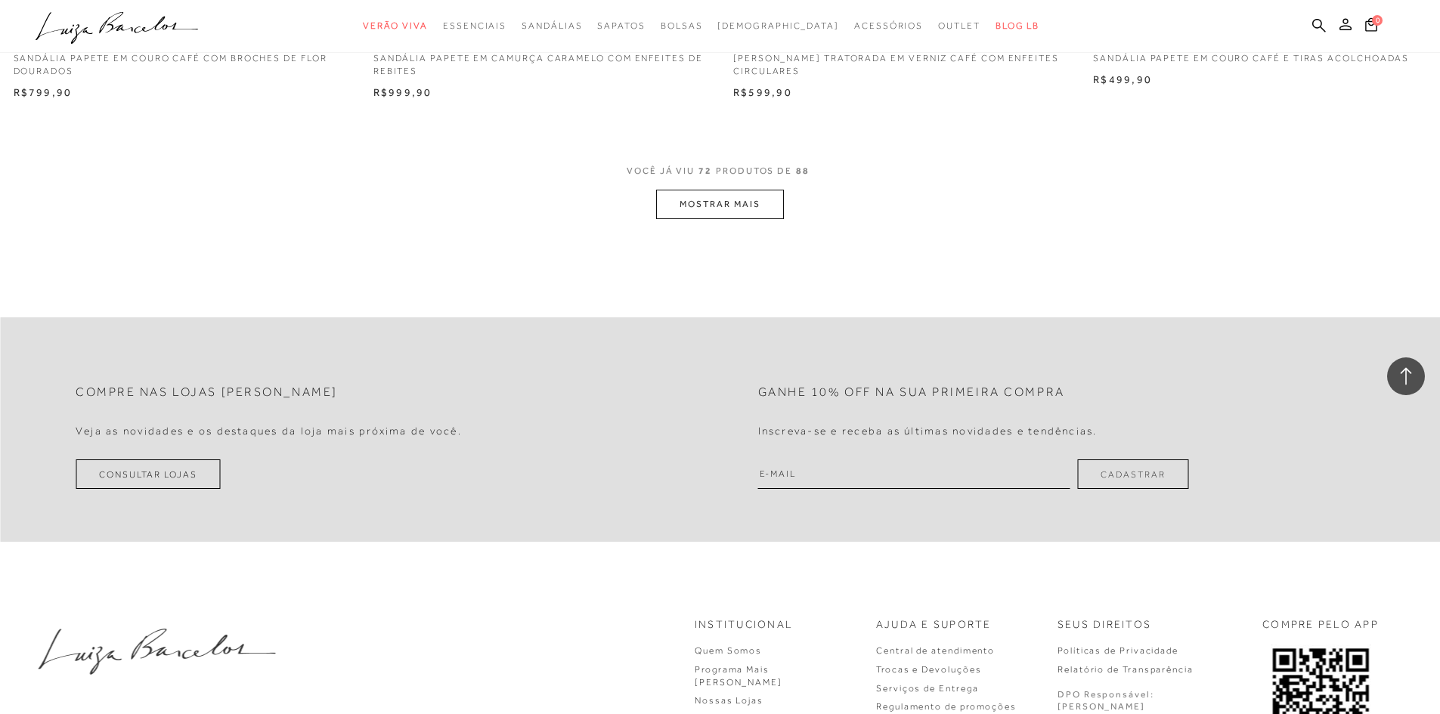
click at [709, 219] on button "MOSTRAR MAIS" at bounding box center [719, 204] width 127 height 29
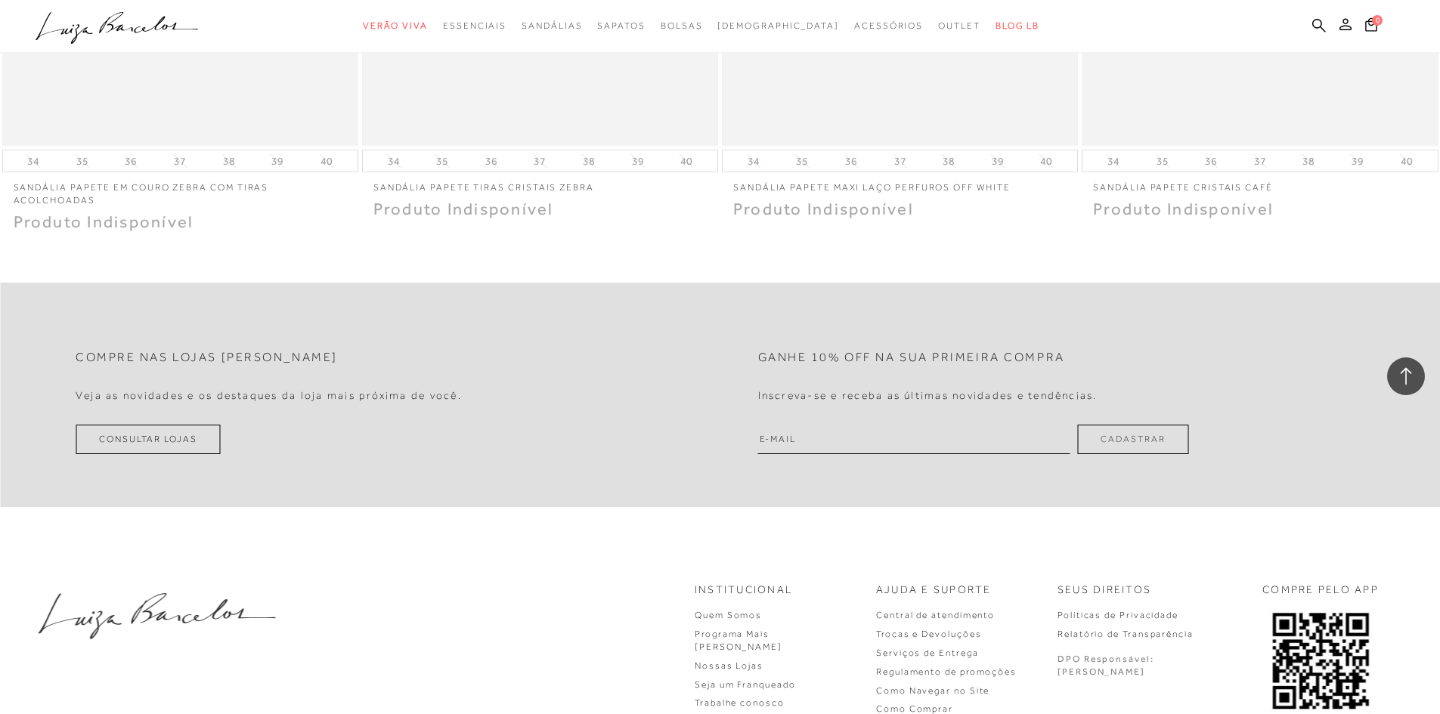
scroll to position [13909, 0]
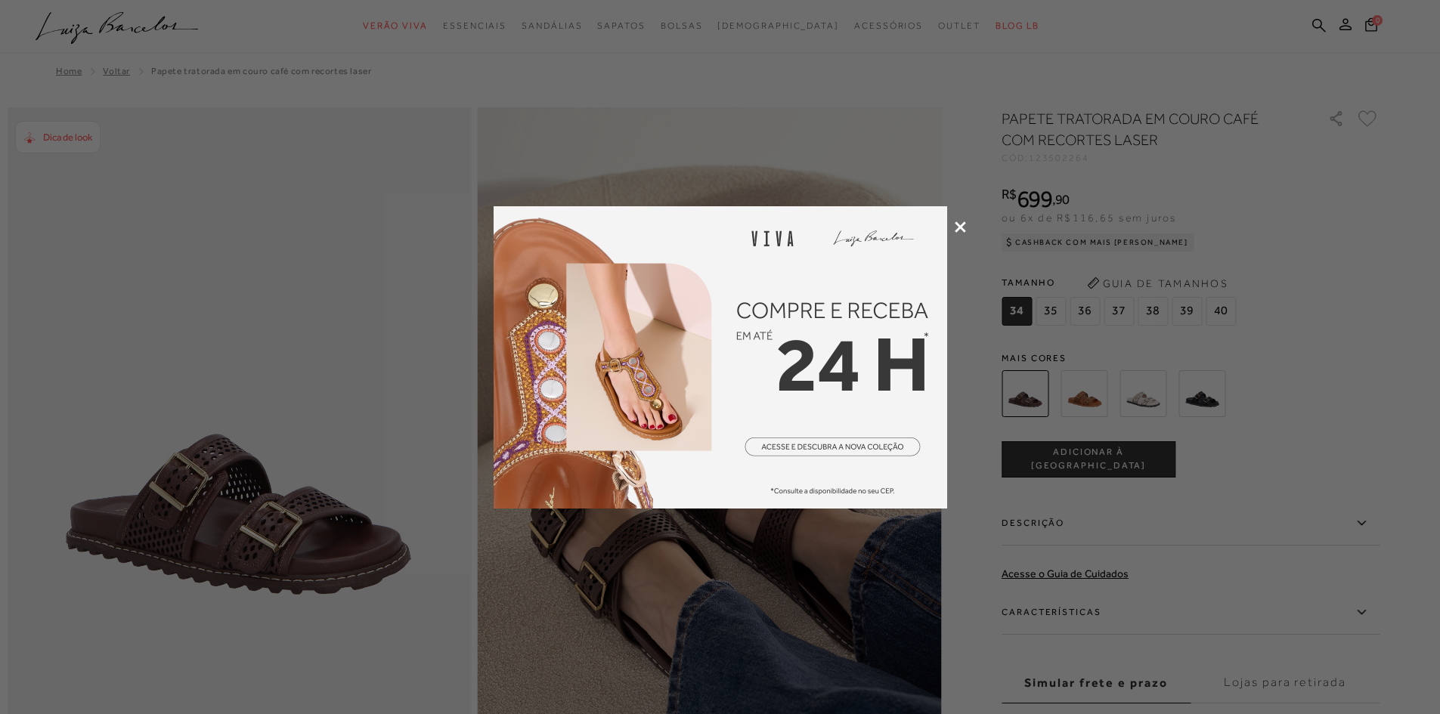
drag, startPoint x: 962, startPoint y: 221, endPoint x: 731, endPoint y: 324, distance: 252.8
click at [962, 221] on icon at bounding box center [960, 226] width 11 height 11
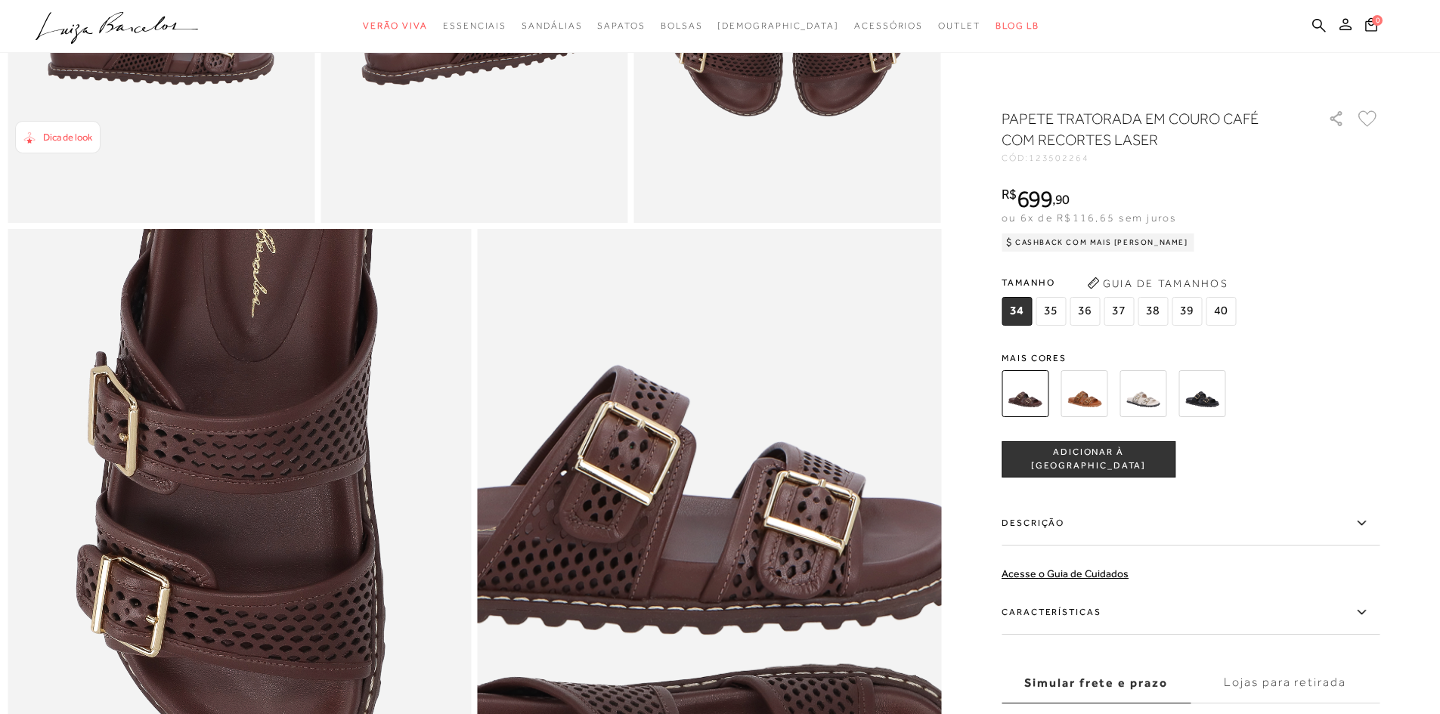
scroll to position [605, 0]
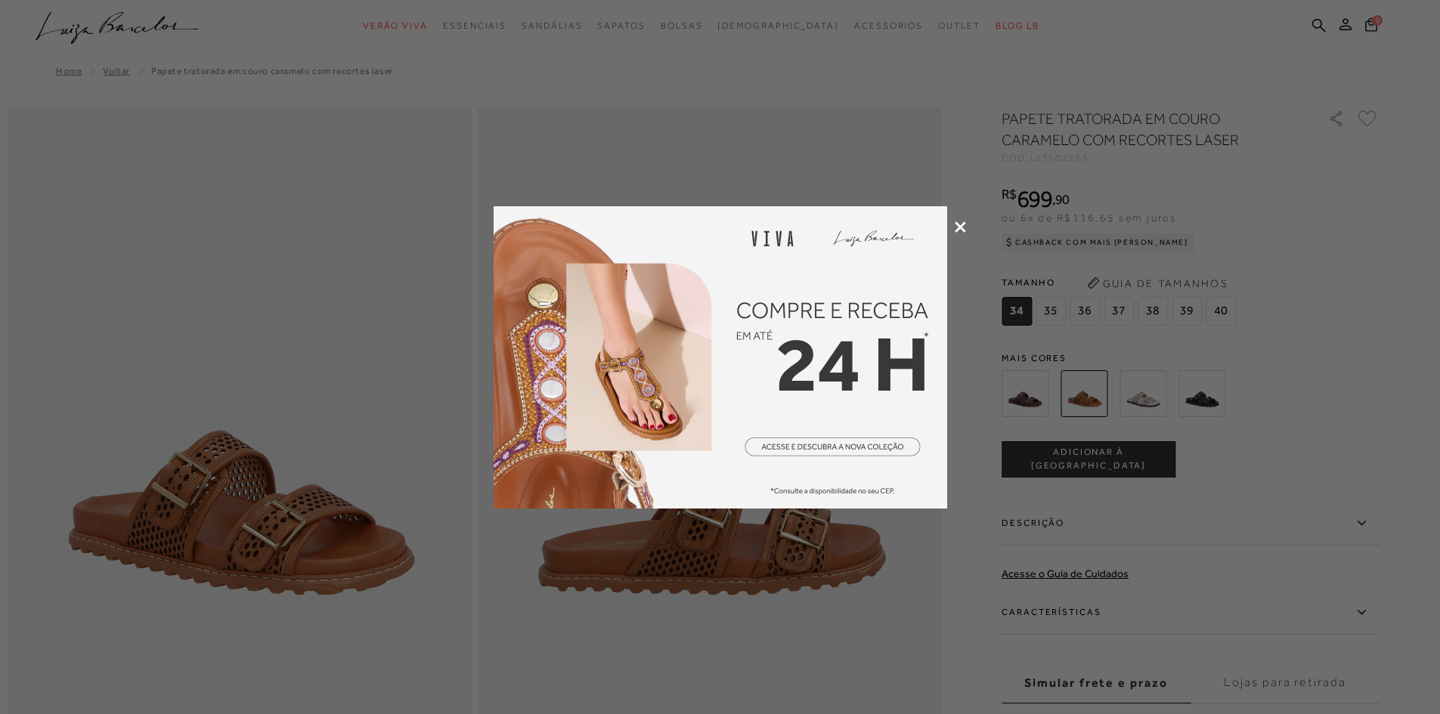
click at [962, 222] on icon at bounding box center [960, 226] width 11 height 11
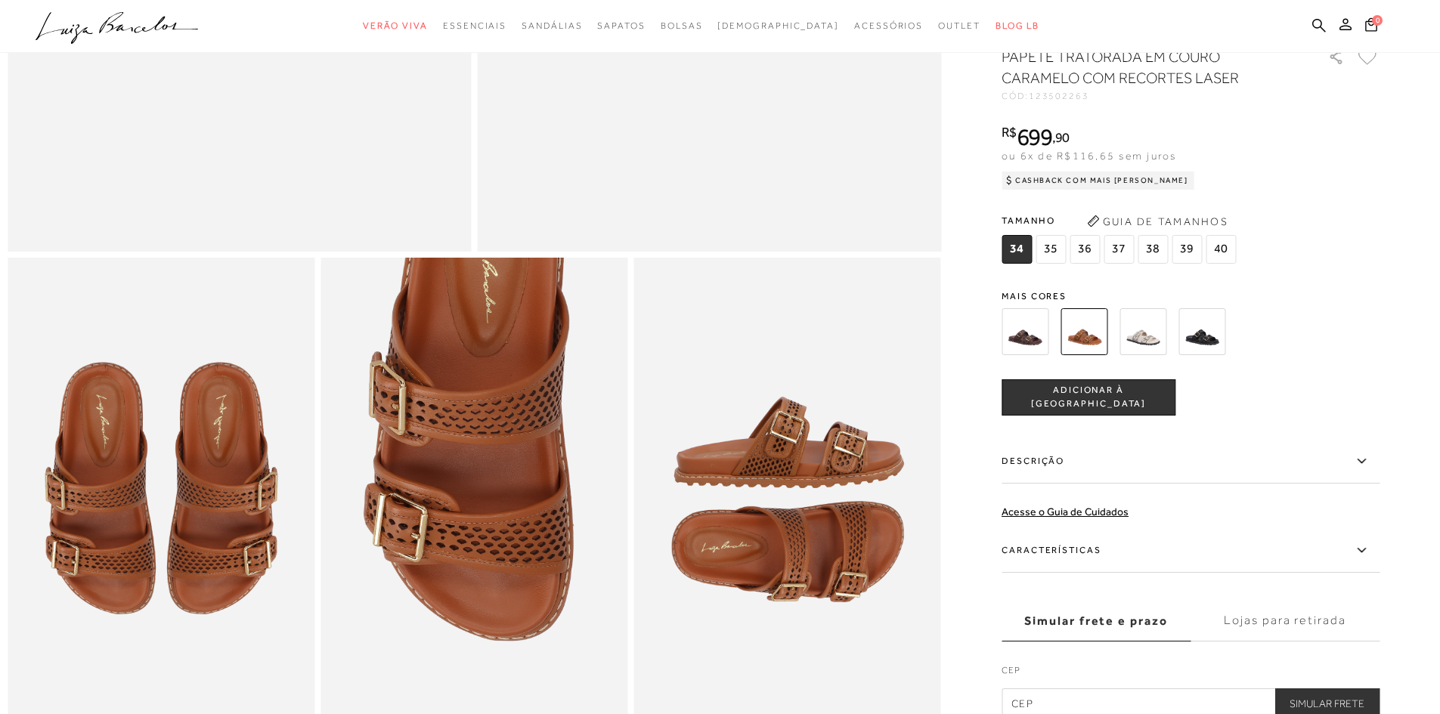
scroll to position [302, 0]
